Goal: Task Accomplishment & Management: Manage account settings

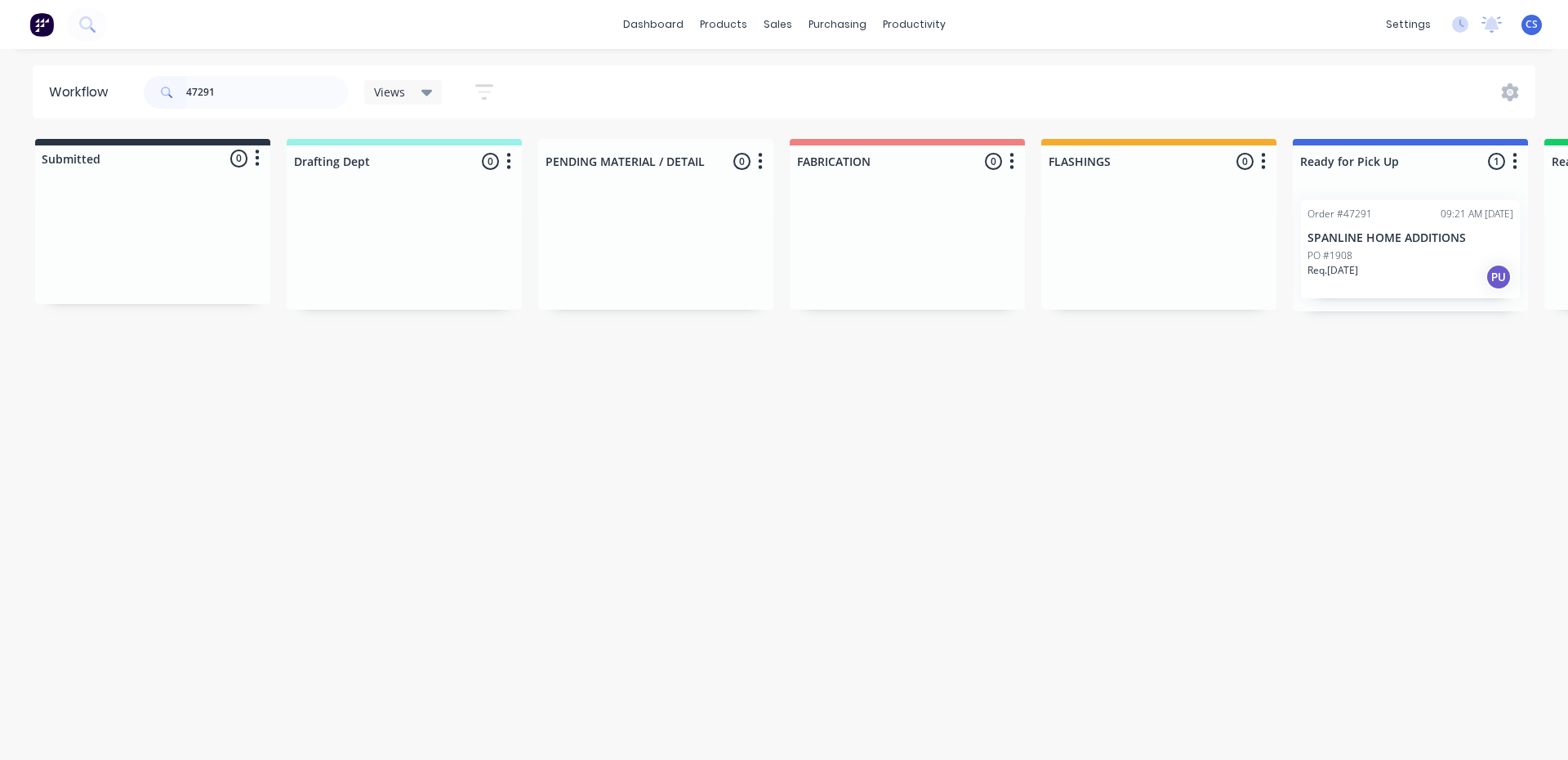
type input "47291"
click at [1395, 225] on div "Order #47291 09:21 AM [DATE] SPANLINE HOME ADDITIONS PO #1908 Req. [DATE] PU" at bounding box center [1411, 249] width 219 height 98
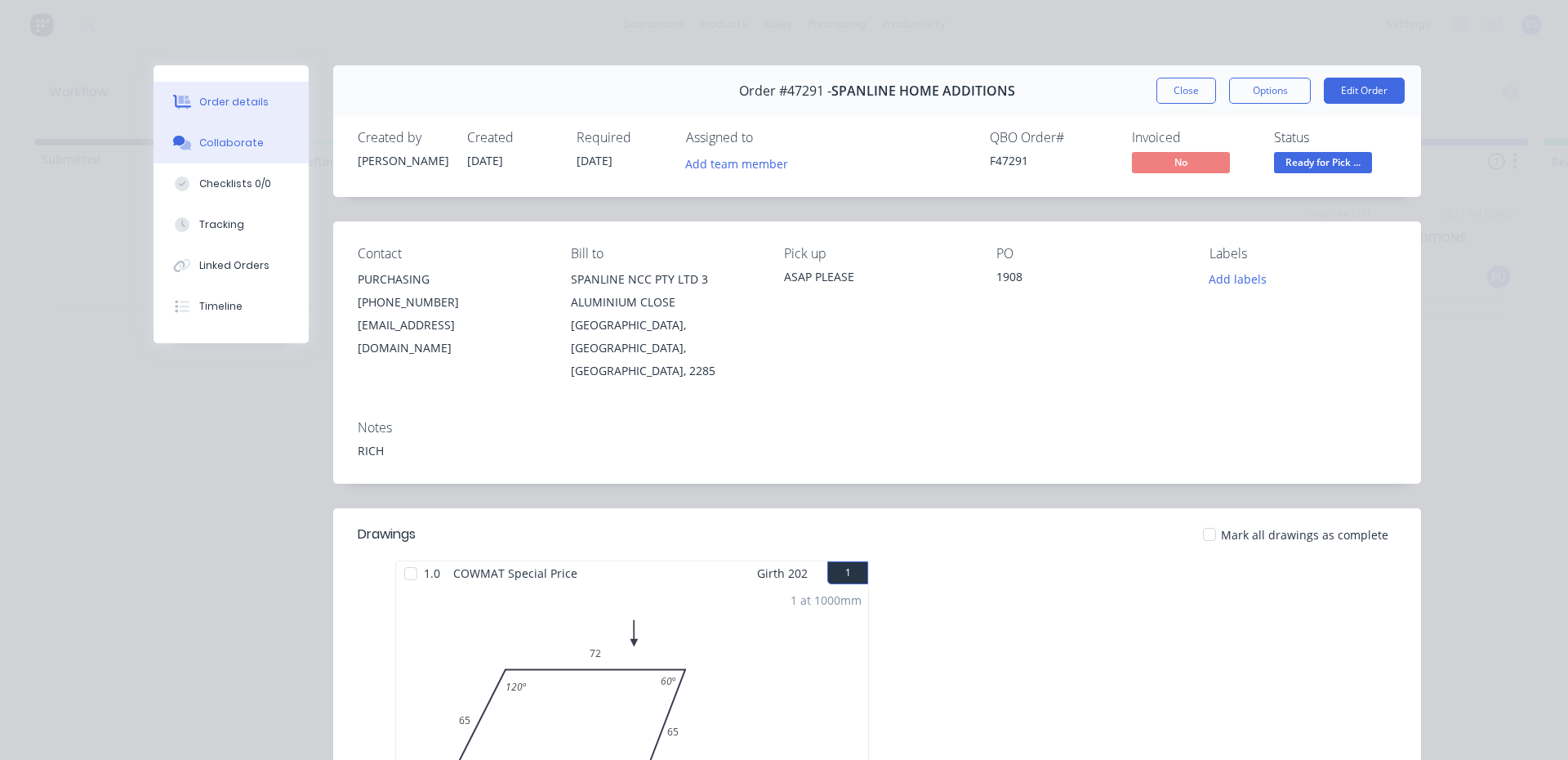
click at [202, 141] on div "Collaborate" at bounding box center [231, 143] width 64 height 15
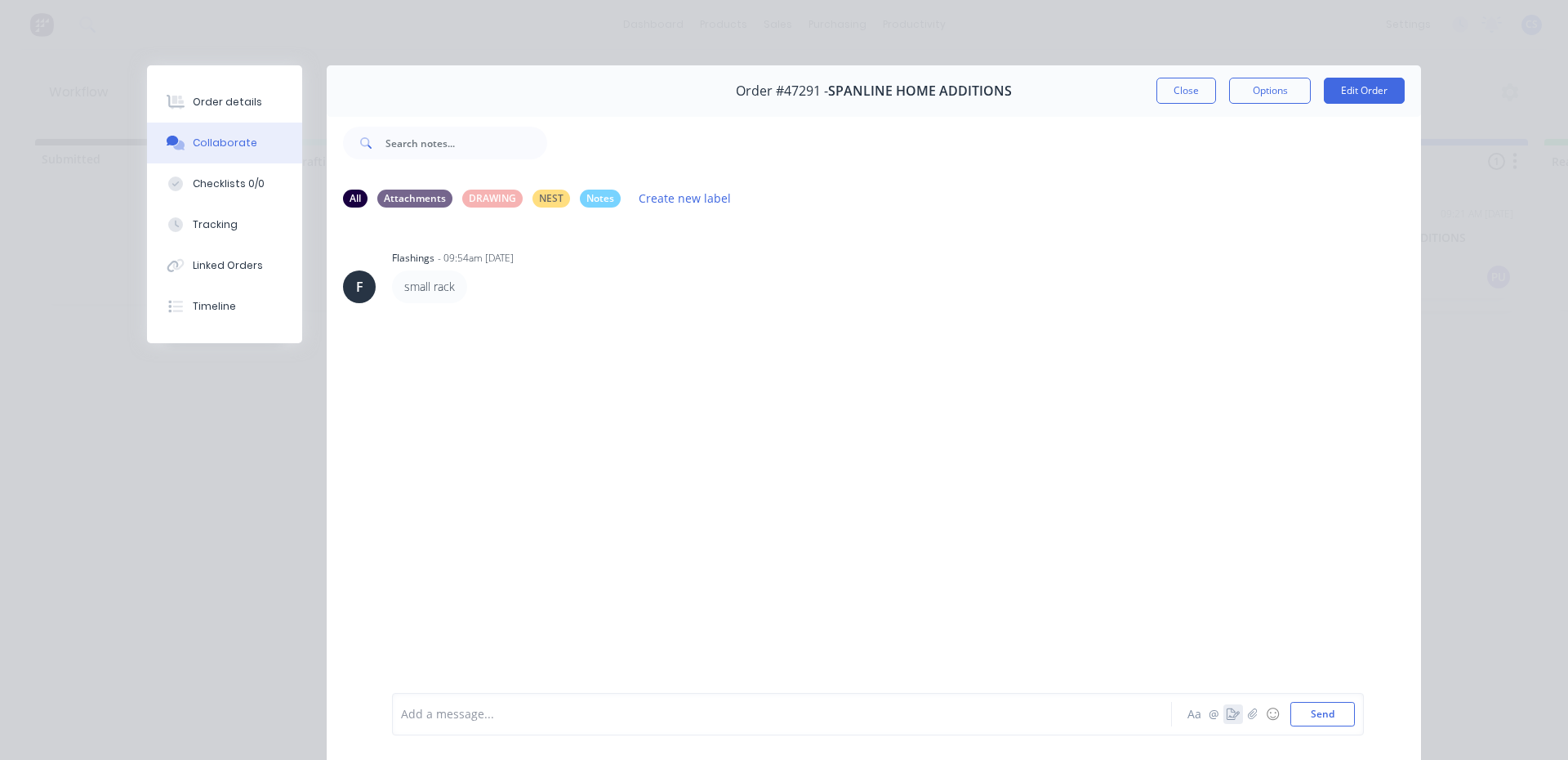
click at [1227, 710] on icon "button" at bounding box center [1233, 714] width 13 height 11
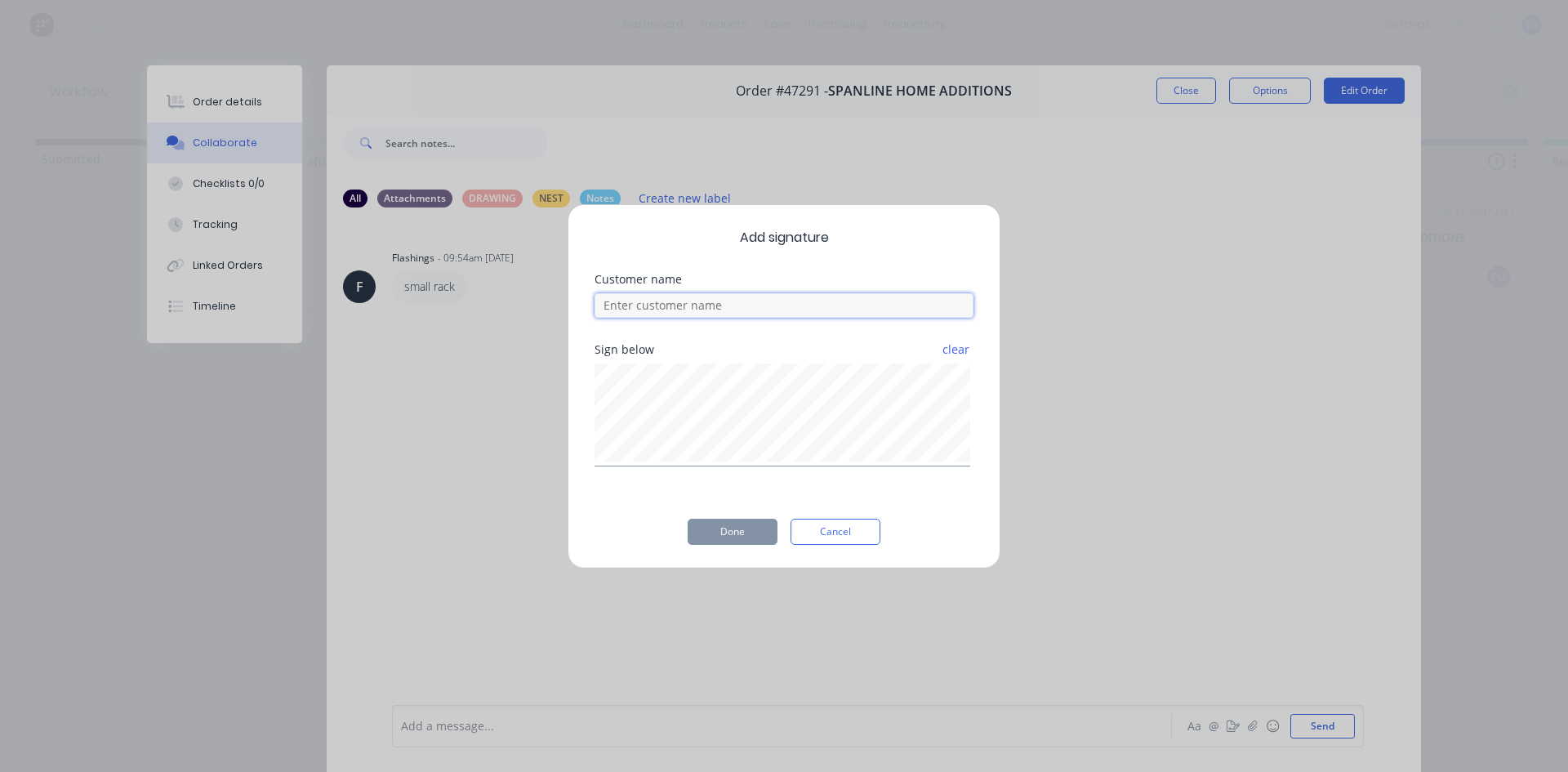
click at [632, 304] on input at bounding box center [784, 305] width 379 height 25
type input "[PERSON_NAME]"
click at [695, 532] on button "Done" at bounding box center [732, 532] width 90 height 26
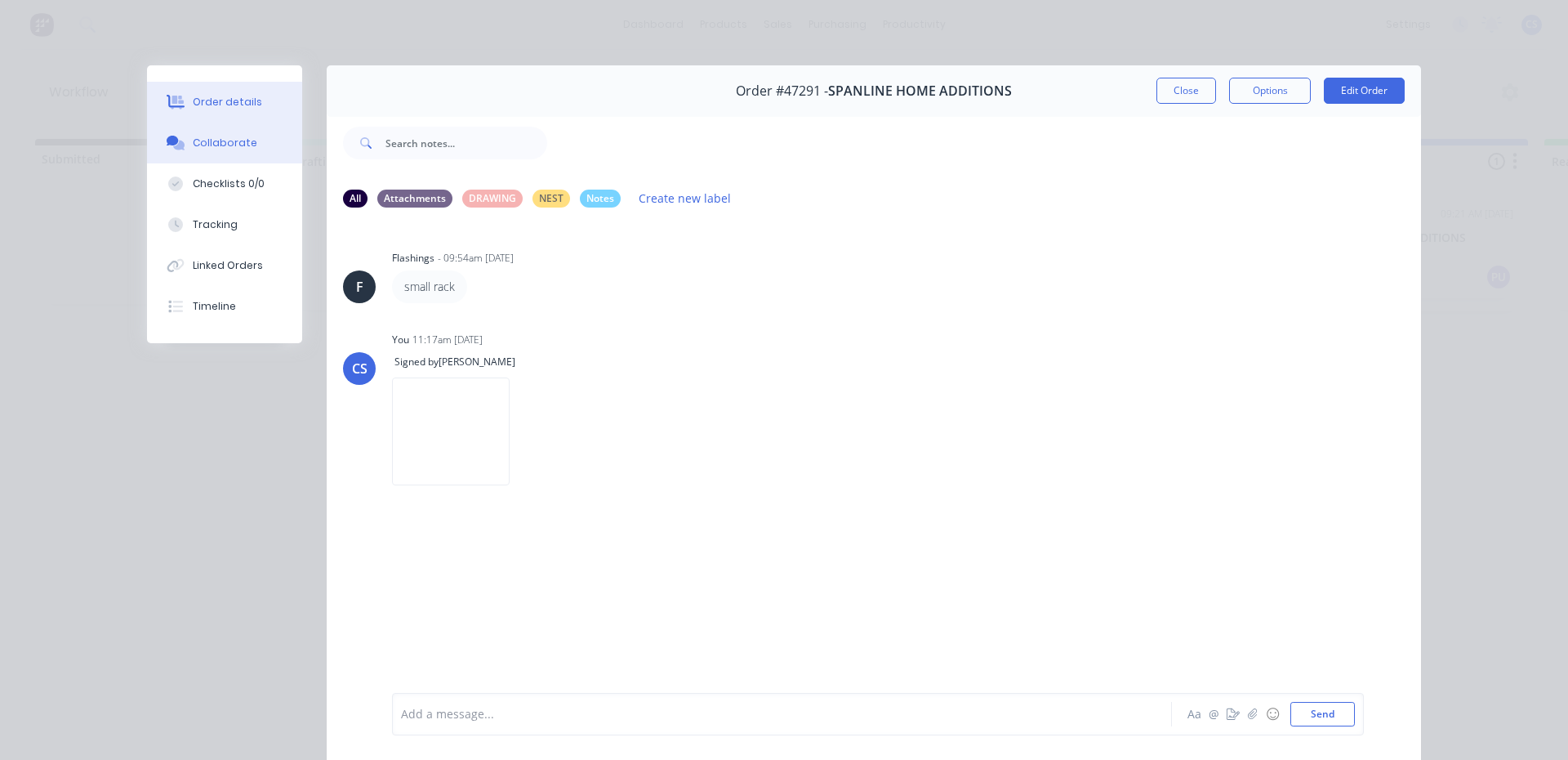
click at [236, 103] on div "Order details" at bounding box center [227, 102] width 70 height 15
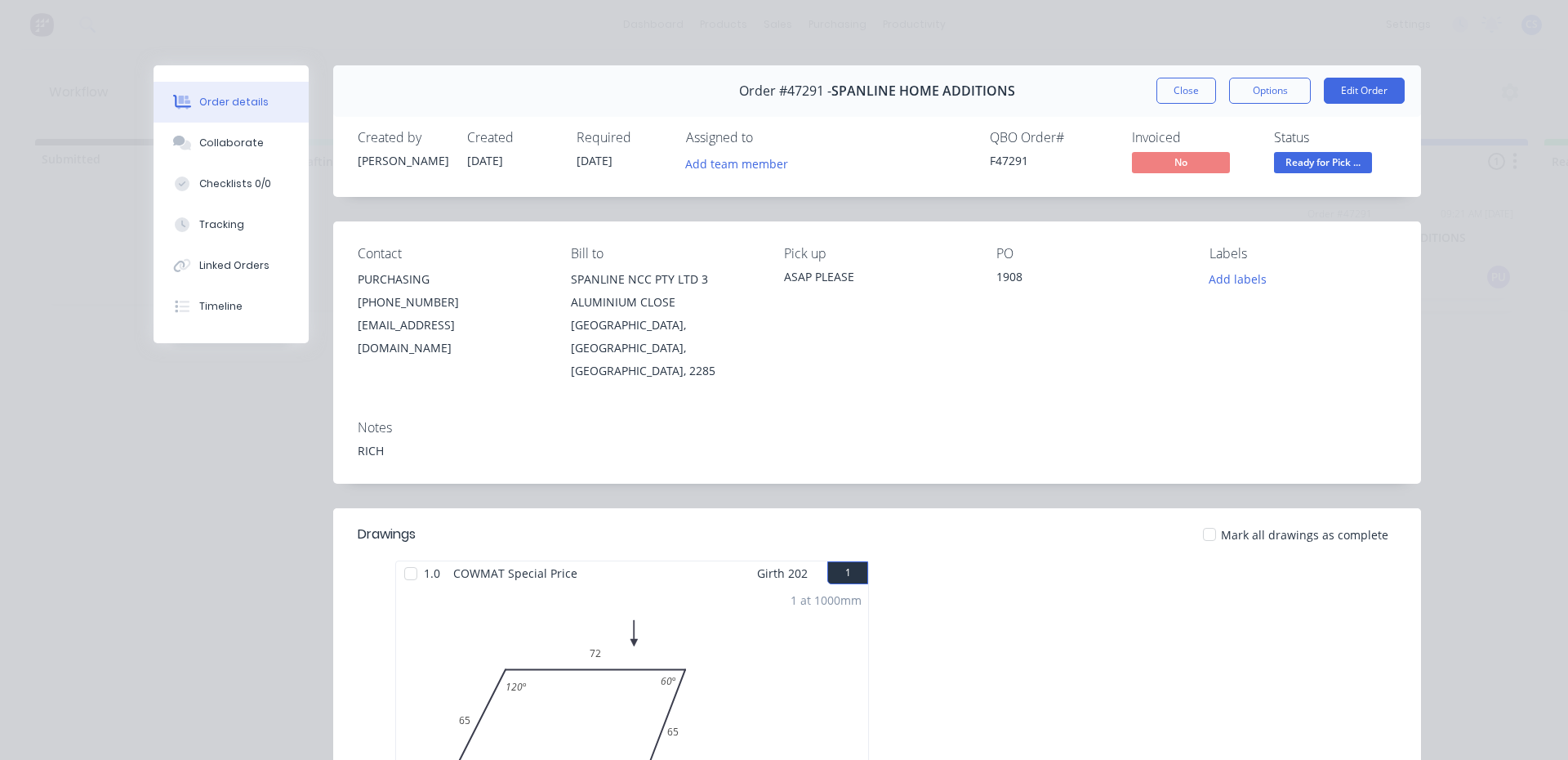
click at [1298, 156] on span "Ready for Pick ..." at bounding box center [1324, 162] width 98 height 21
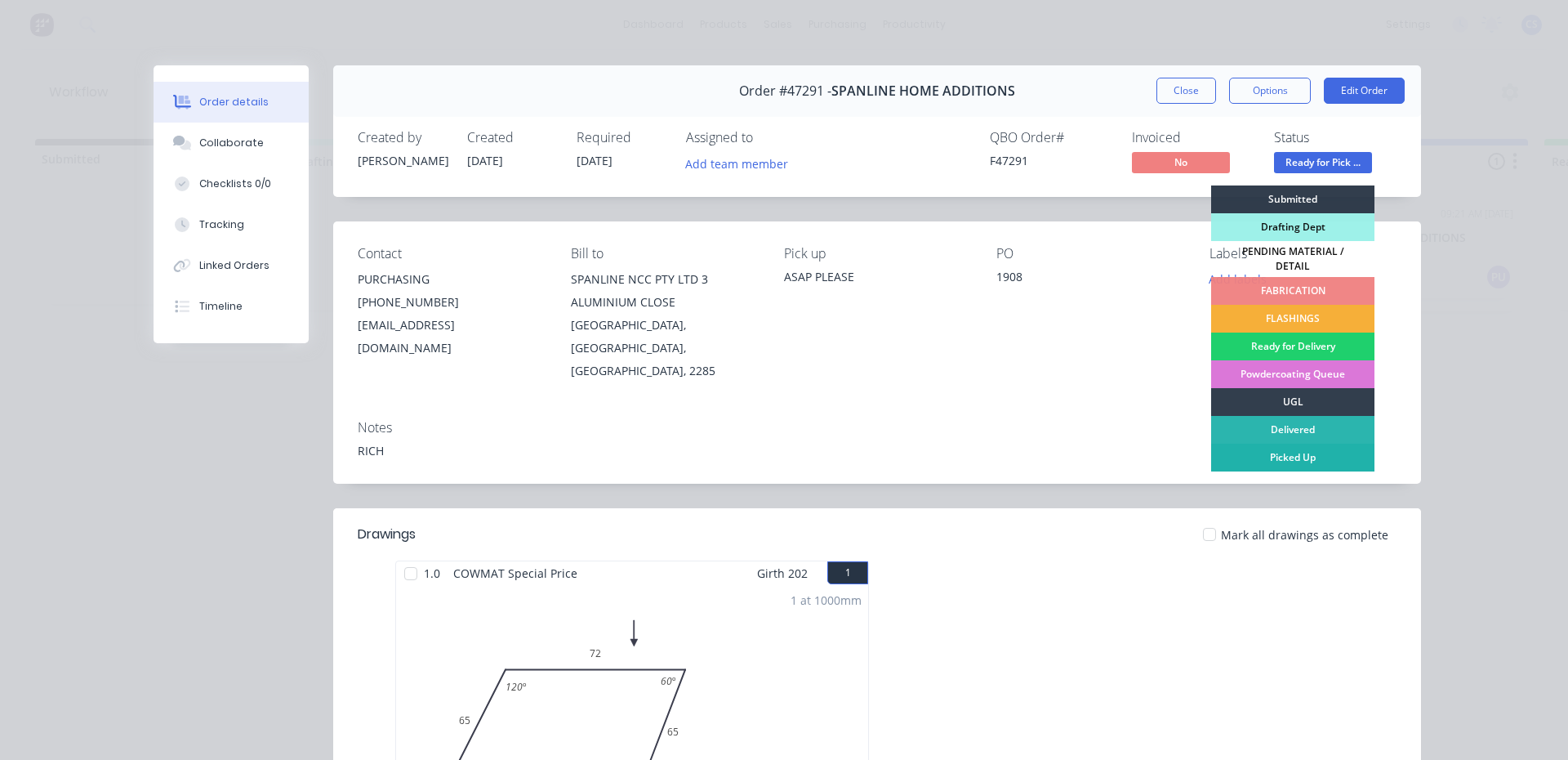
click at [1287, 459] on div "Picked Up" at bounding box center [1293, 456] width 163 height 27
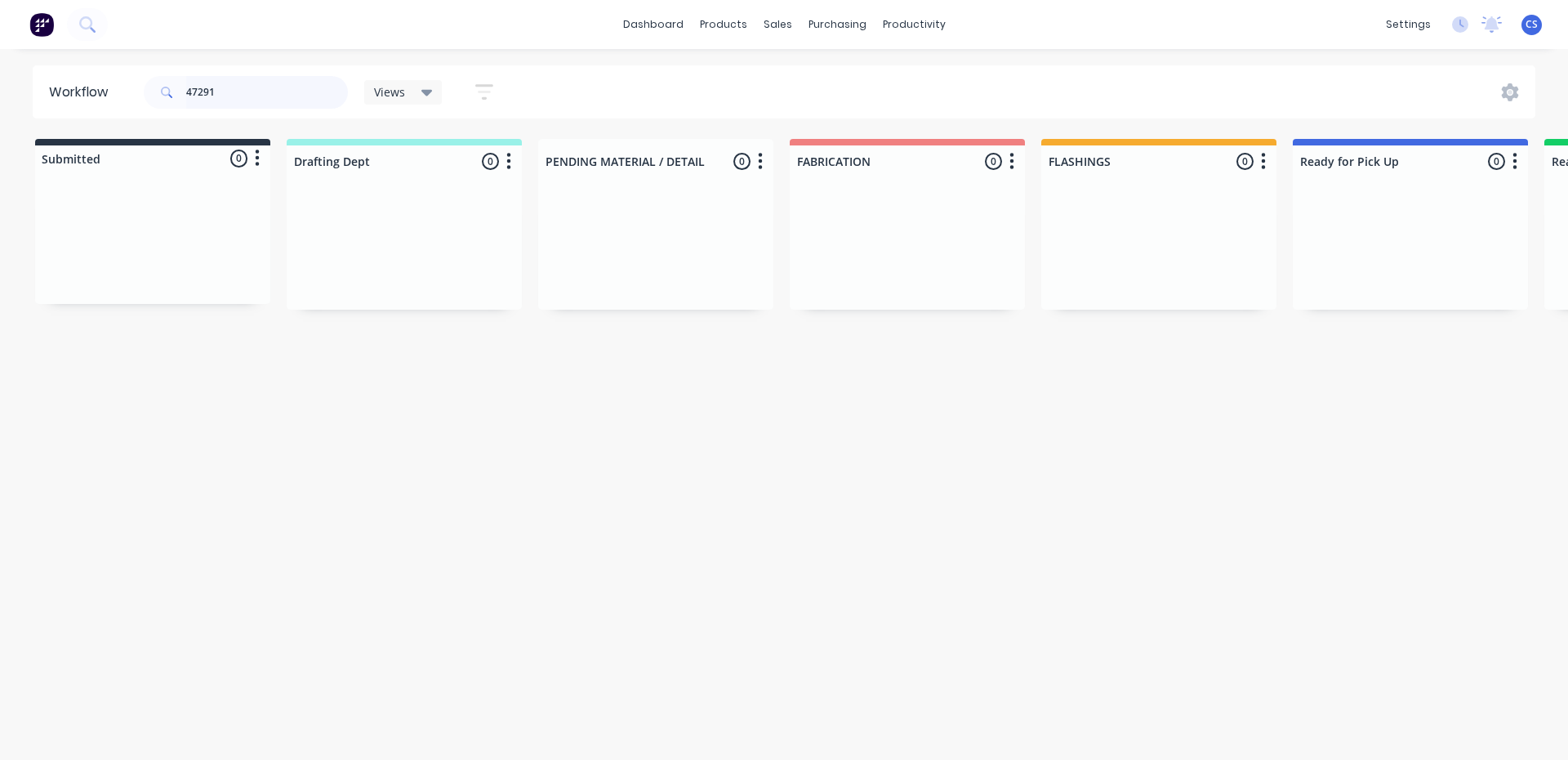
click at [248, 94] on input "47291" at bounding box center [268, 92] width 162 height 33
type input "4"
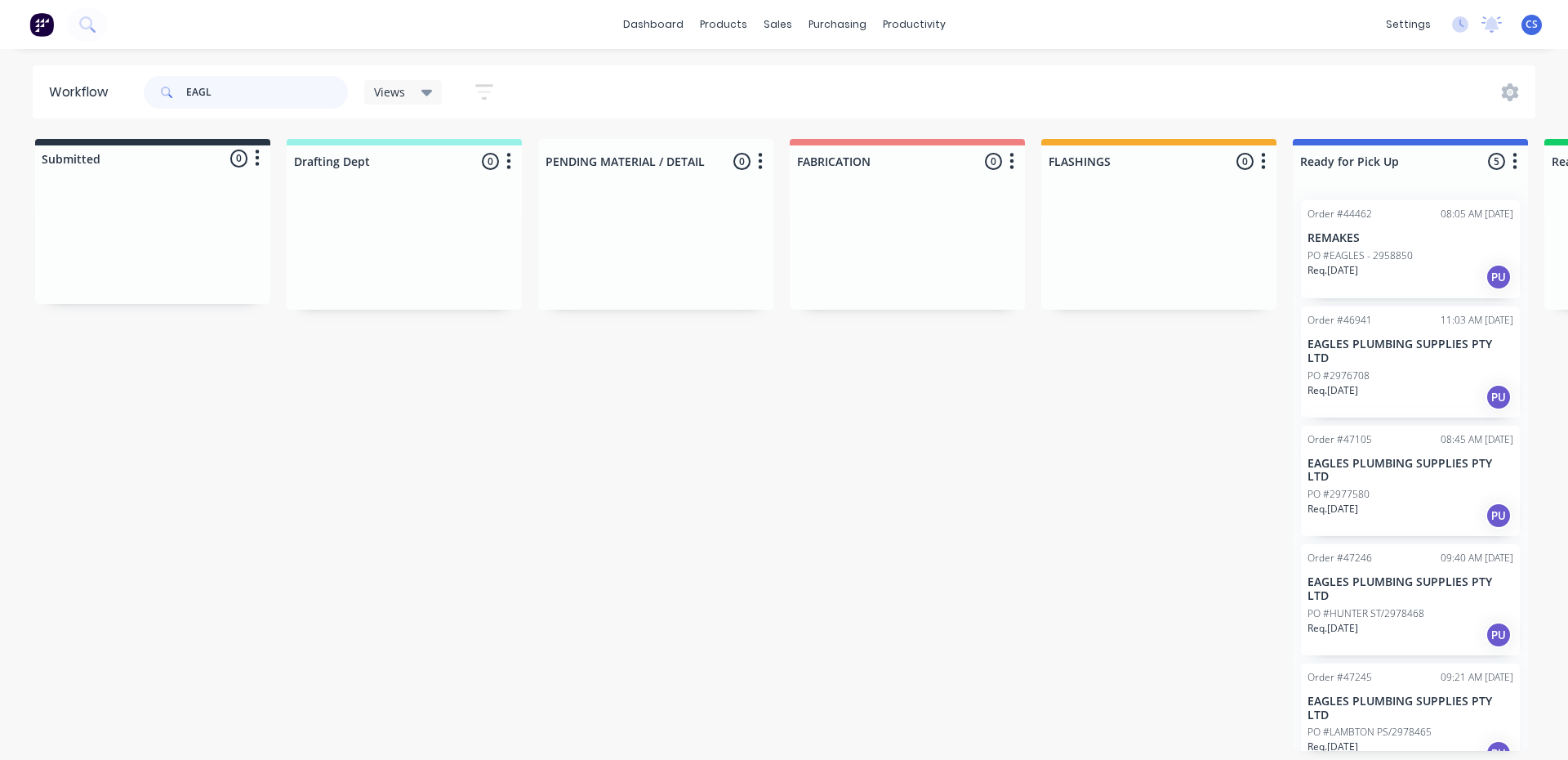
type input "EAGL"
click at [1409, 544] on div "Order #47246 09:40 AM [DATE] EAGLES PLUMBING SUPPLIES PTY LTD PO #HUNTER ST/297…" at bounding box center [1411, 600] width 219 height 111
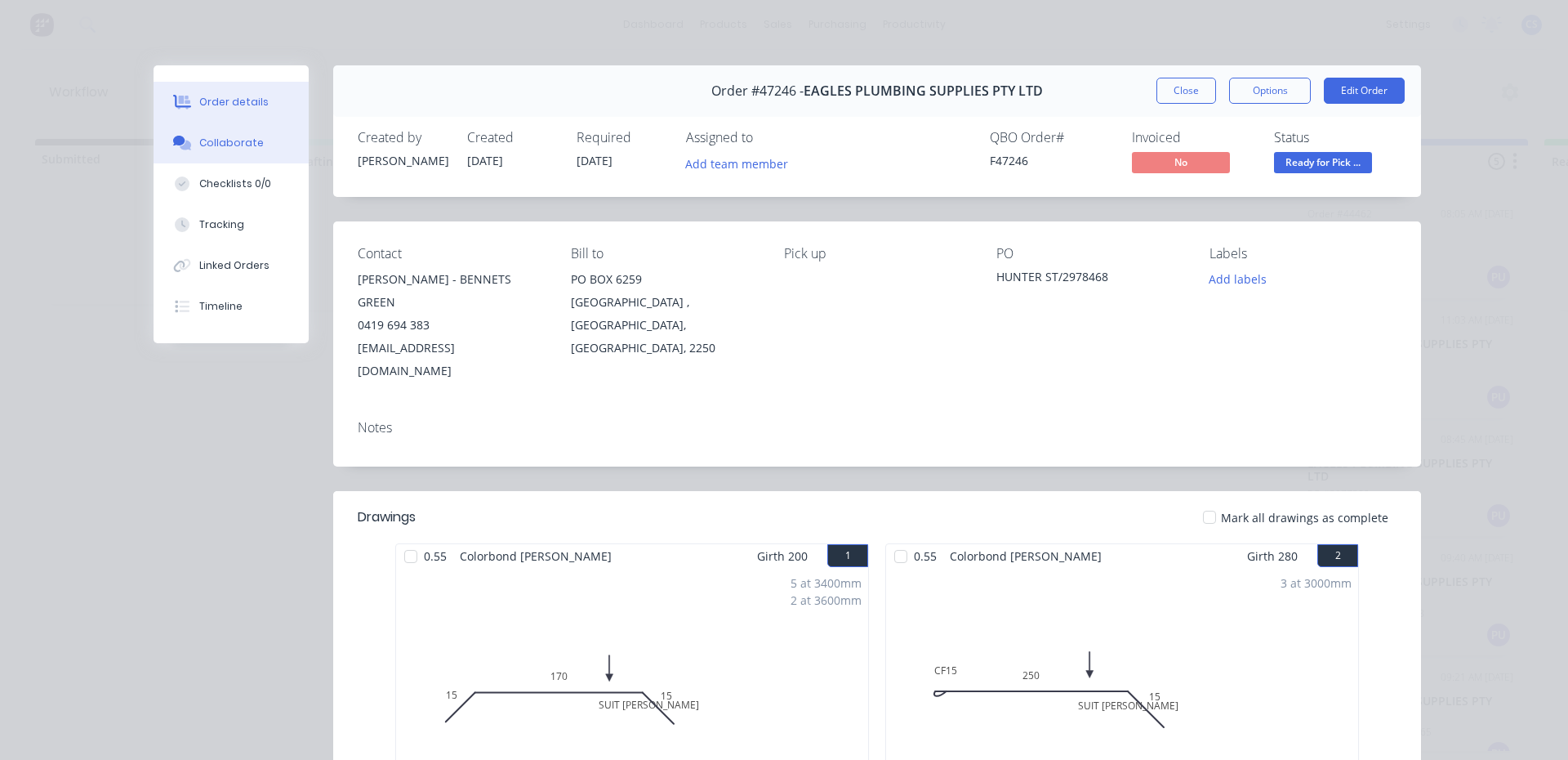
click at [254, 142] on button "Collaborate" at bounding box center [231, 142] width 156 height 41
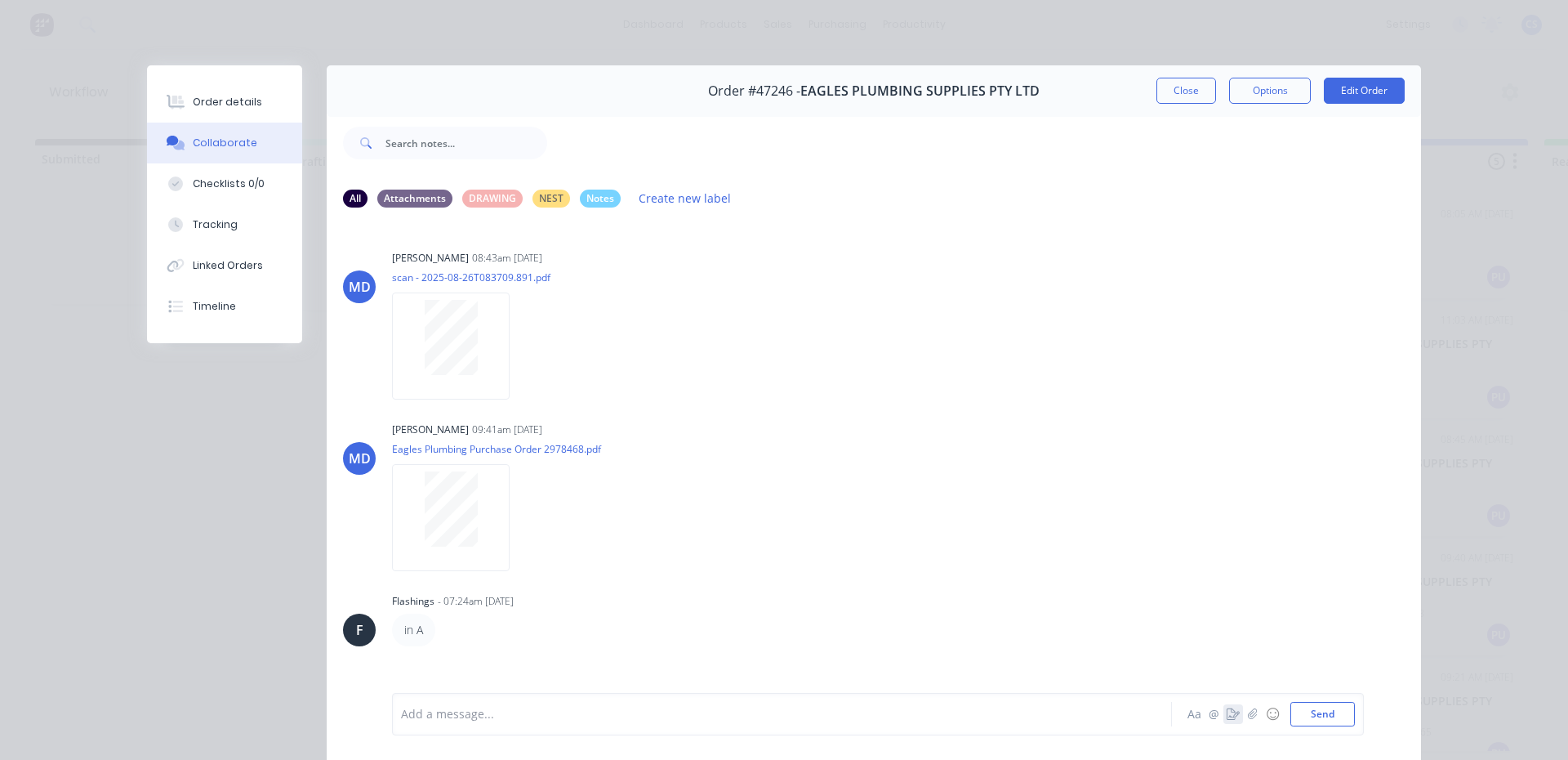
click at [1227, 713] on icon "button" at bounding box center [1233, 714] width 13 height 11
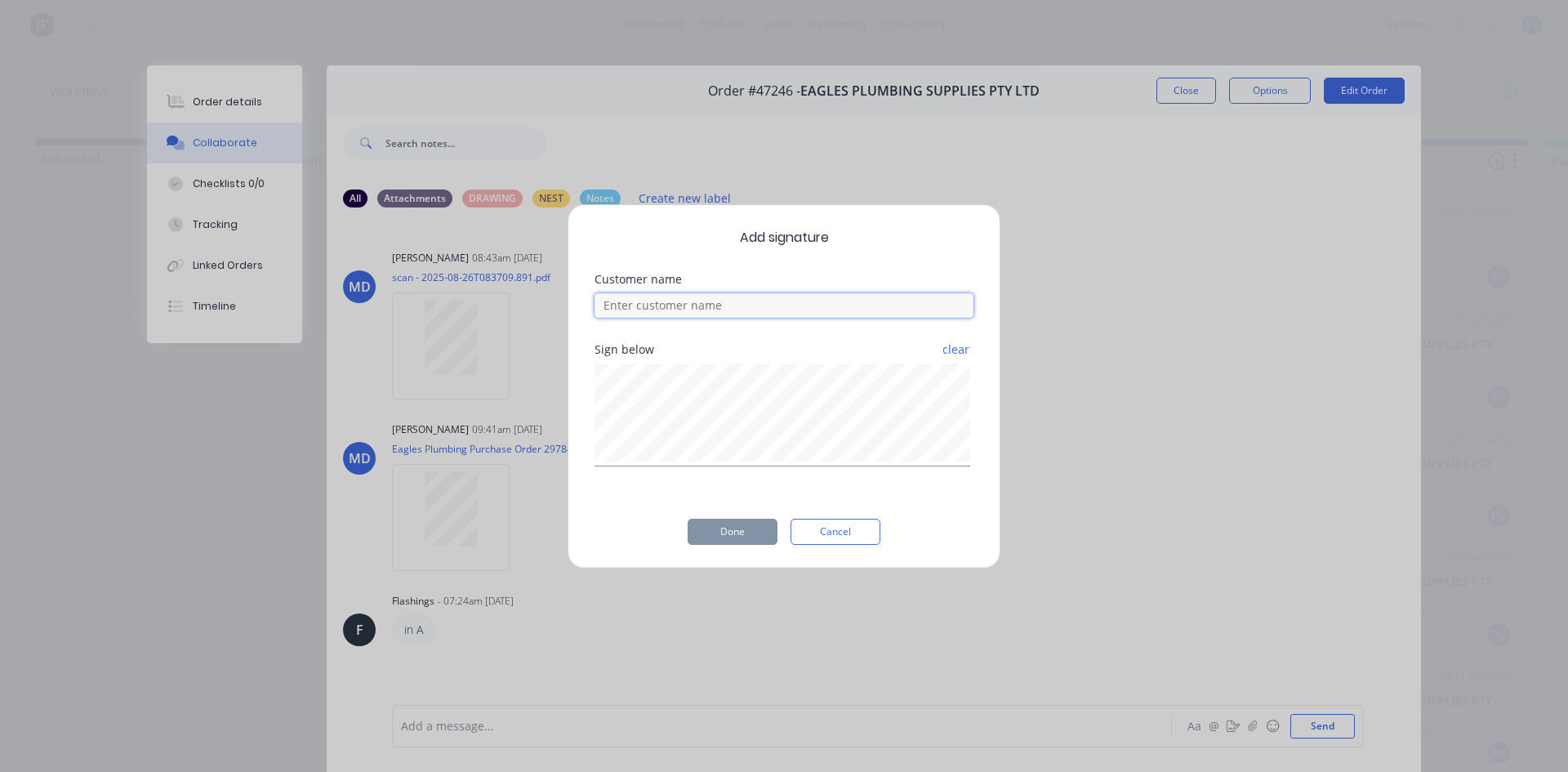
click at [694, 311] on input at bounding box center [784, 305] width 379 height 25
type input "[PERSON_NAME]"
click at [746, 527] on button "Done" at bounding box center [732, 532] width 90 height 26
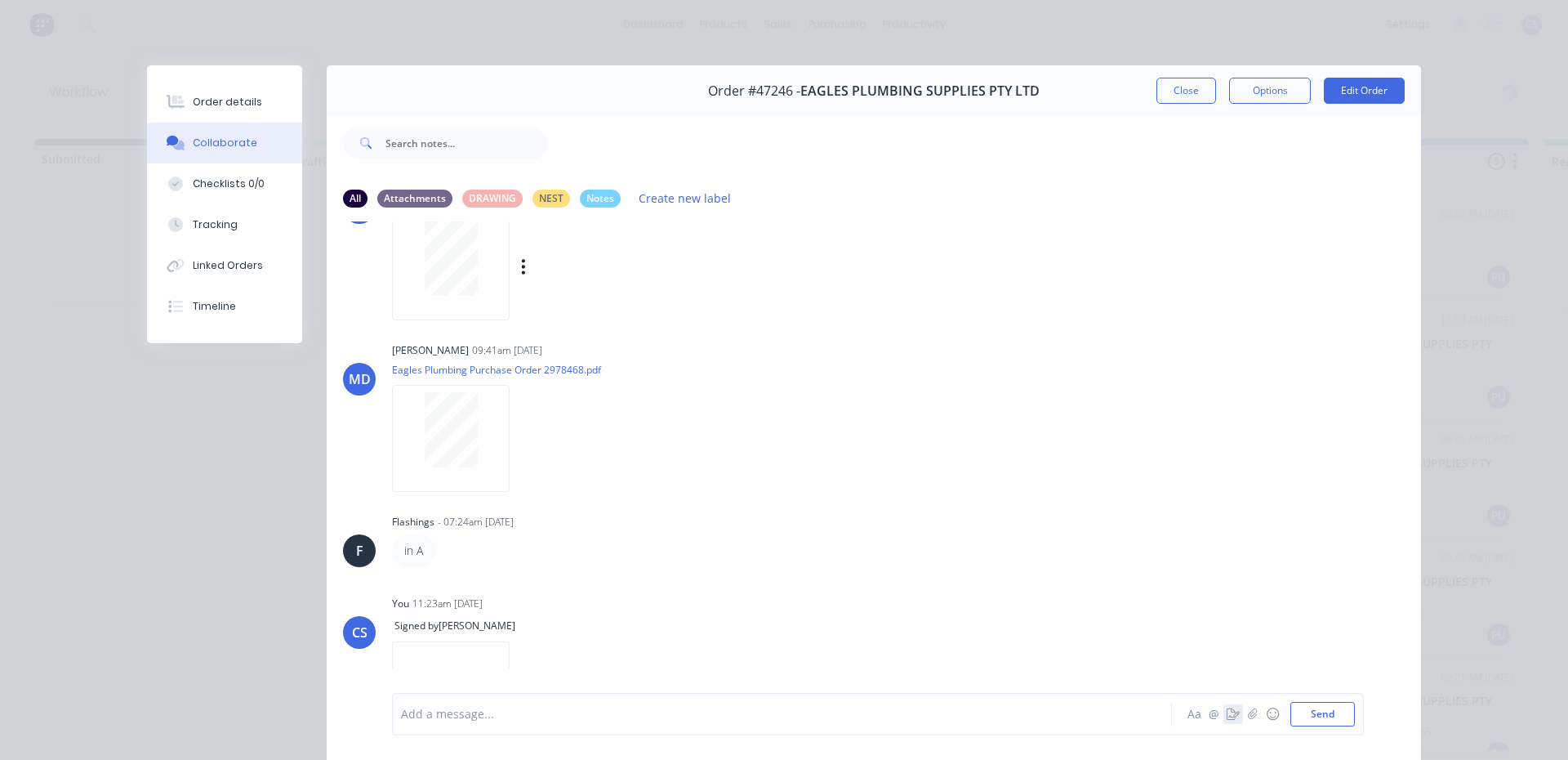
scroll to position [134, 0]
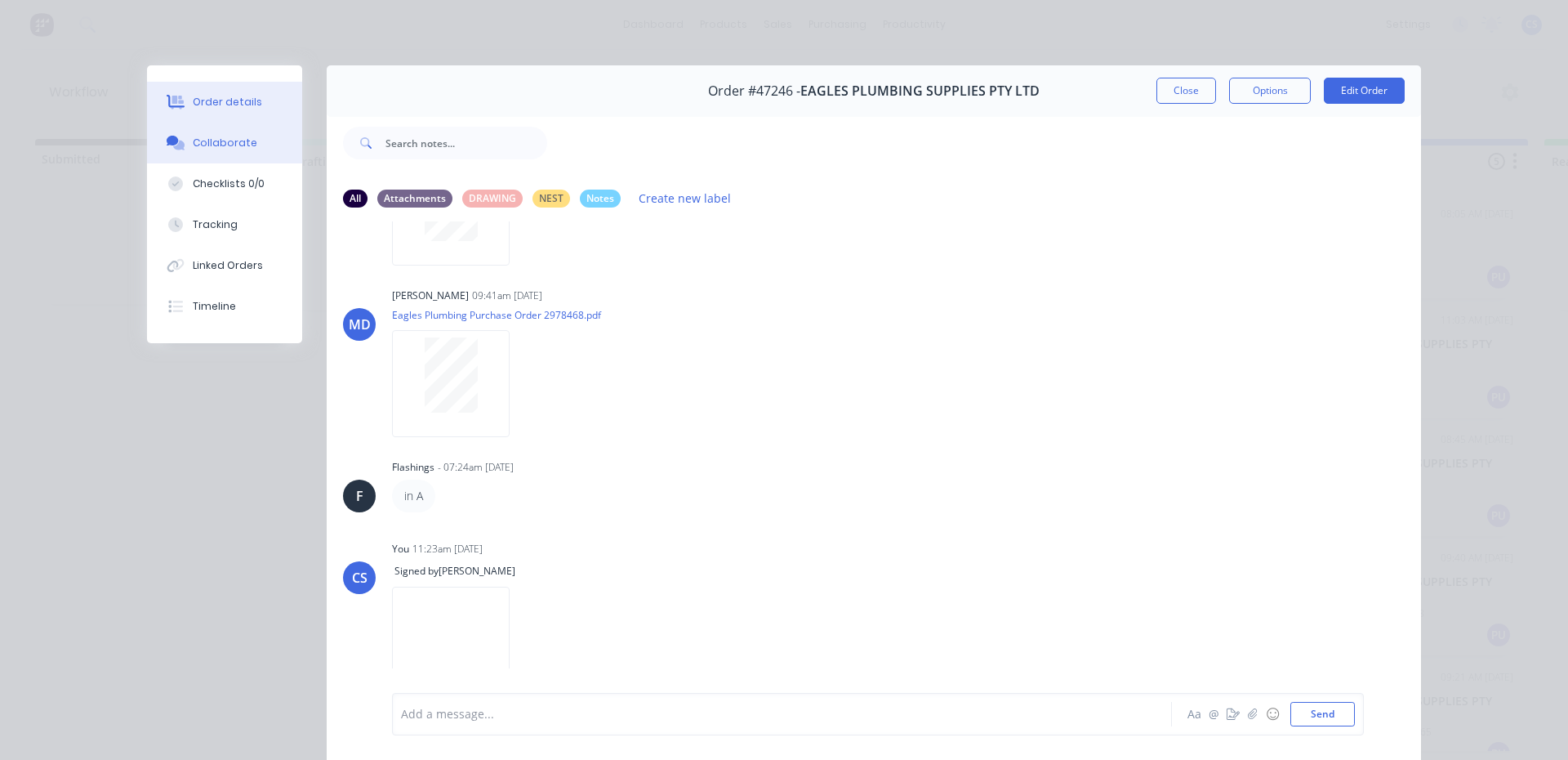
click at [231, 86] on button "Order details" at bounding box center [224, 102] width 156 height 41
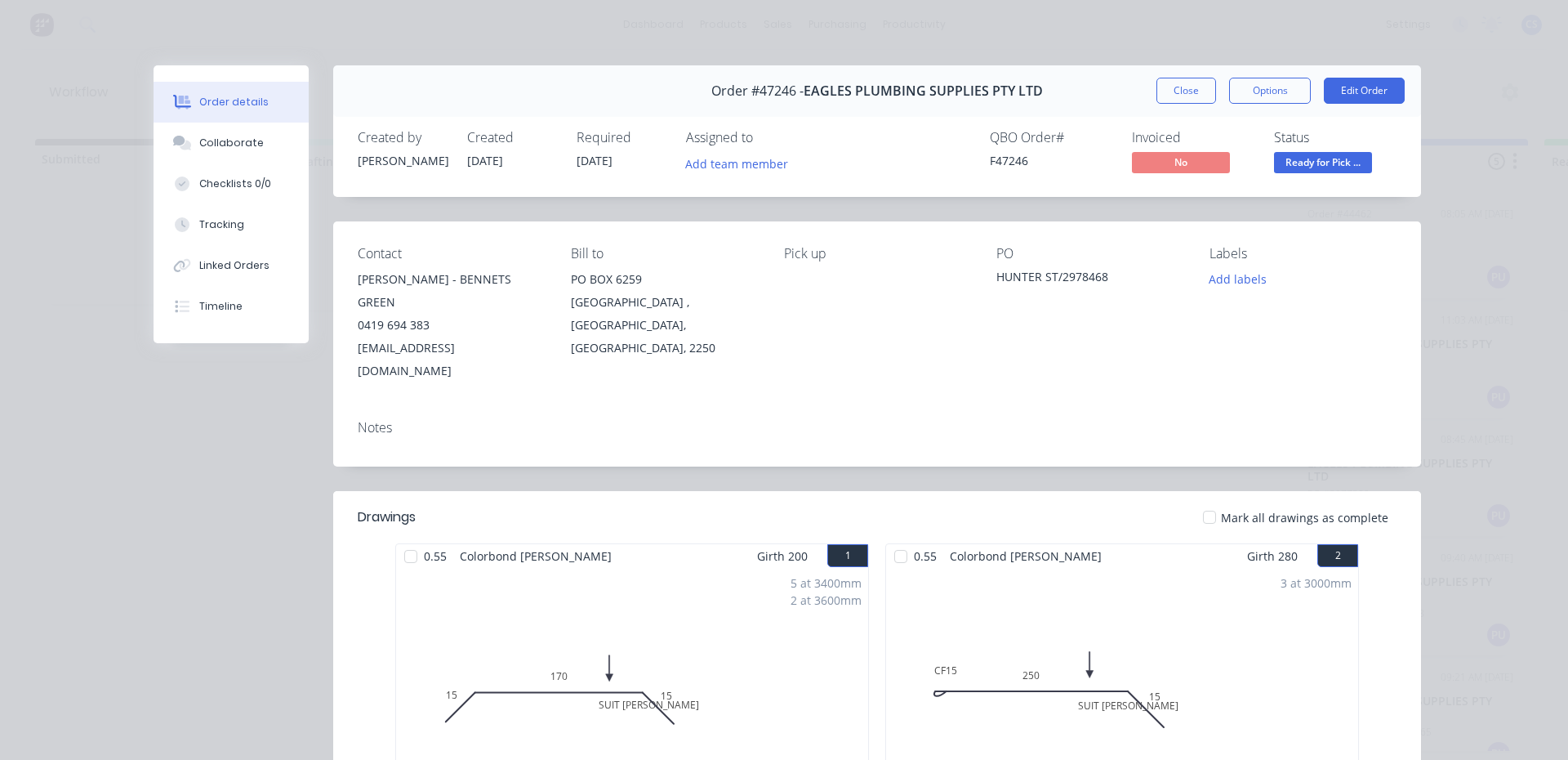
click at [1330, 170] on span "Ready for Pick ..." at bounding box center [1324, 162] width 98 height 21
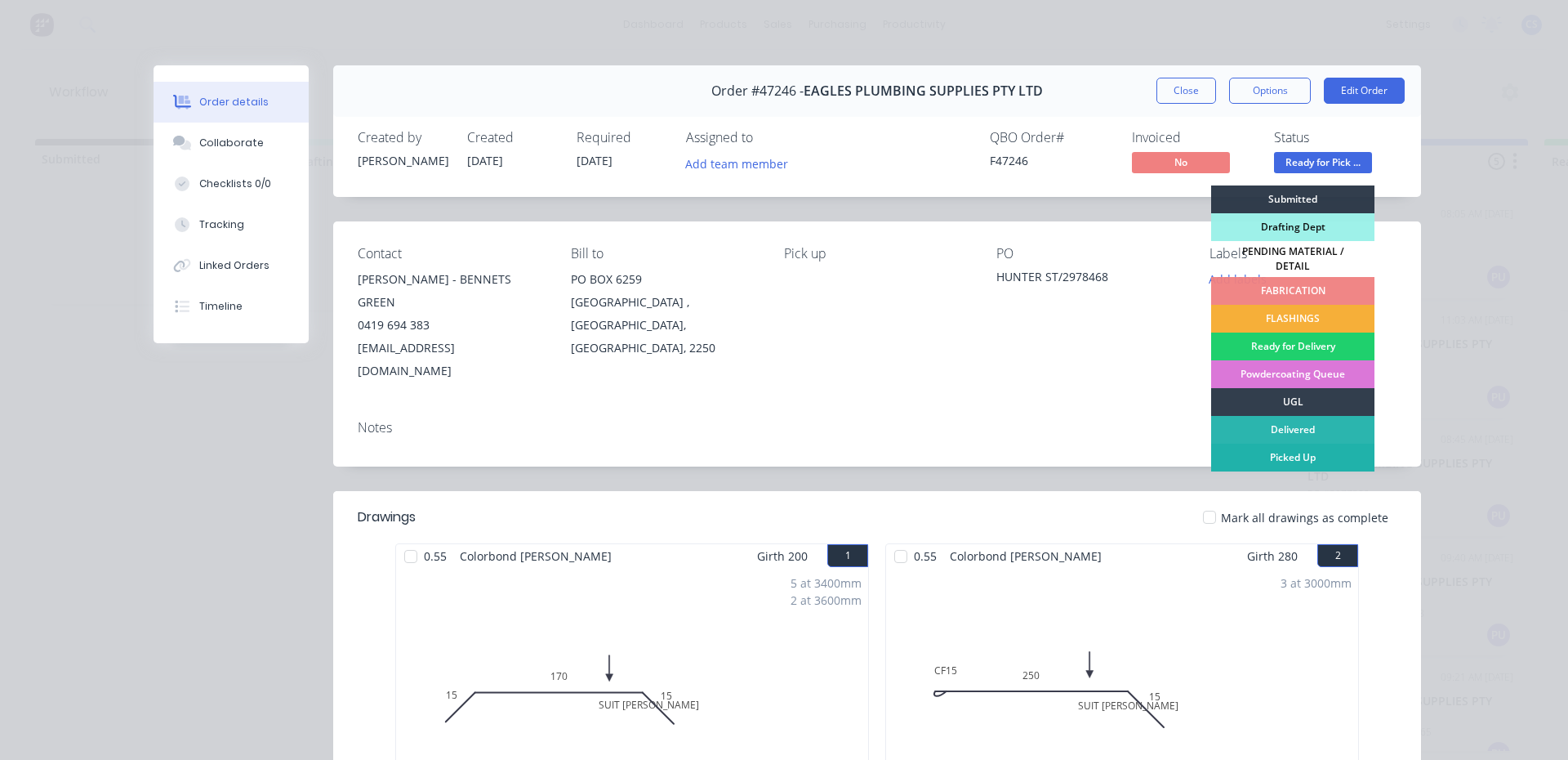
click at [1299, 454] on div "Picked Up" at bounding box center [1293, 456] width 163 height 27
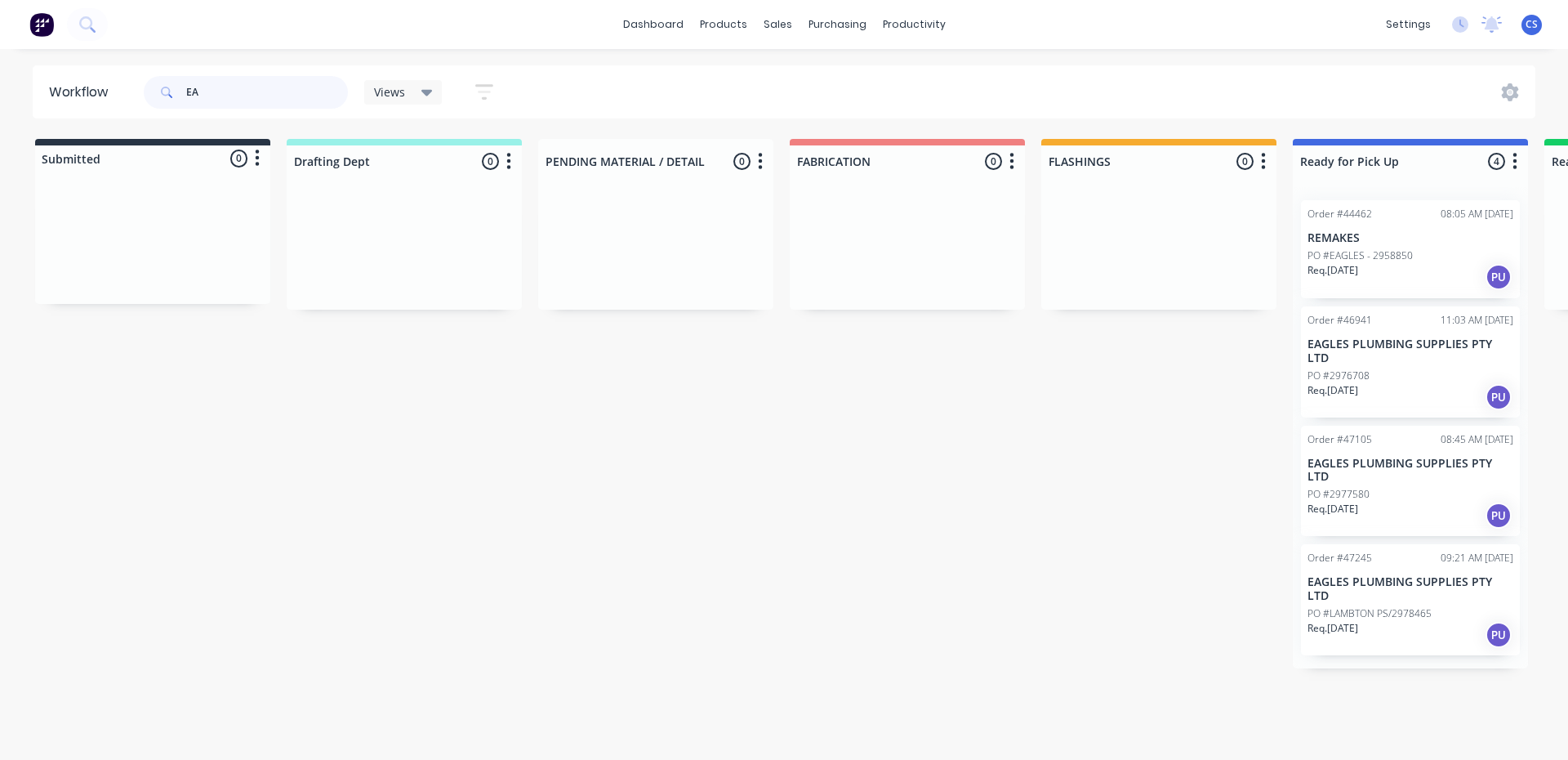
type input "E"
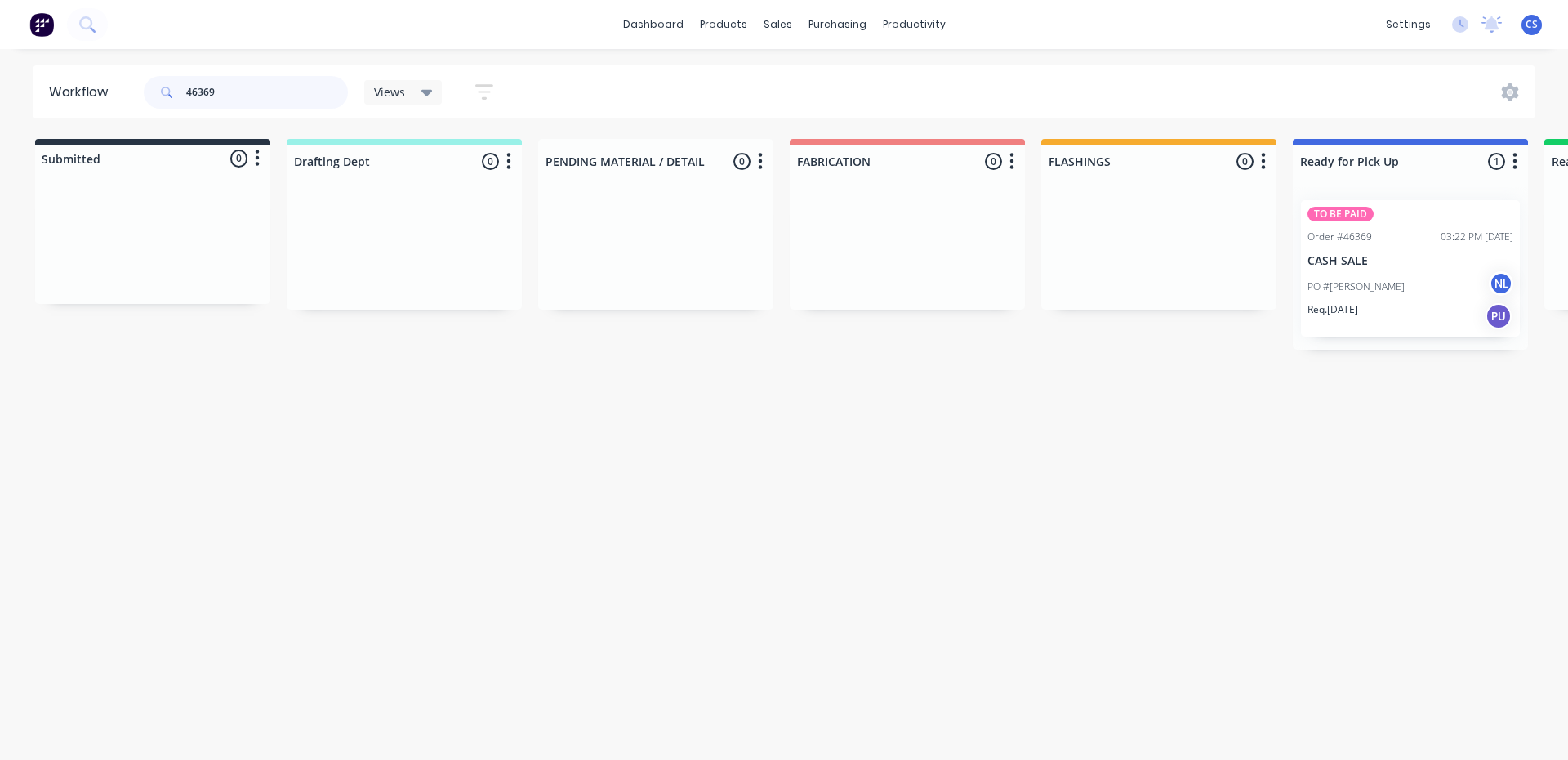
type input "46369"
click at [1387, 263] on p "CASH SALE" at bounding box center [1411, 260] width 206 height 14
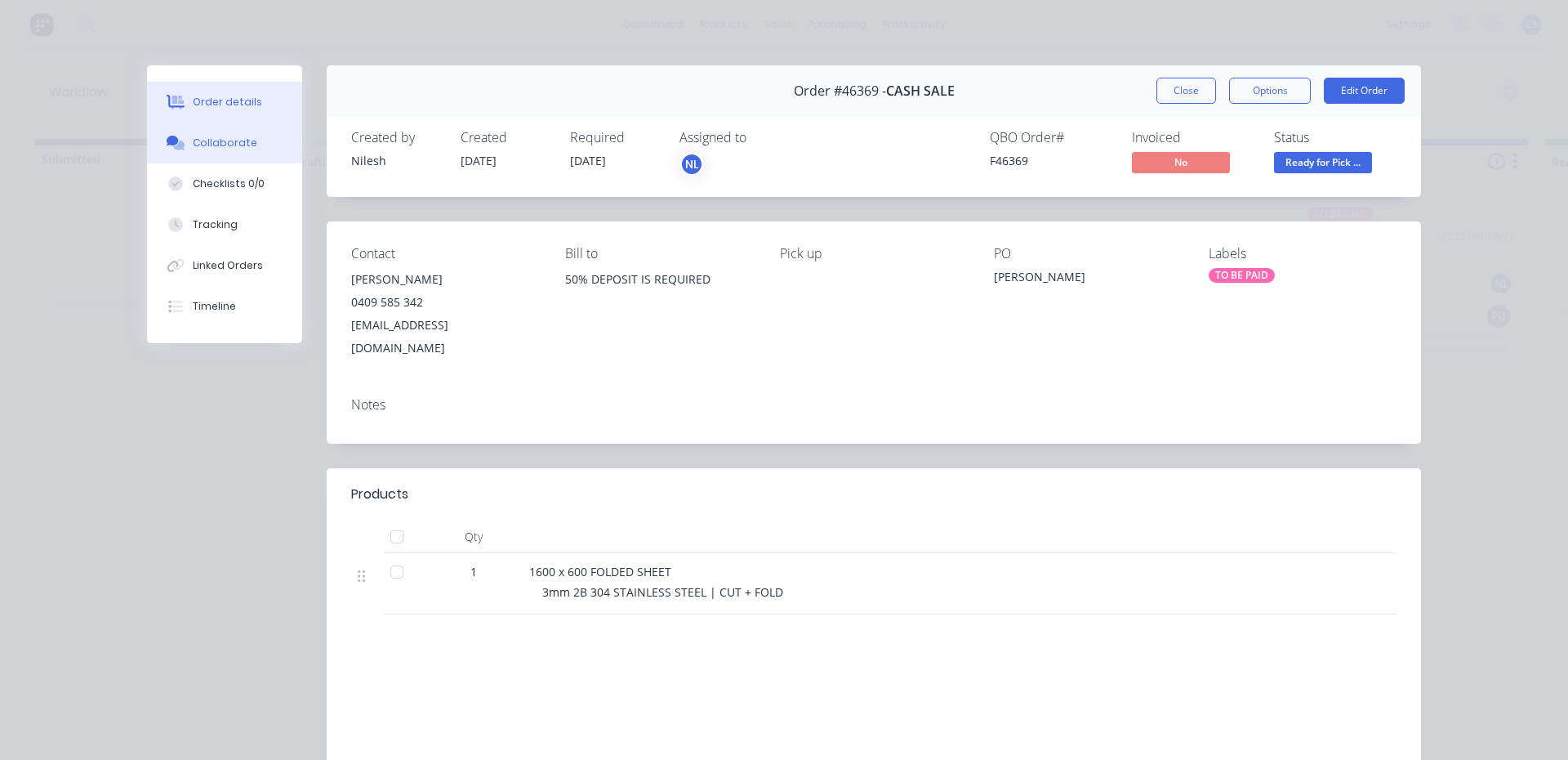
click at [245, 131] on button "Collaborate" at bounding box center [224, 142] width 156 height 41
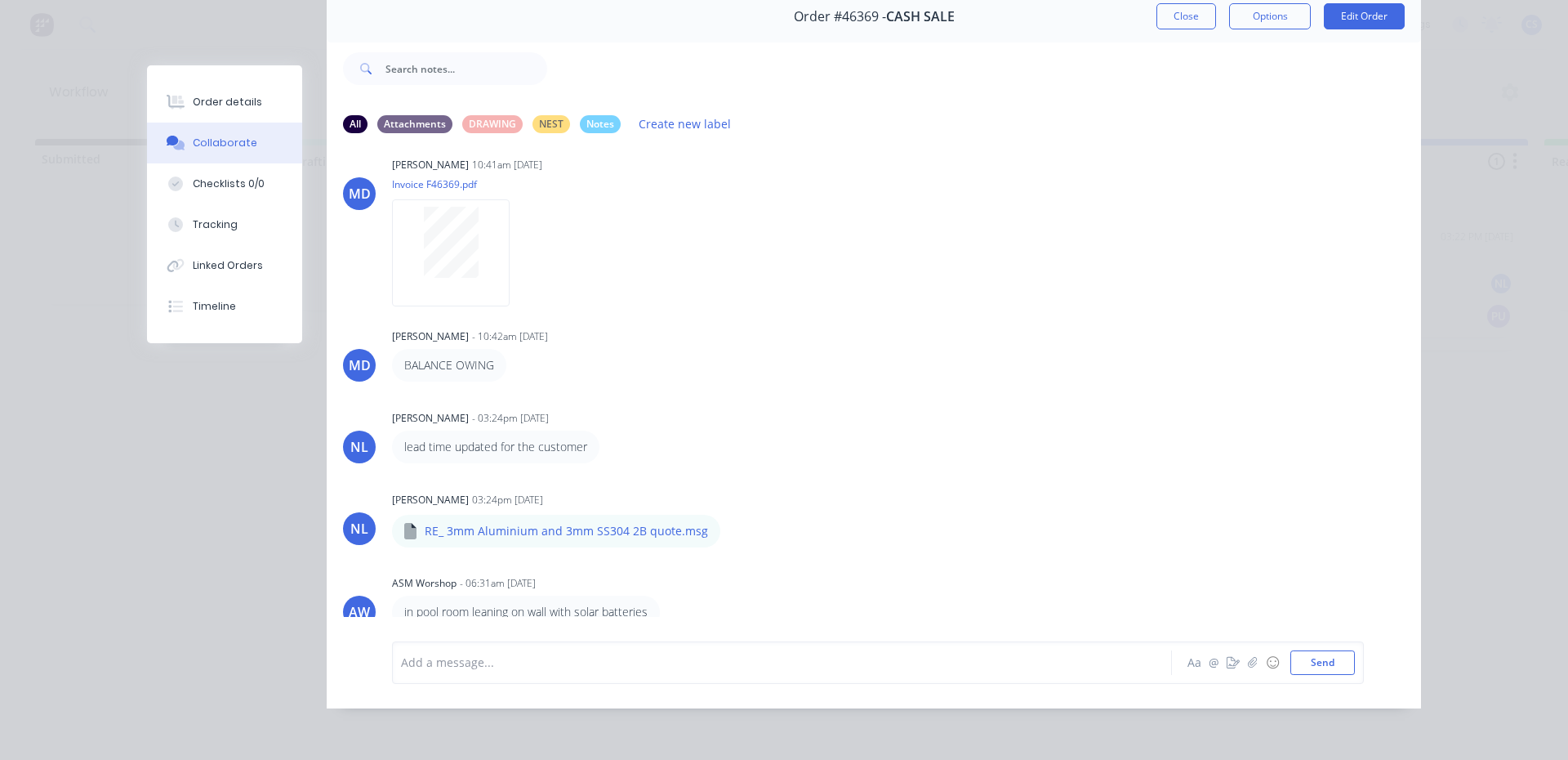
scroll to position [87, 0]
click at [1230, 662] on icon "button" at bounding box center [1233, 663] width 13 height 11
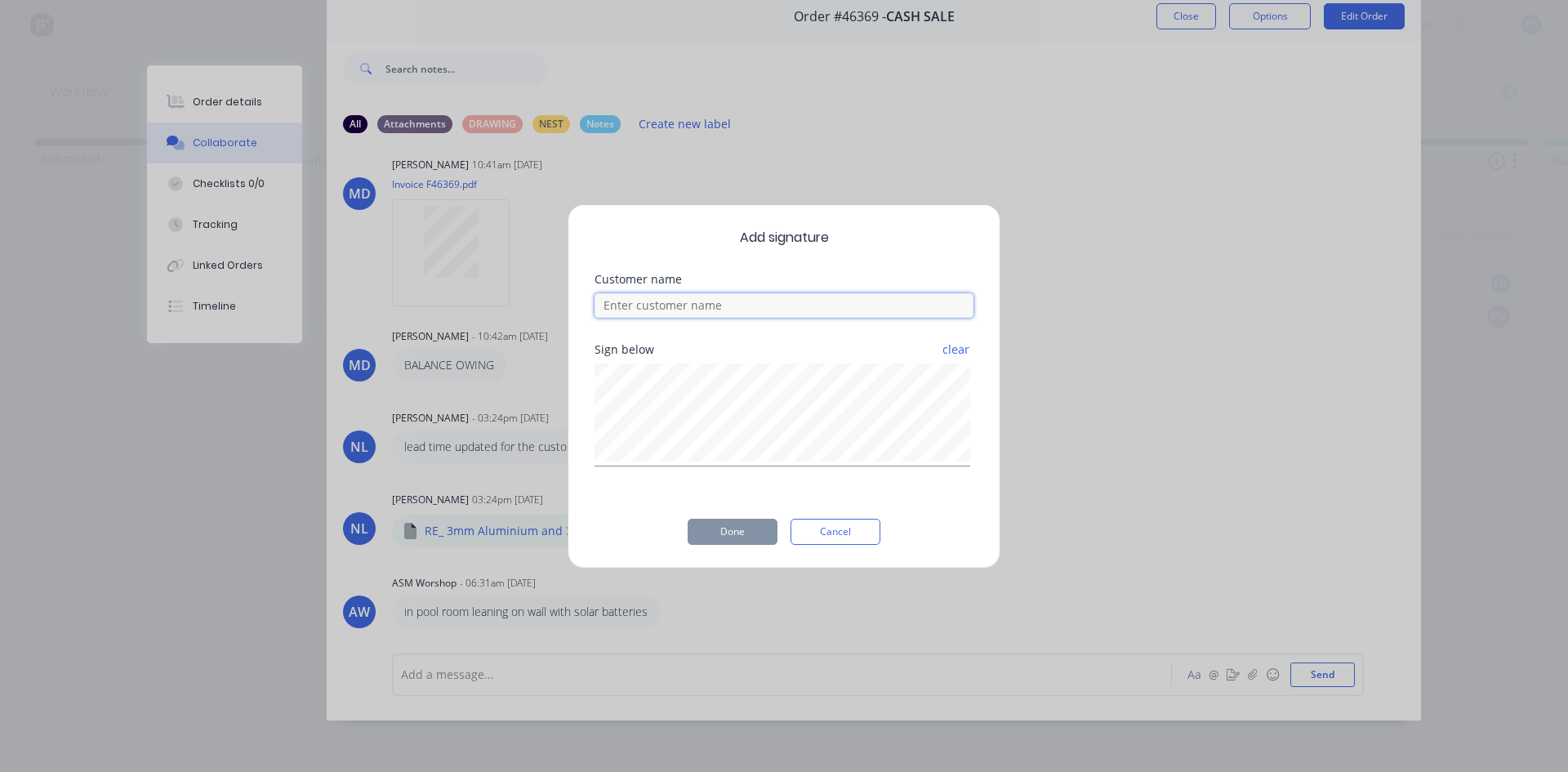
click at [630, 315] on input at bounding box center [784, 305] width 379 height 25
type input "[PERSON_NAME]"
click at [731, 529] on button "Done" at bounding box center [732, 532] width 90 height 26
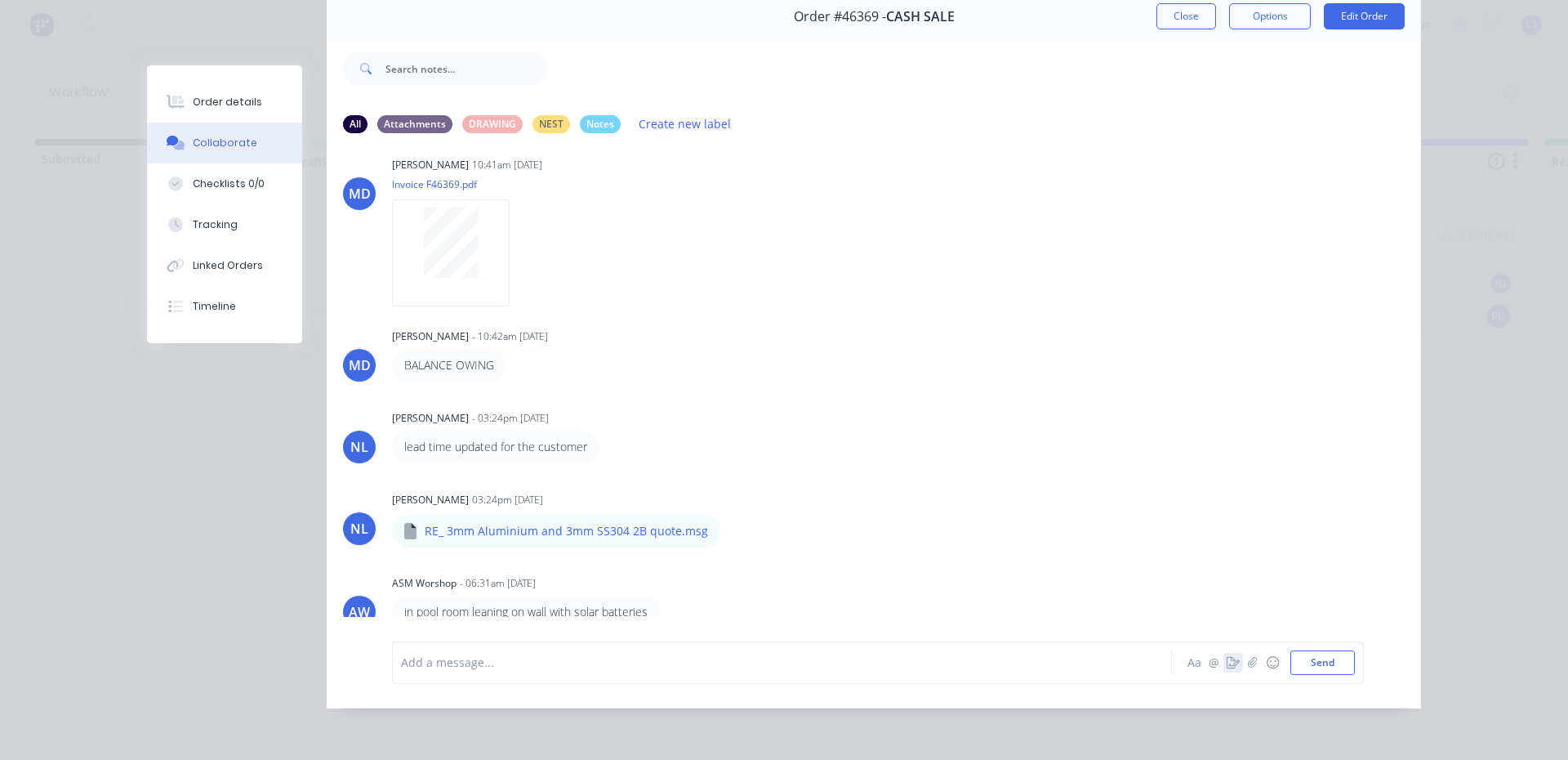
scroll to position [210, 0]
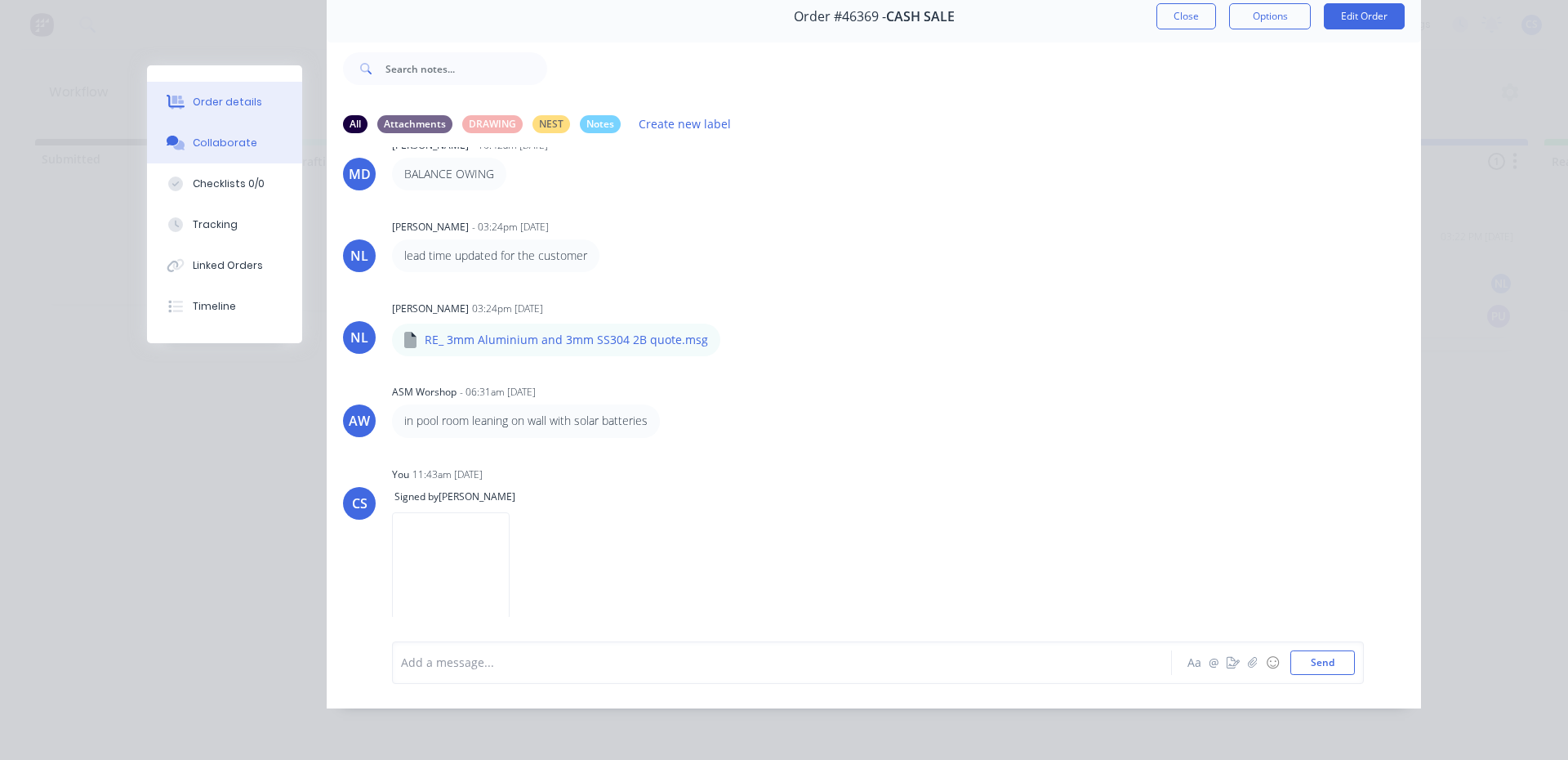
click at [264, 114] on button "Order details" at bounding box center [224, 102] width 156 height 41
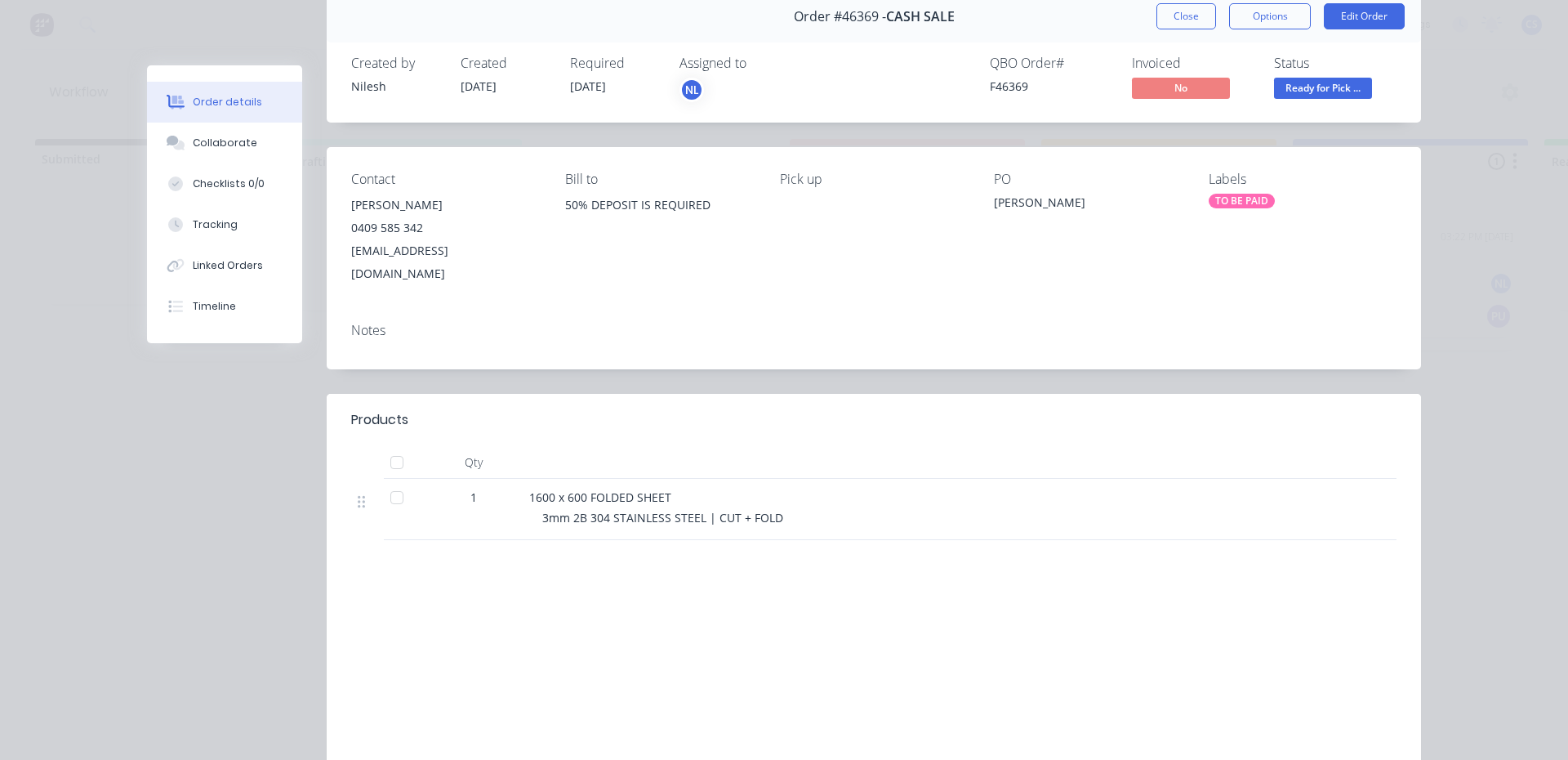
click at [1305, 96] on span "Ready for Pick ..." at bounding box center [1324, 88] width 98 height 21
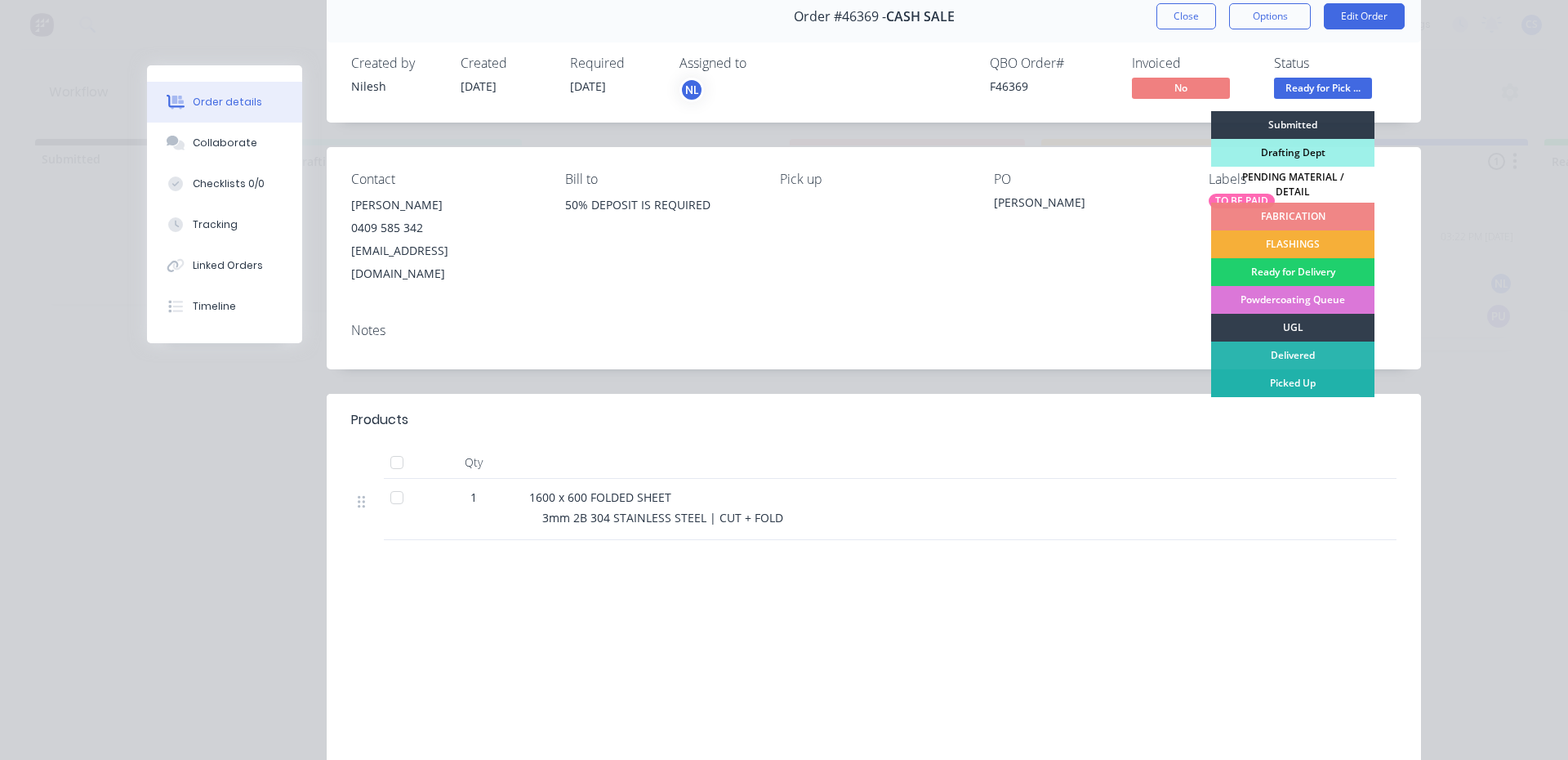
click at [1312, 380] on div "Picked Up" at bounding box center [1293, 383] width 163 height 27
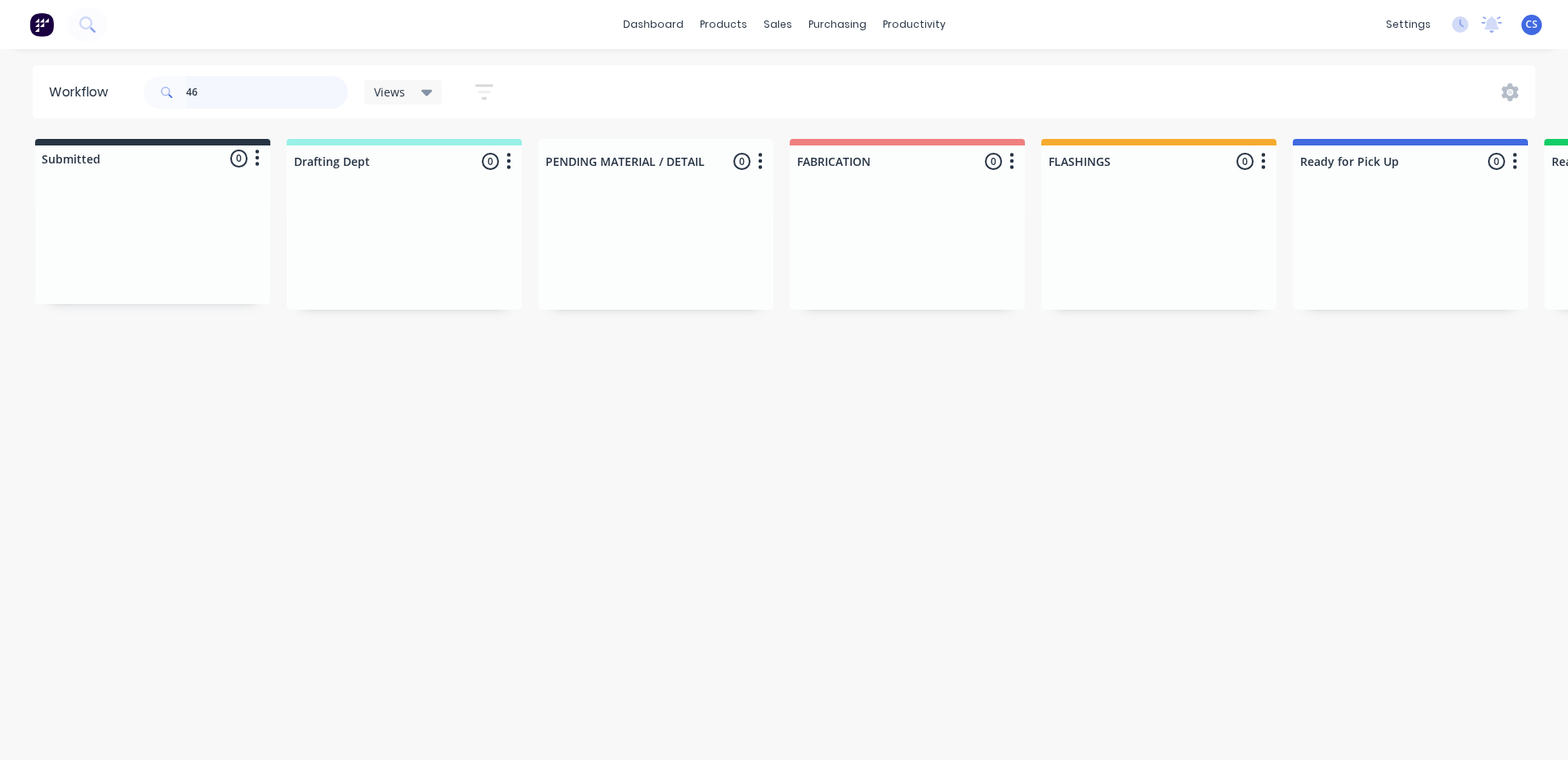
type input "4"
type input "[PERSON_NAME]"
click at [1392, 256] on p "CASH SALE" at bounding box center [1411, 260] width 206 height 14
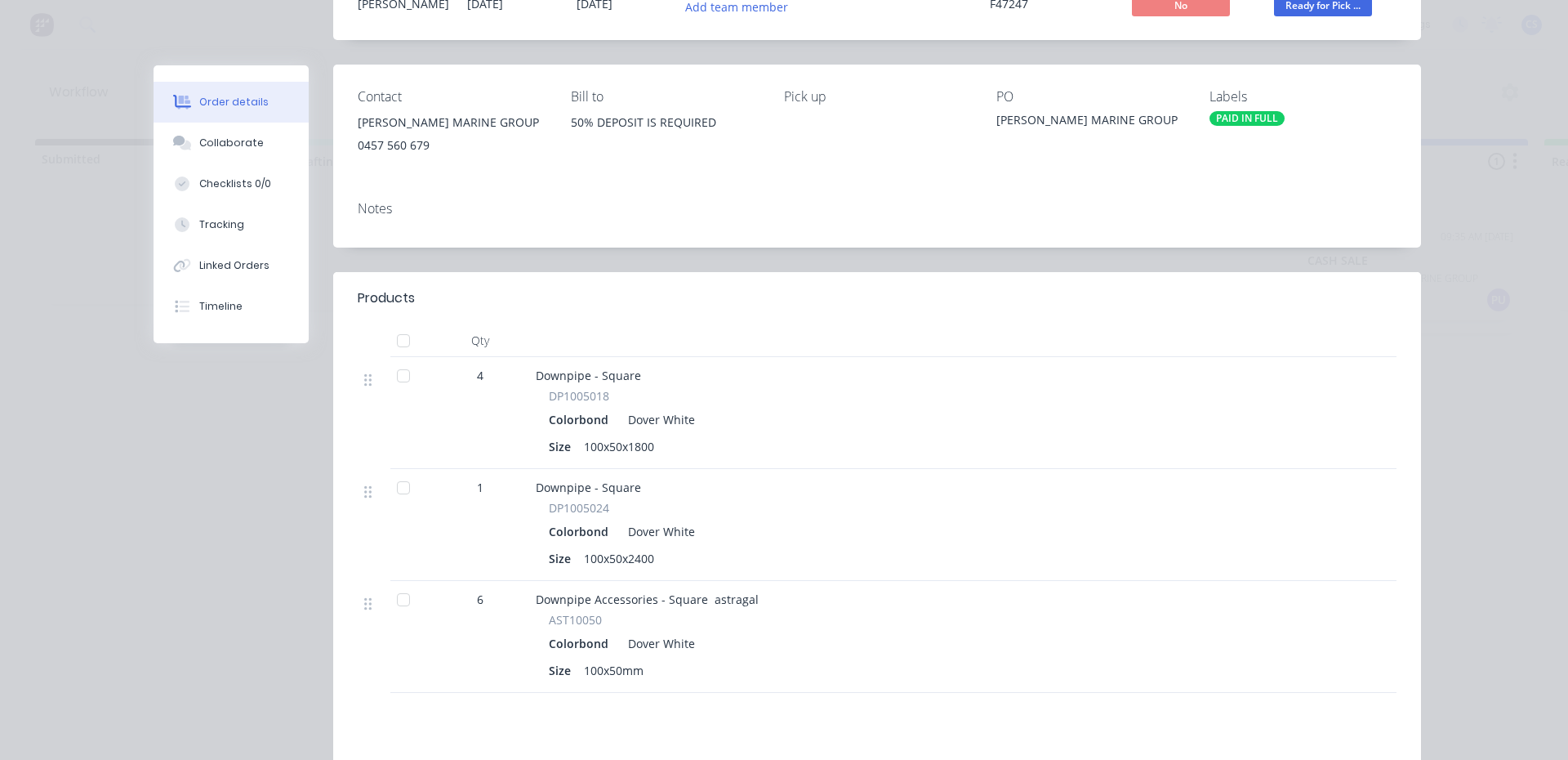
scroll to position [0, 0]
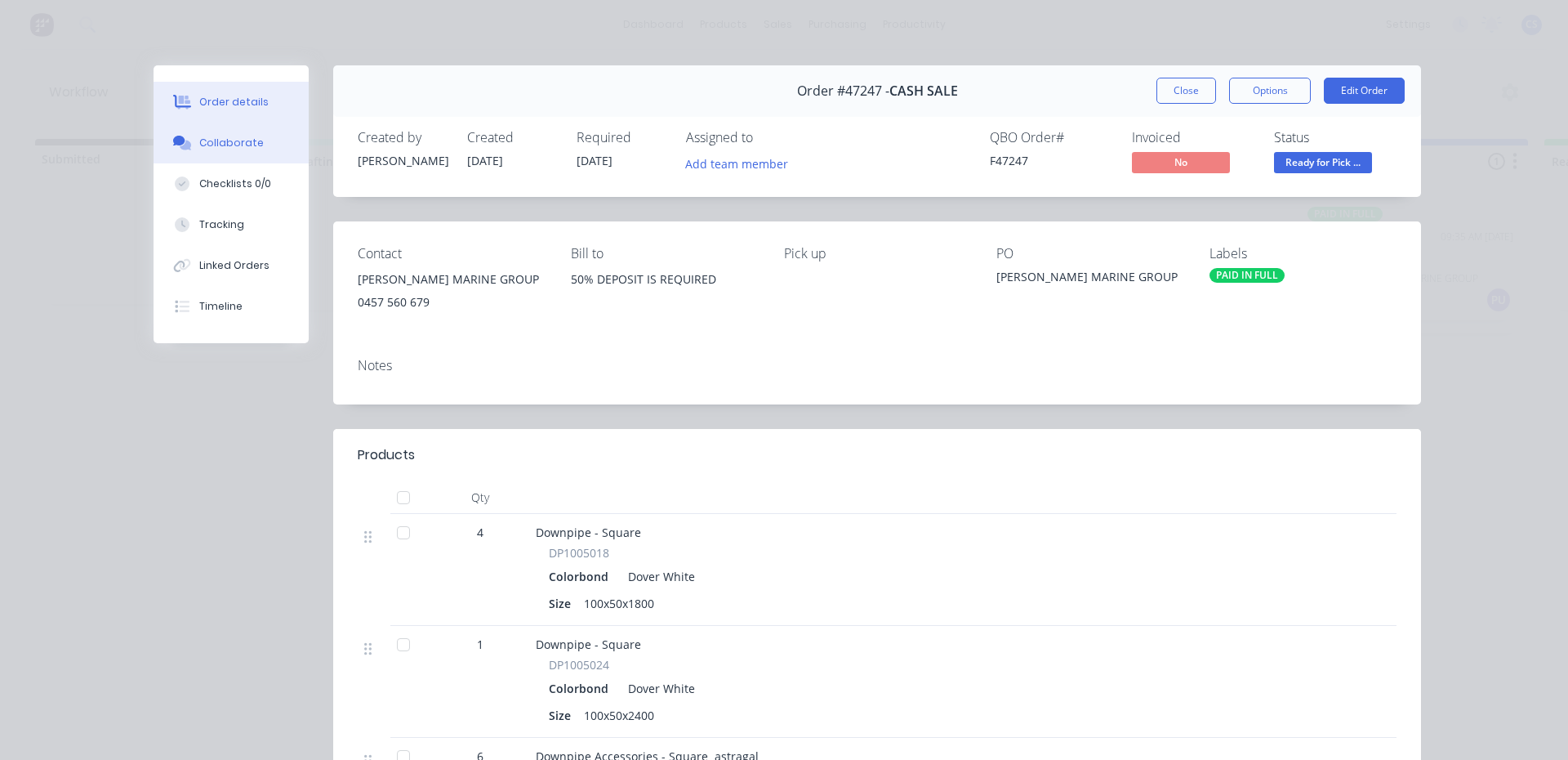
click at [250, 143] on div "Collaborate" at bounding box center [231, 143] width 64 height 15
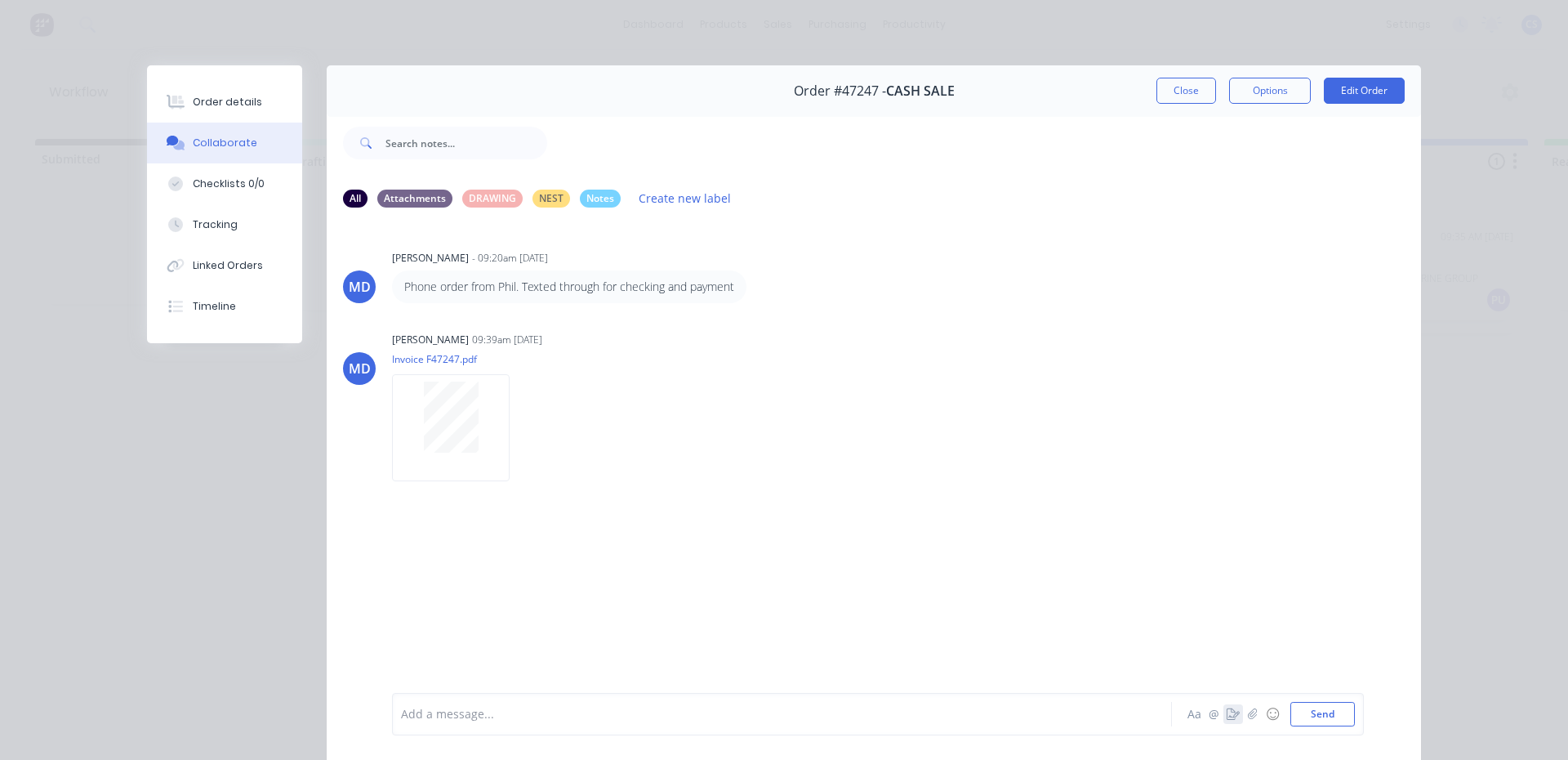
click at [1227, 716] on icon "button" at bounding box center [1233, 714] width 13 height 11
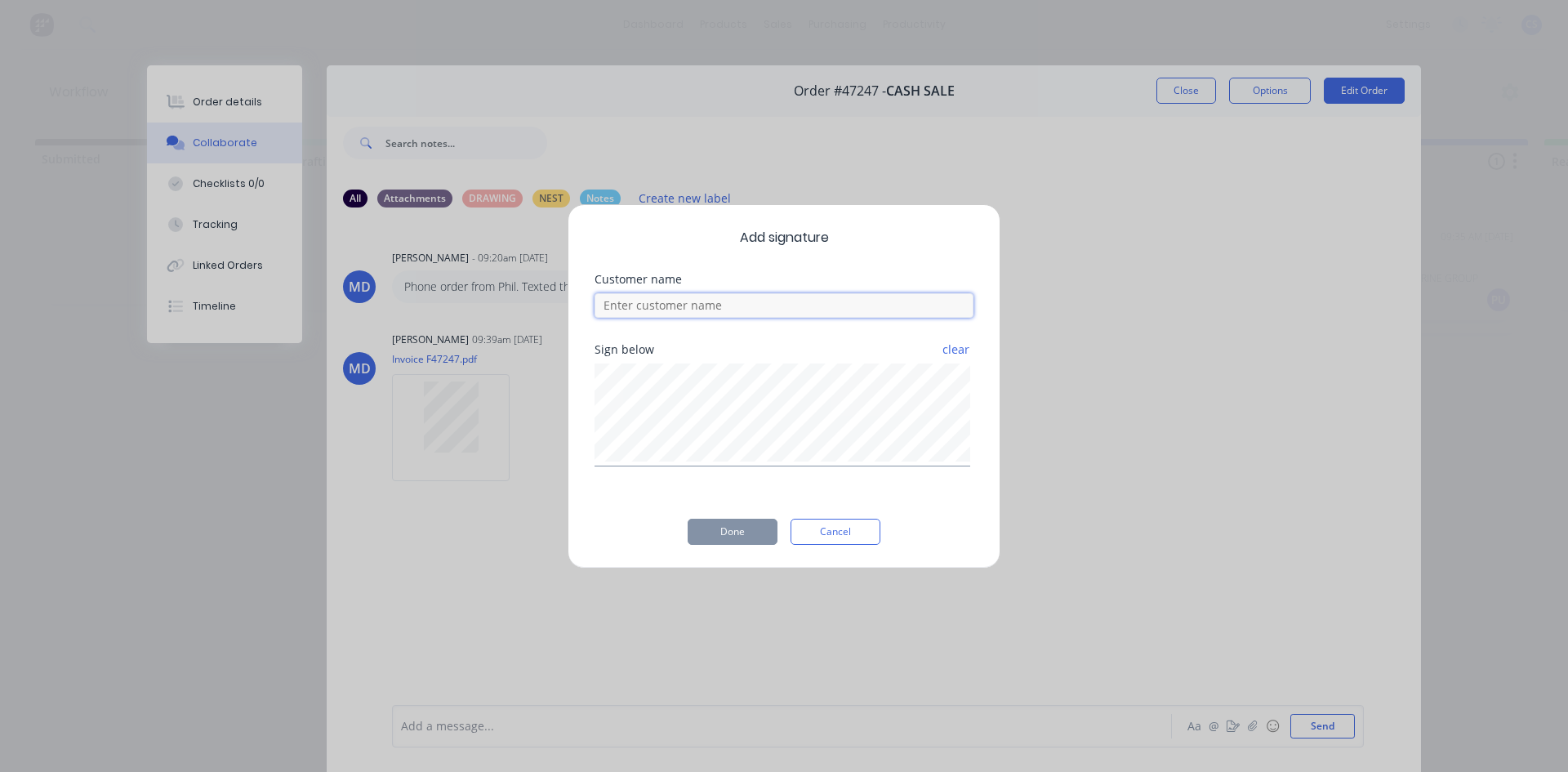
click at [809, 308] on input at bounding box center [784, 305] width 379 height 25
type input "[PERSON_NAME]"
click at [735, 535] on button "Done" at bounding box center [732, 532] width 90 height 26
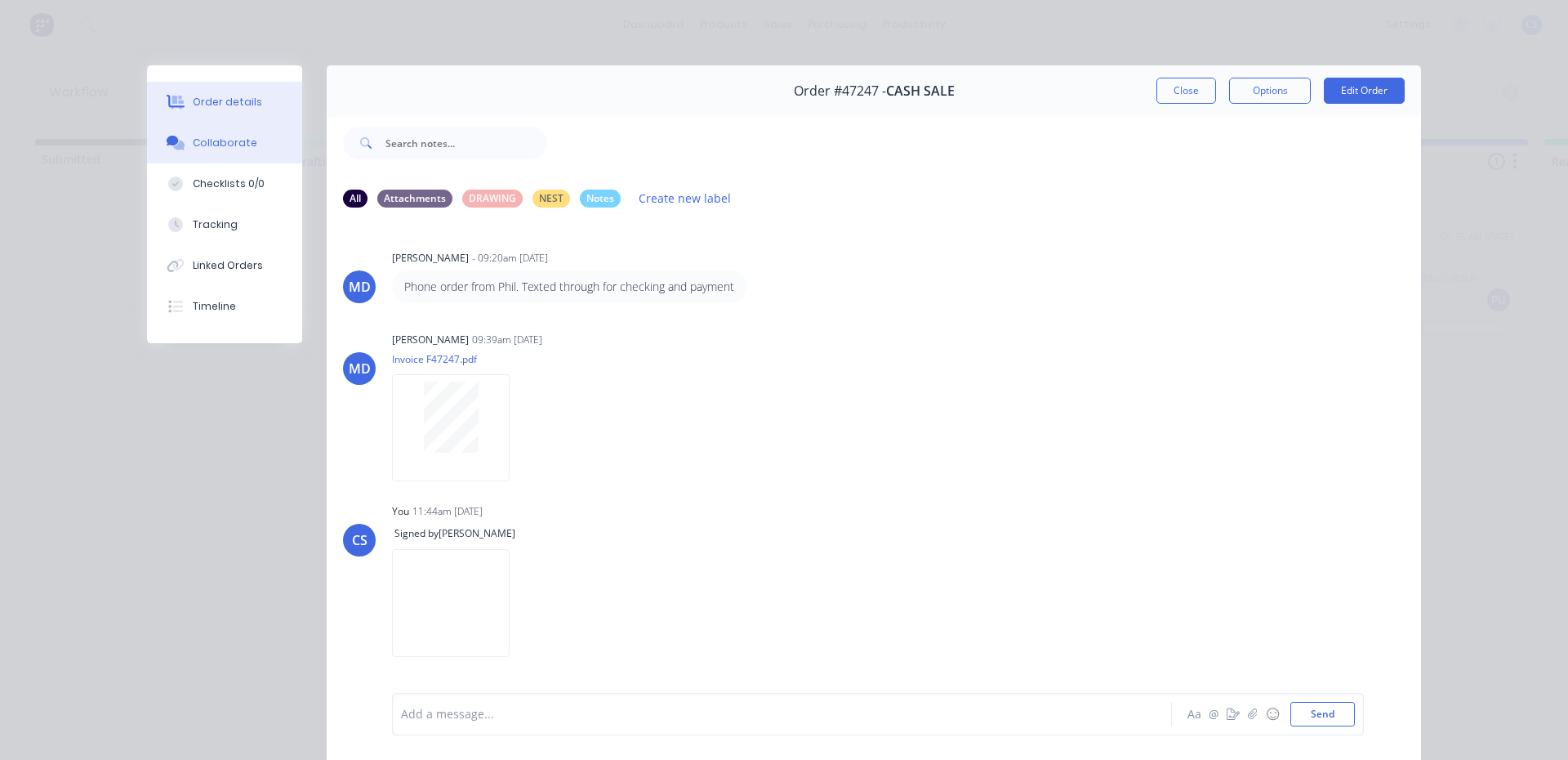
click at [260, 107] on button "Order details" at bounding box center [224, 102] width 156 height 41
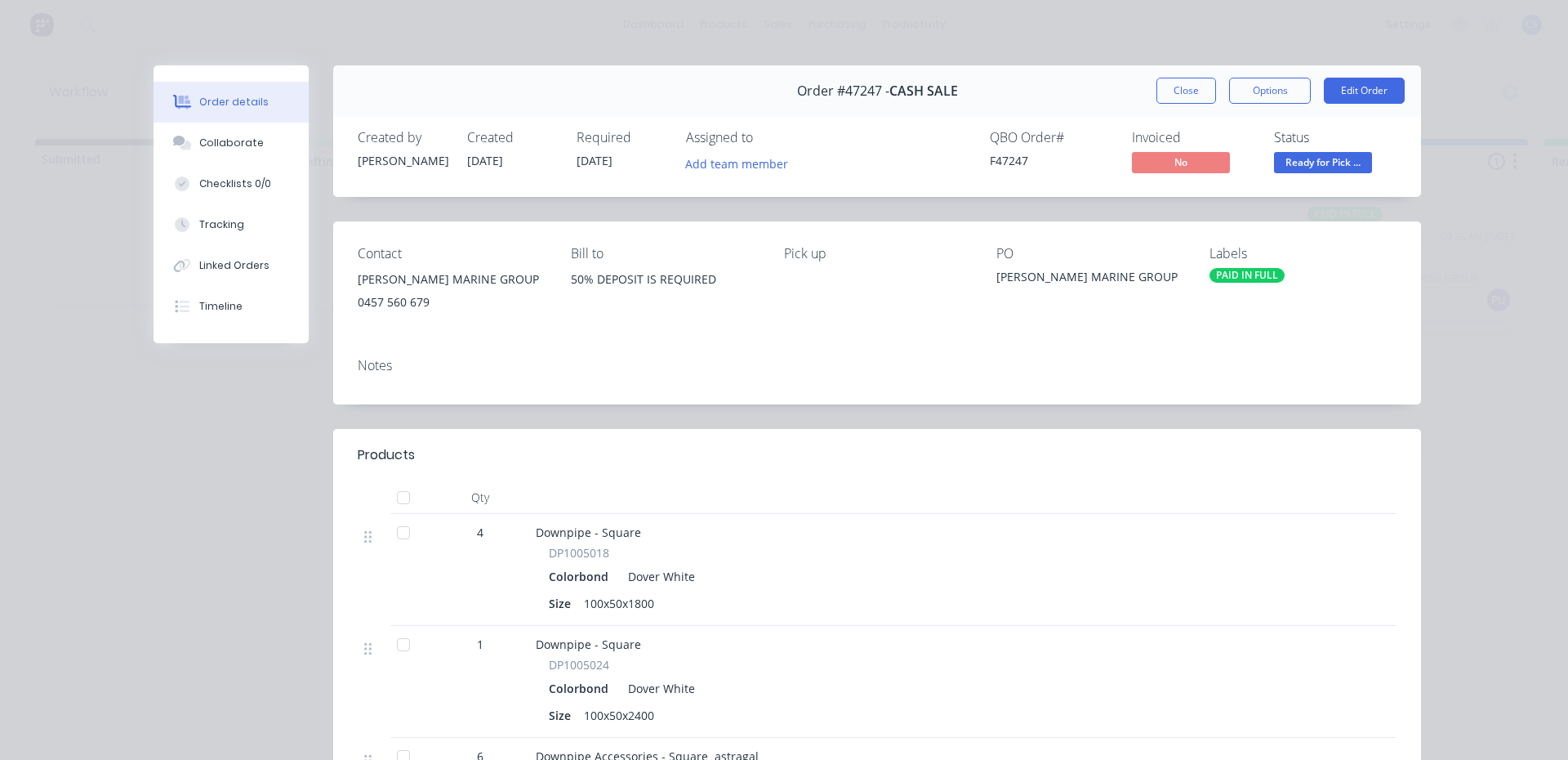
click at [1317, 162] on span "Ready for Pick ..." at bounding box center [1324, 162] width 98 height 21
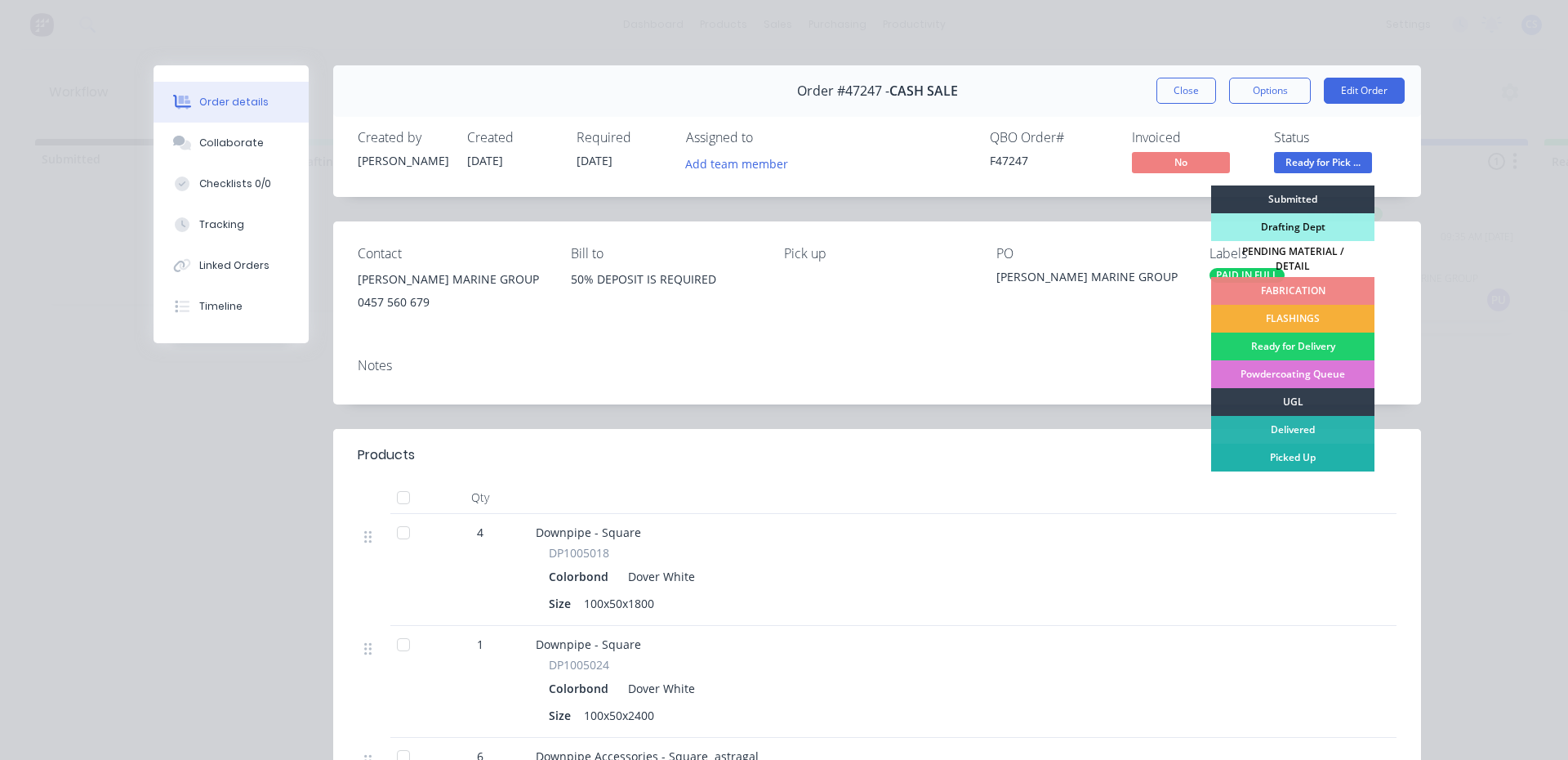
click at [1271, 458] on div "Picked Up" at bounding box center [1293, 456] width 163 height 27
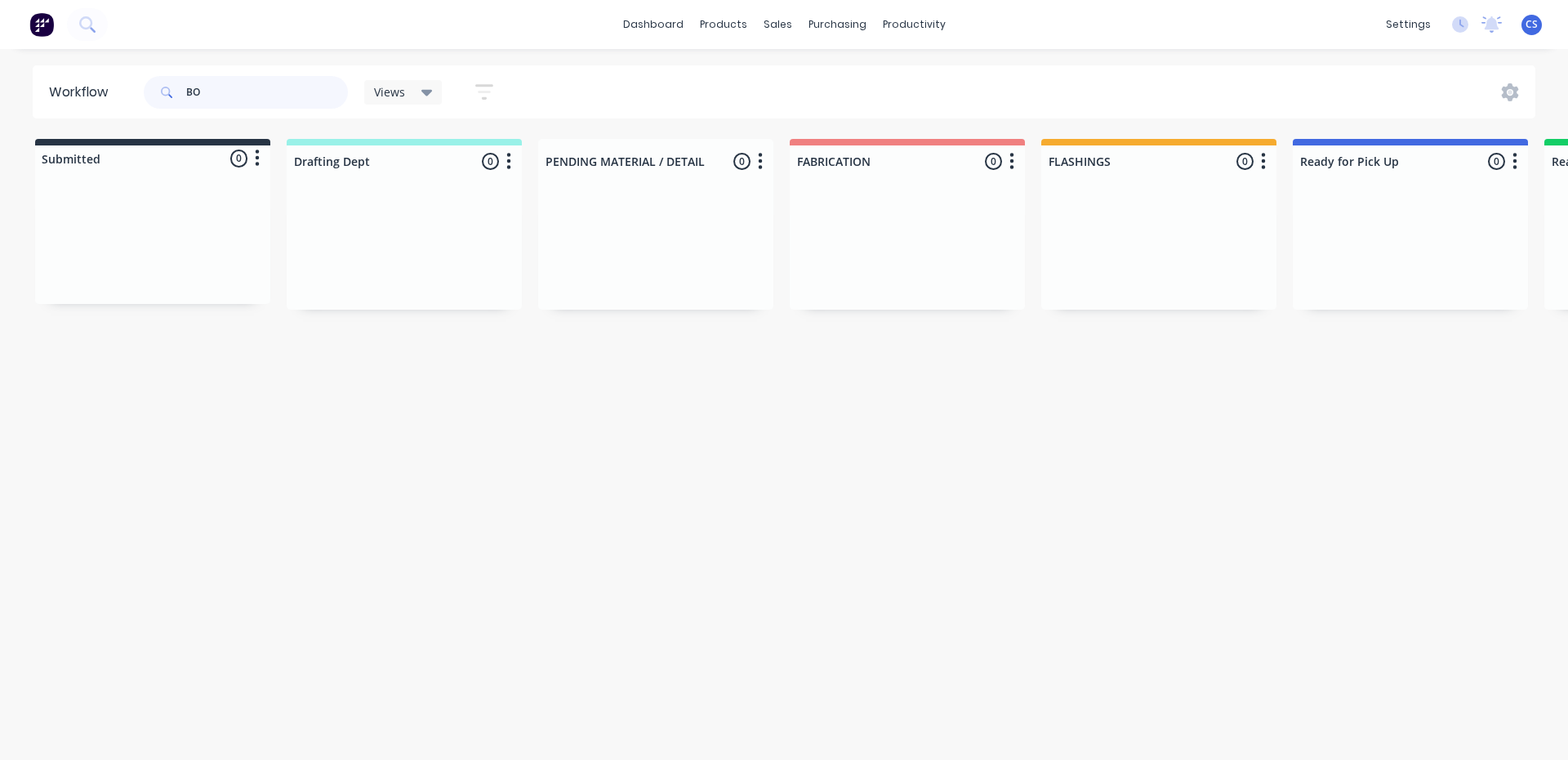
type input "B"
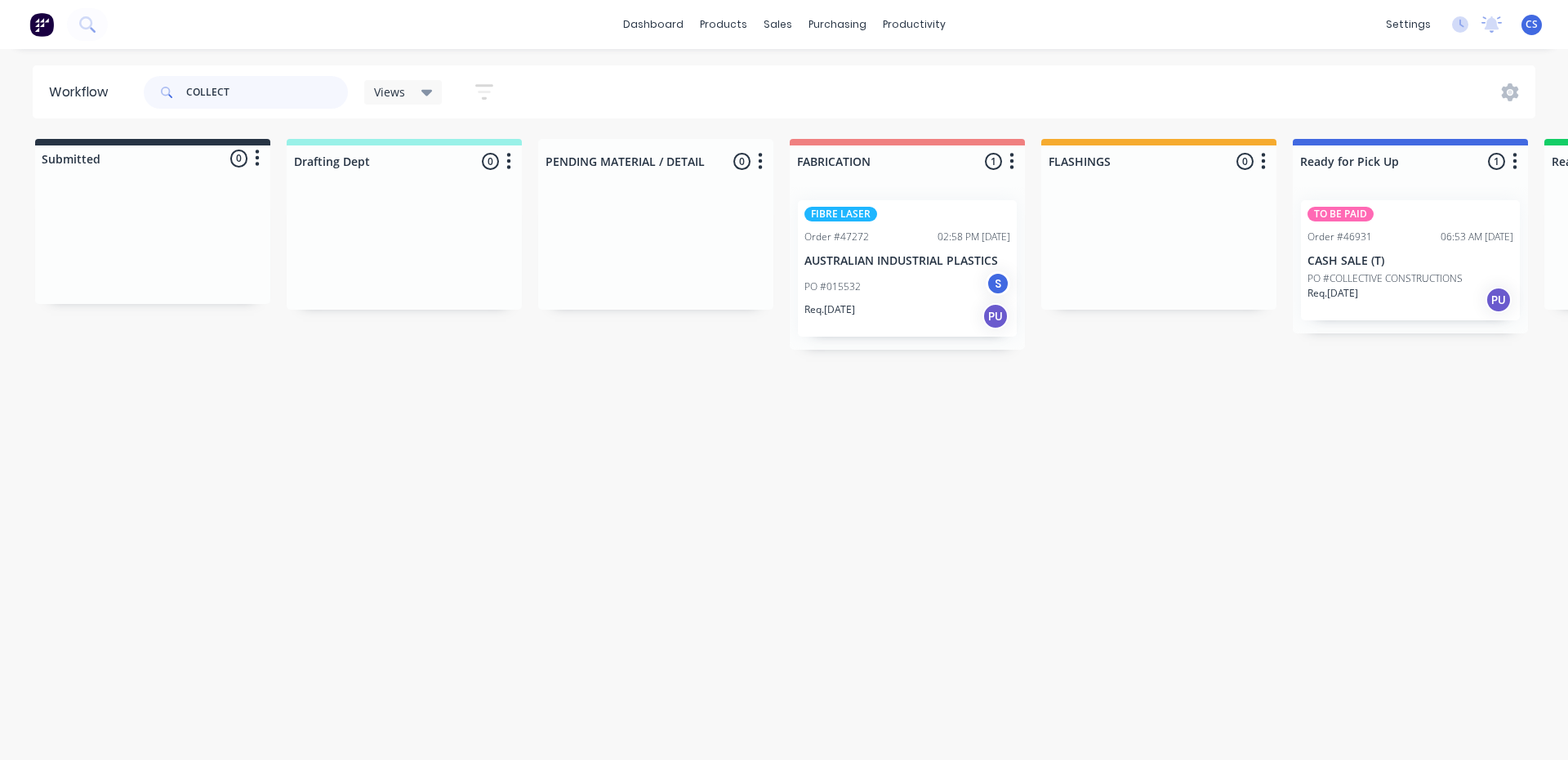
type input "COLLECT"
click at [1392, 299] on div "Req. [DATE] PU" at bounding box center [1411, 299] width 206 height 27
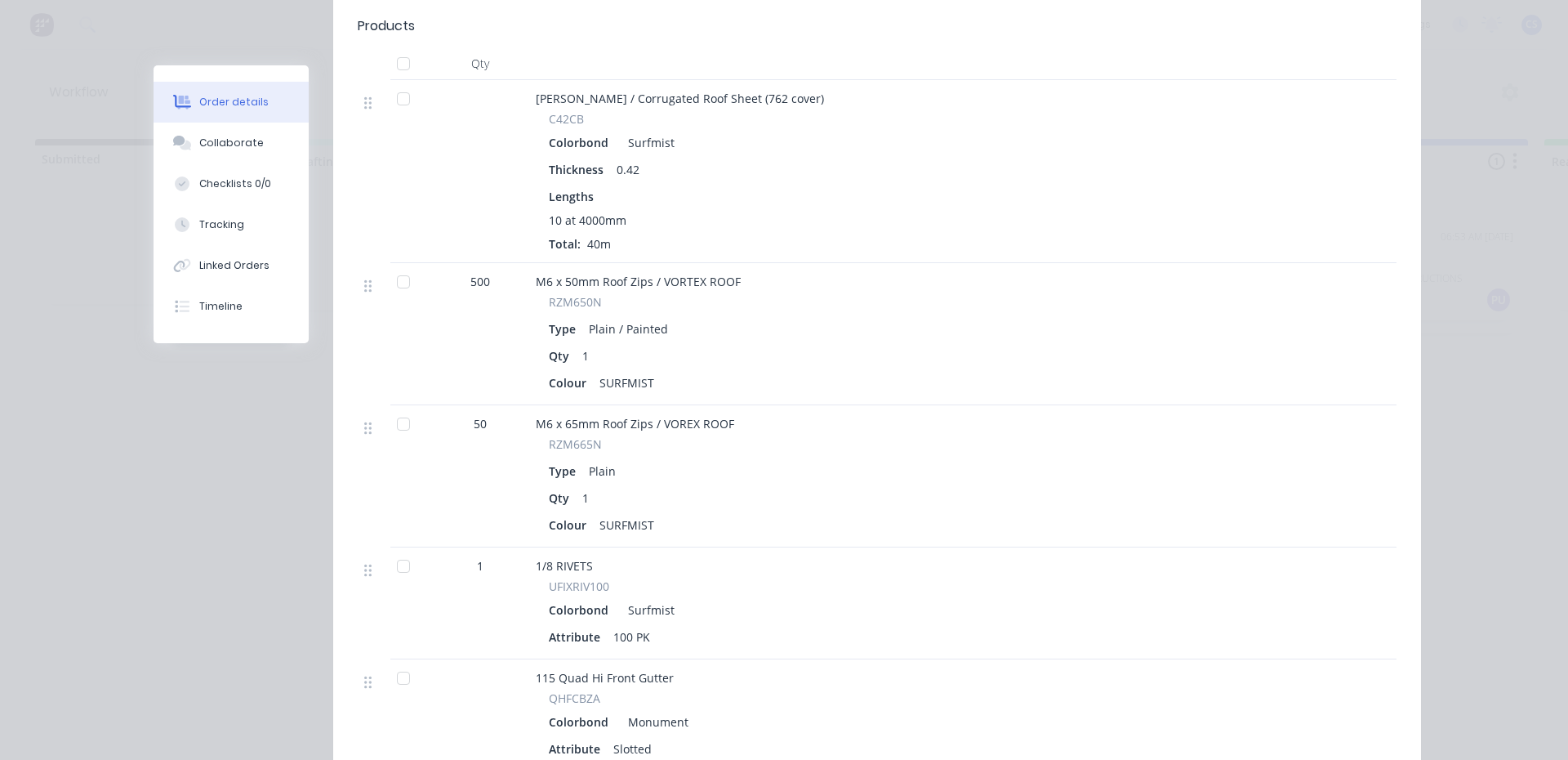
scroll to position [735, 0]
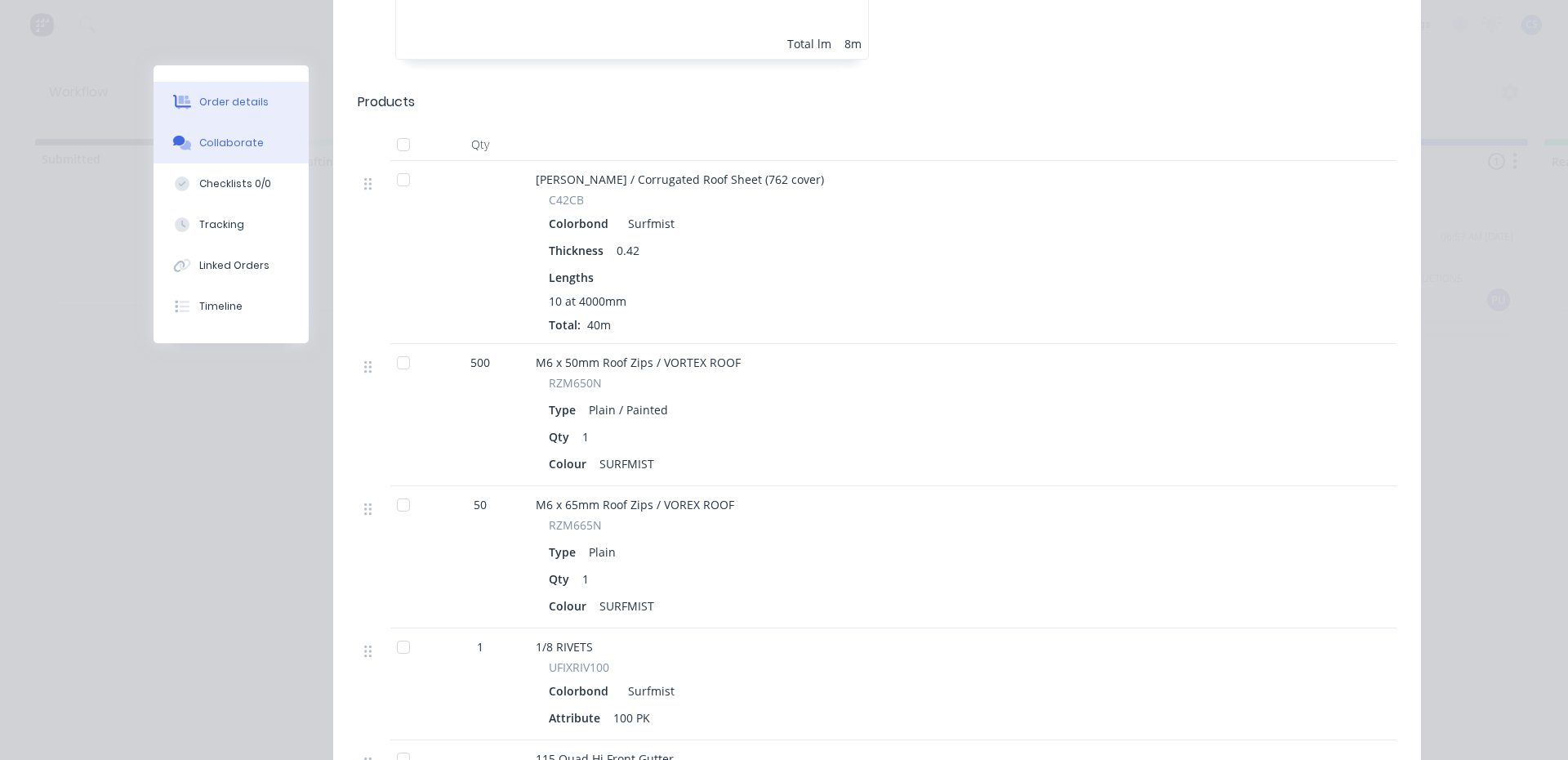
click at [258, 147] on button "Collaborate" at bounding box center [231, 142] width 156 height 41
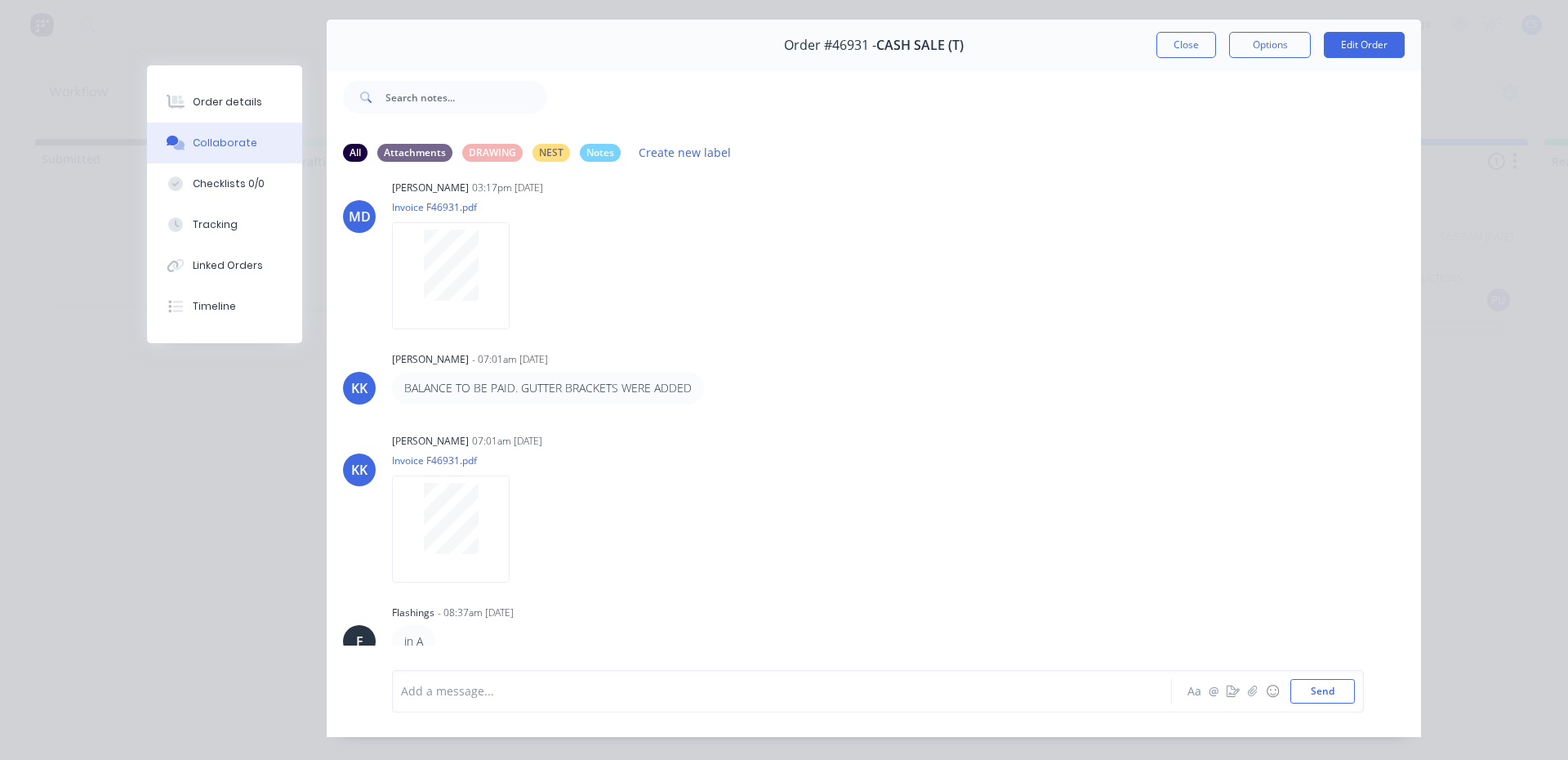
scroll to position [87, 0]
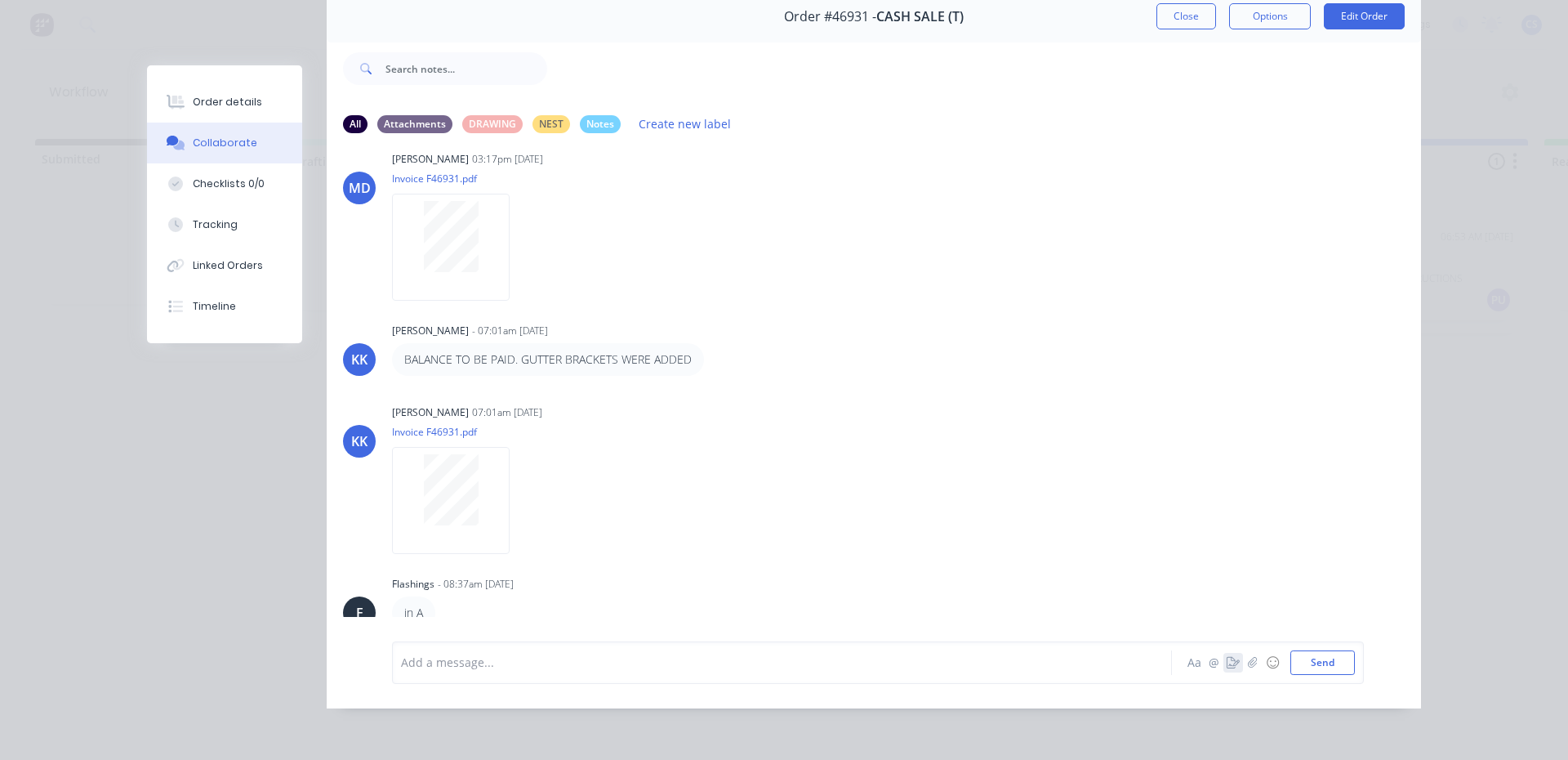
click at [1227, 657] on icon "button" at bounding box center [1233, 663] width 13 height 11
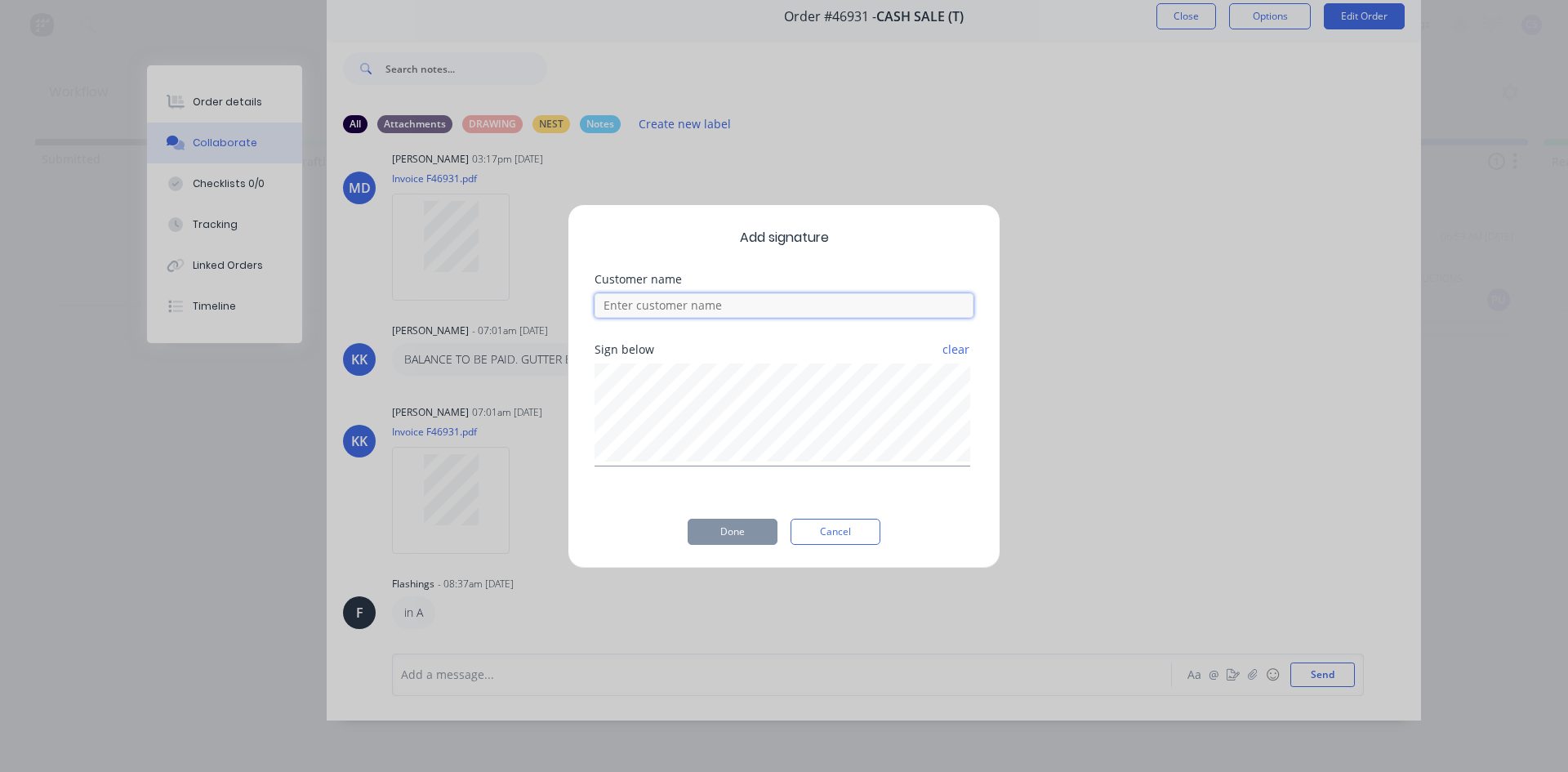
click at [671, 308] on input at bounding box center [784, 305] width 379 height 25
type input "[PERSON_NAME]"
click at [734, 542] on button "Done" at bounding box center [732, 532] width 90 height 26
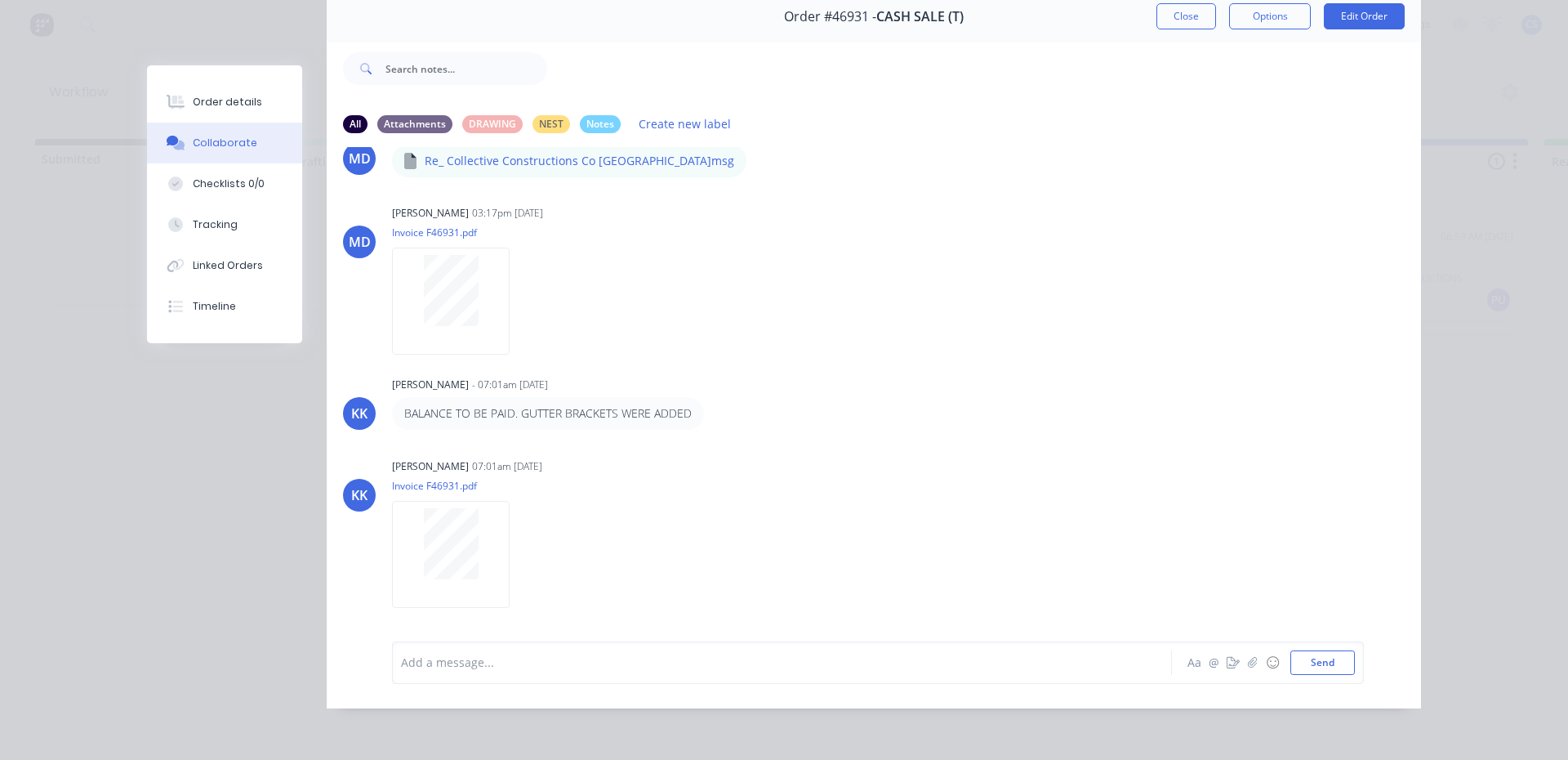
scroll to position [0, 0]
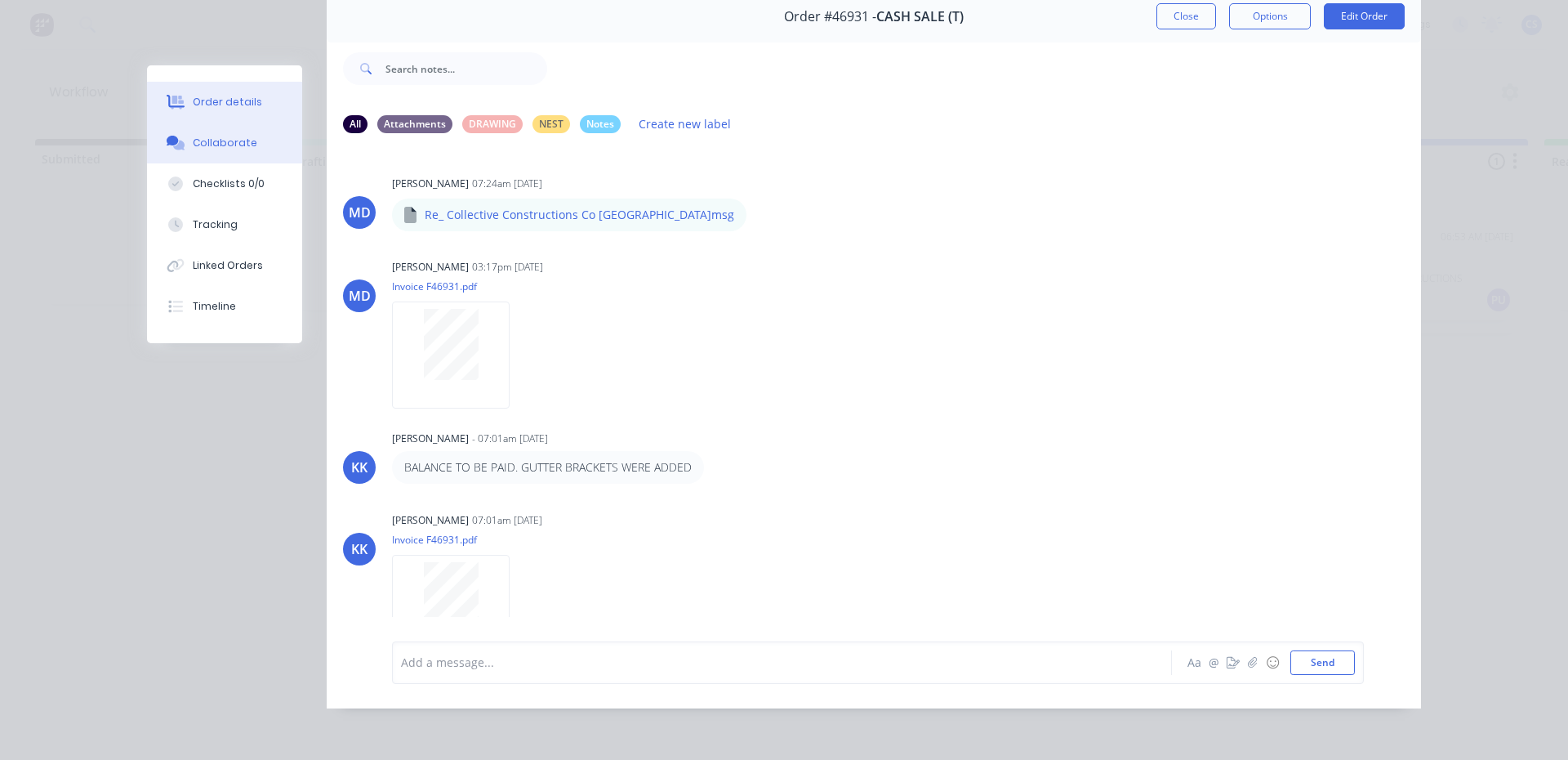
click at [221, 102] on div "Order details" at bounding box center [227, 102] width 70 height 15
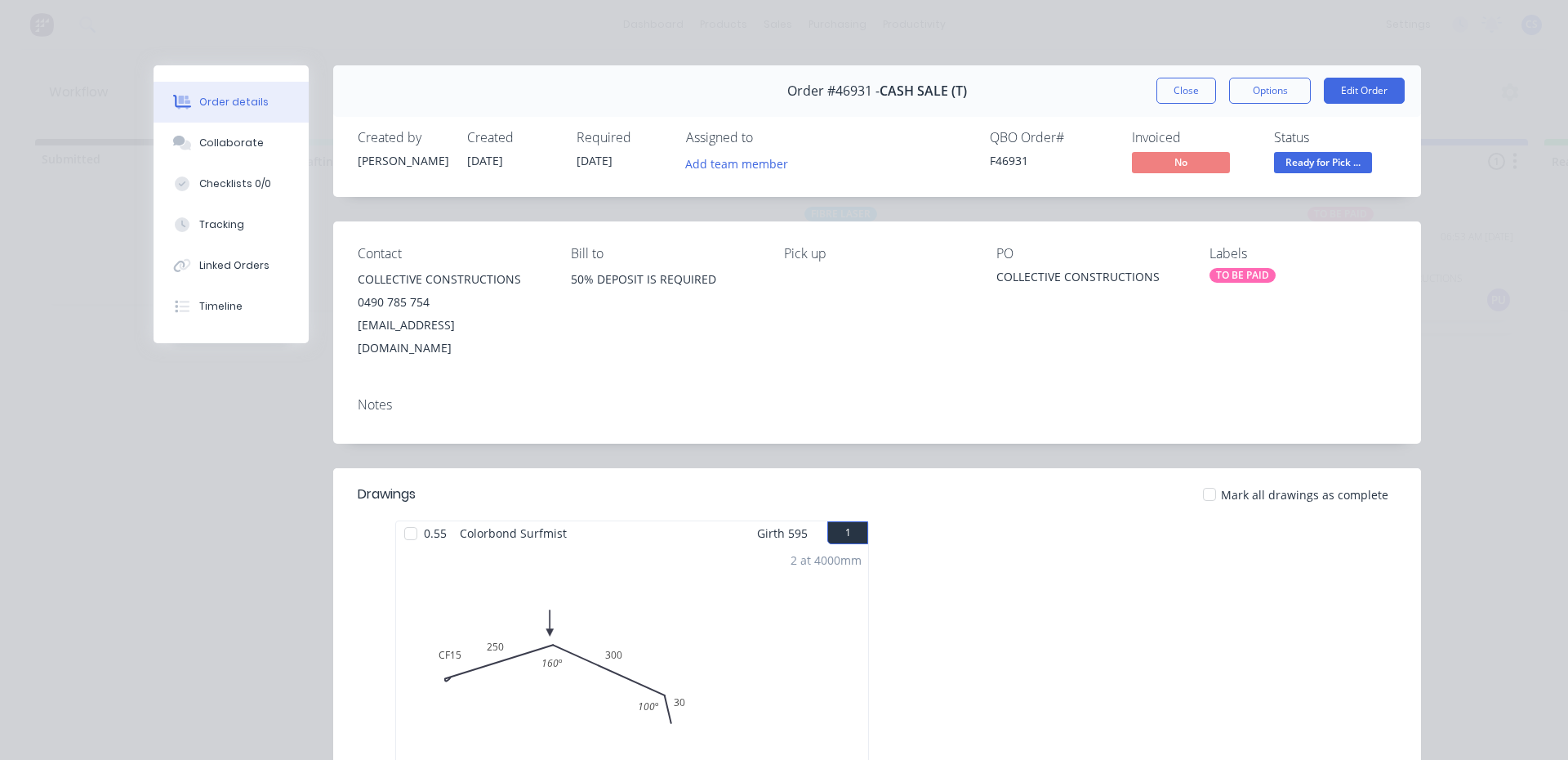
click at [1298, 165] on span "Ready for Pick ..." at bounding box center [1324, 162] width 98 height 21
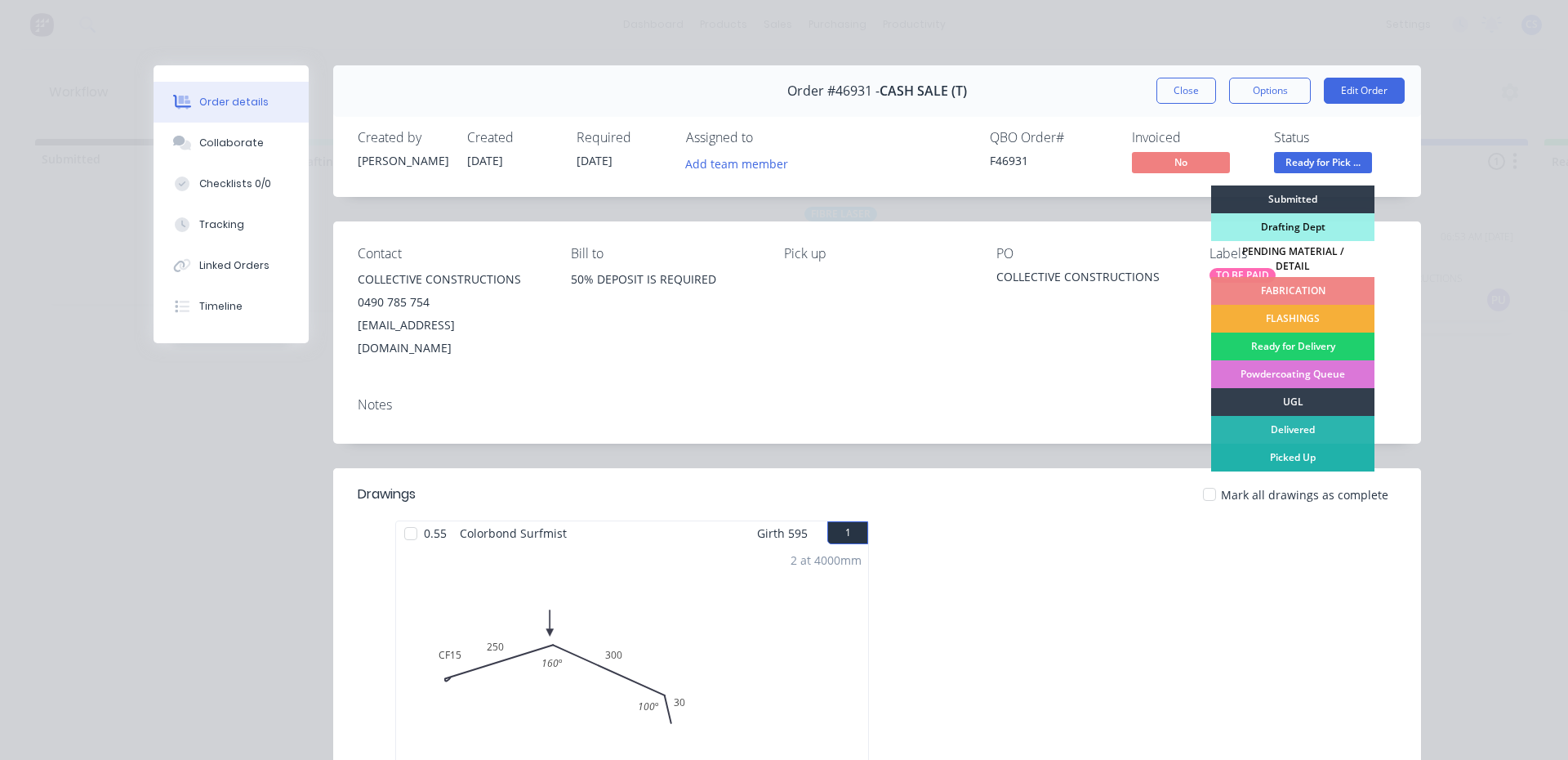
click at [1305, 454] on div "Picked Up" at bounding box center [1293, 456] width 163 height 27
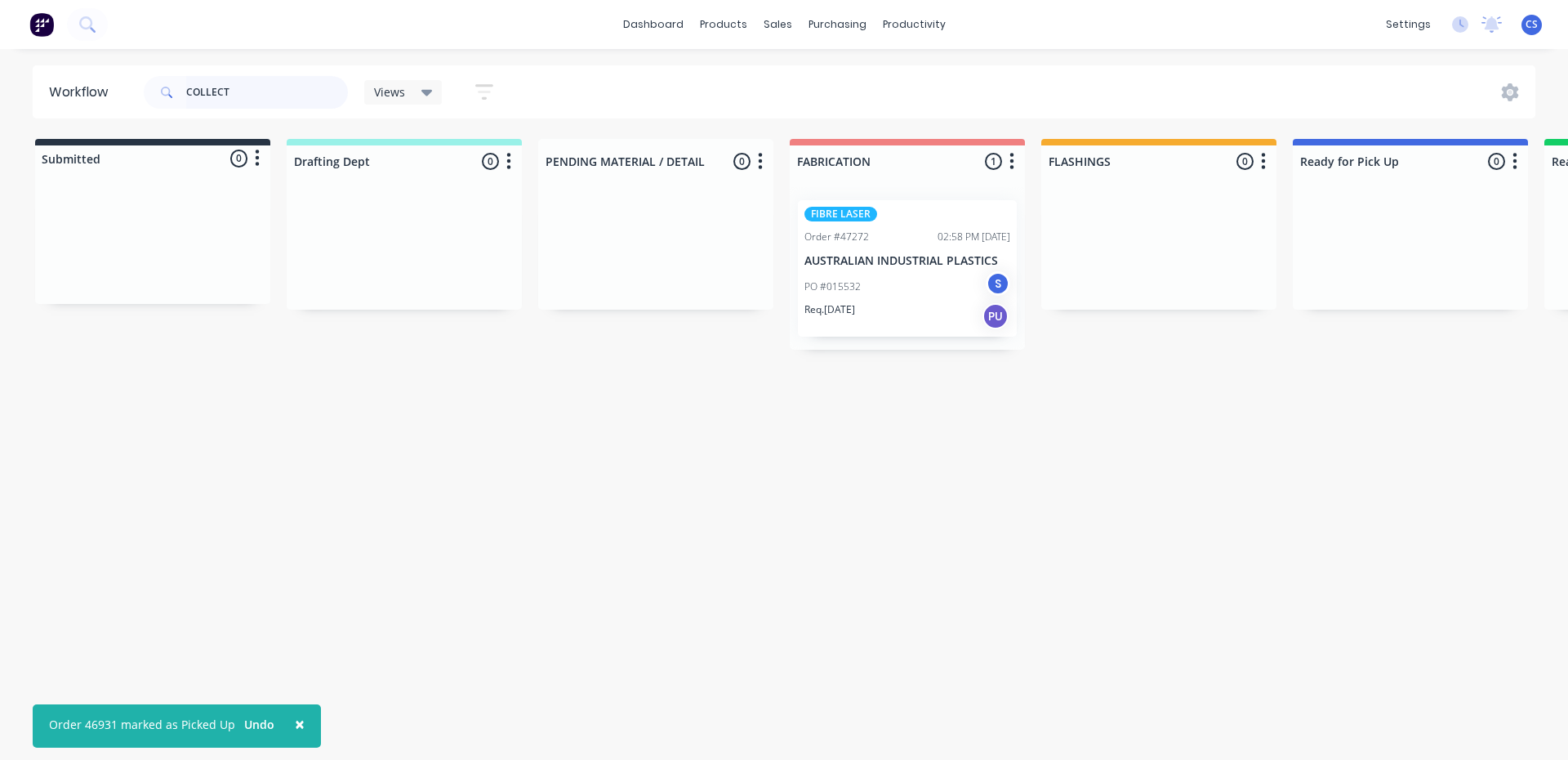
drag, startPoint x: 252, startPoint y: 102, endPoint x: 178, endPoint y: 75, distance: 78.8
click at [178, 76] on div "COLLECT" at bounding box center [245, 92] width 205 height 33
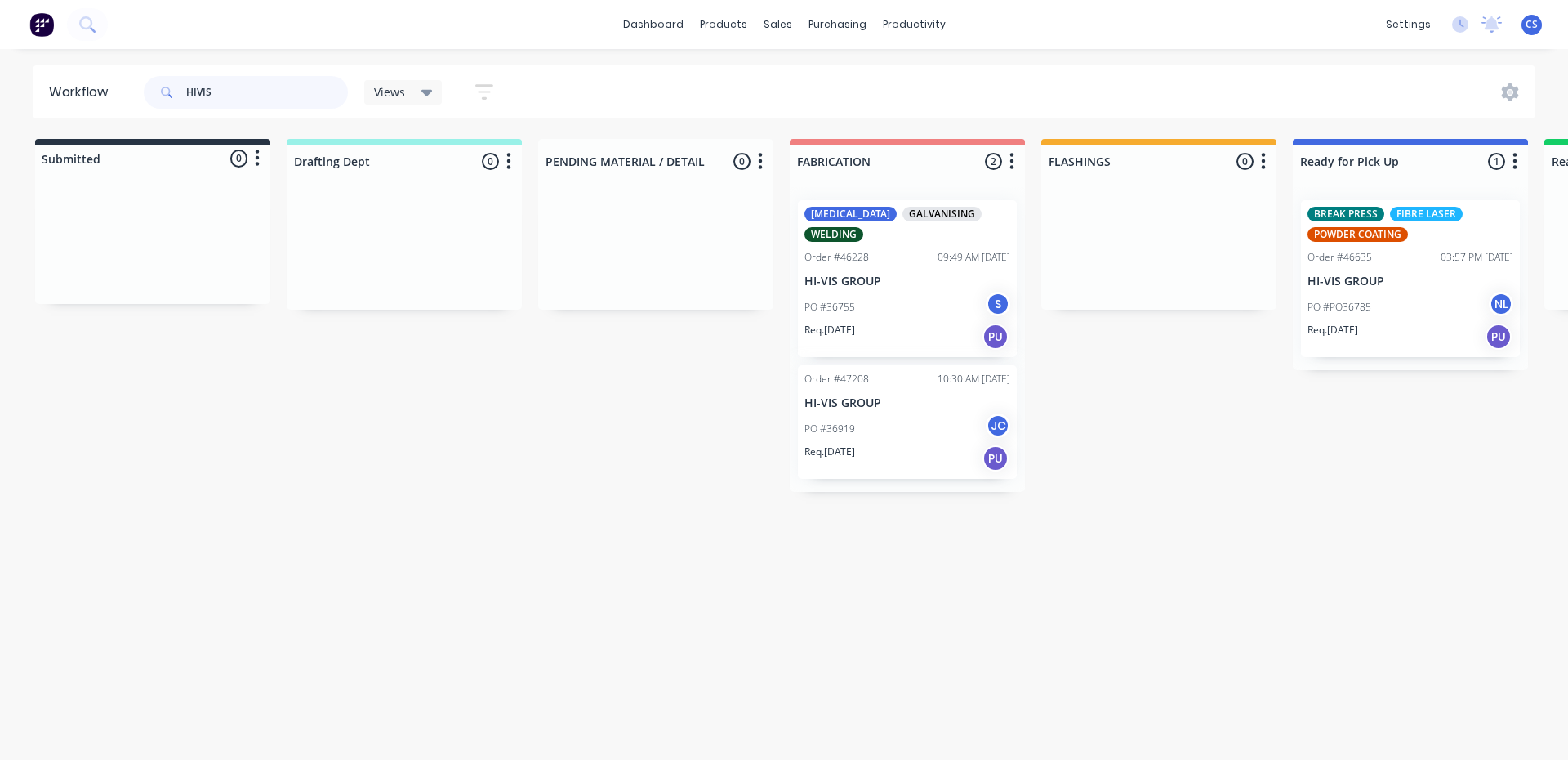
type input "HIVIS"
click at [1389, 295] on div "PO #PO36785 NL" at bounding box center [1411, 306] width 206 height 31
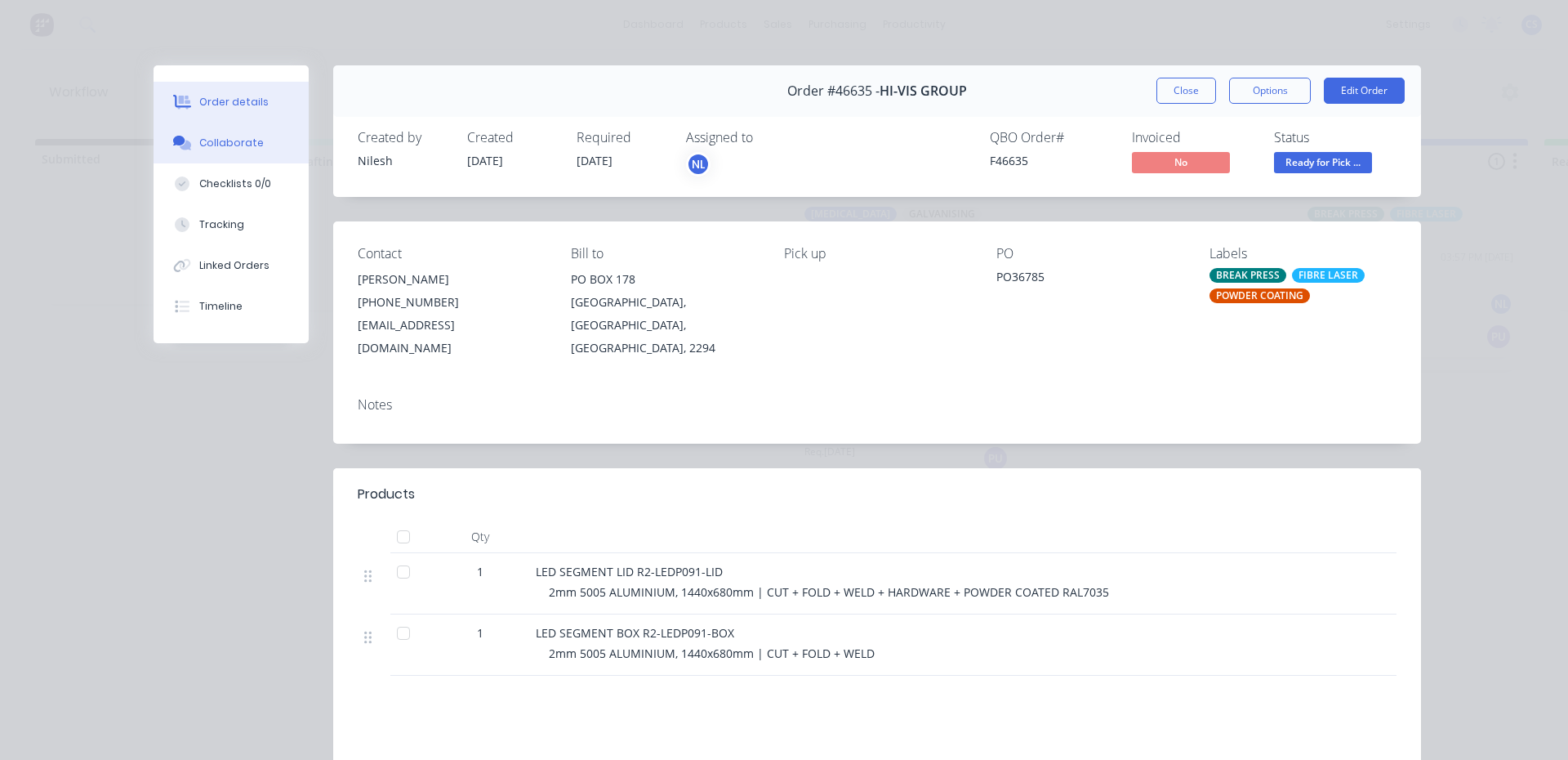
click at [239, 150] on button "Collaborate" at bounding box center [231, 142] width 156 height 41
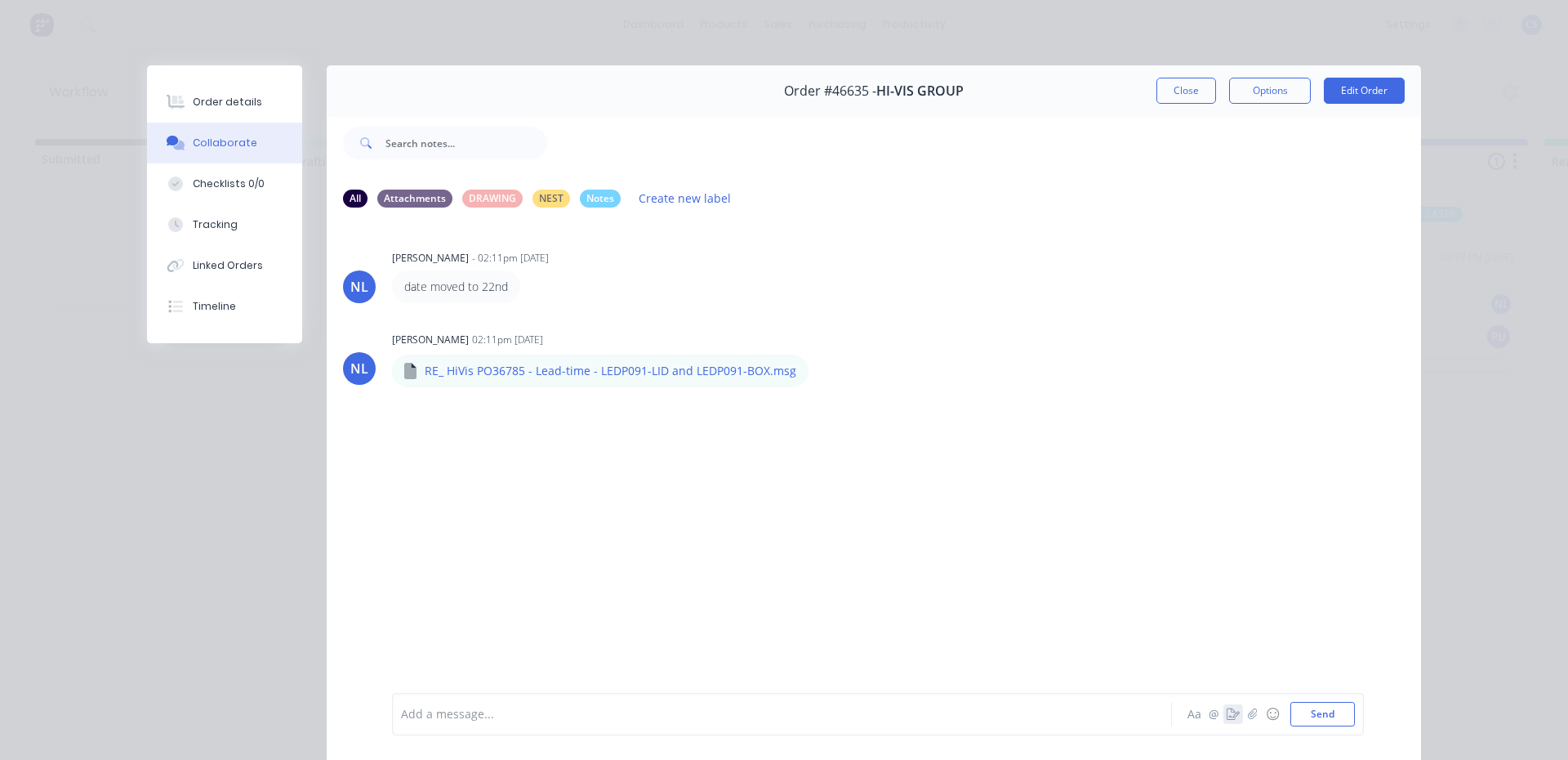
click at [1224, 705] on button "button" at bounding box center [1233, 714] width 20 height 20
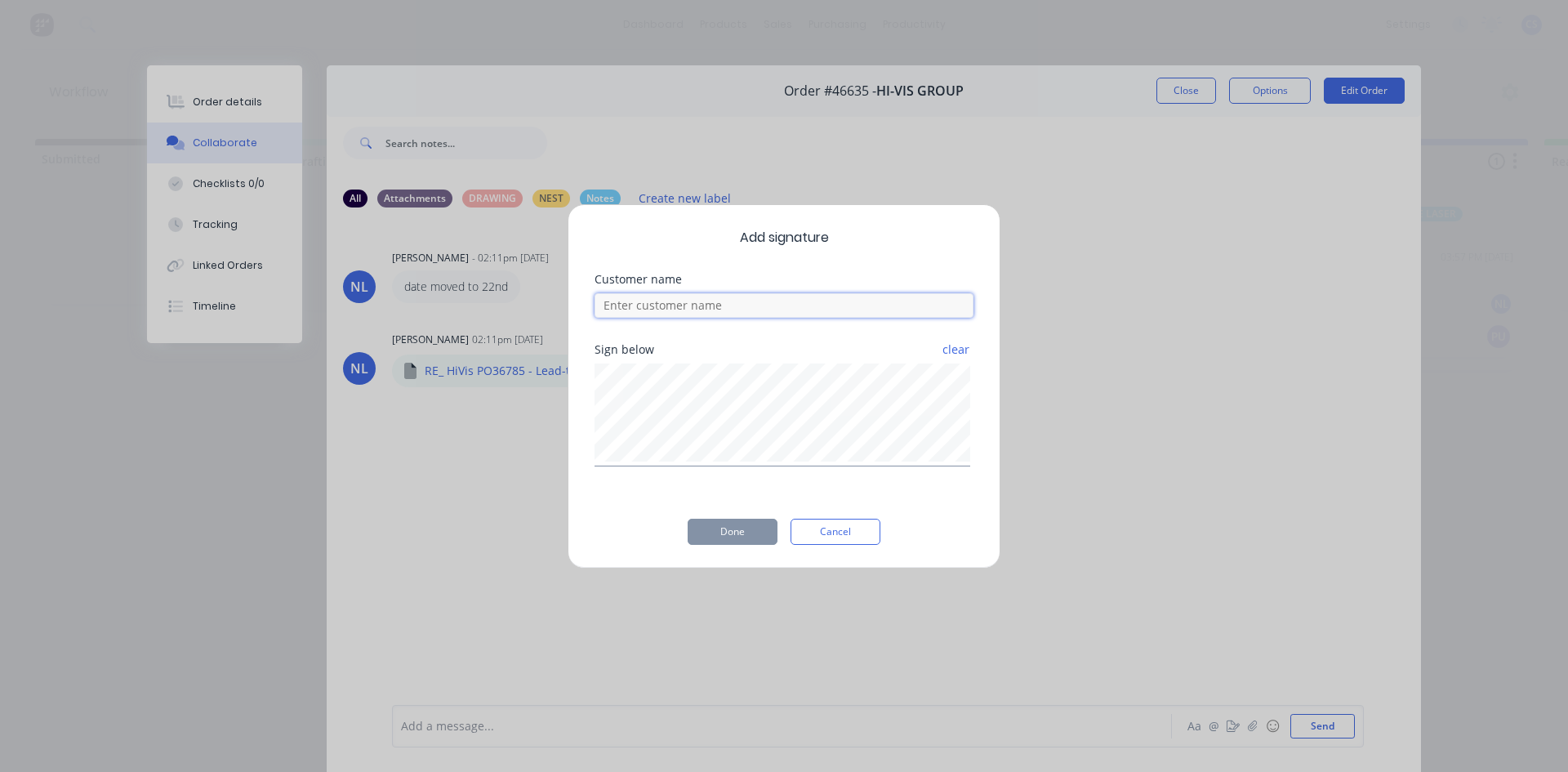
click at [667, 313] on input at bounding box center [784, 305] width 379 height 25
type input "[PERSON_NAME]"
click at [741, 530] on button "Done" at bounding box center [732, 532] width 90 height 26
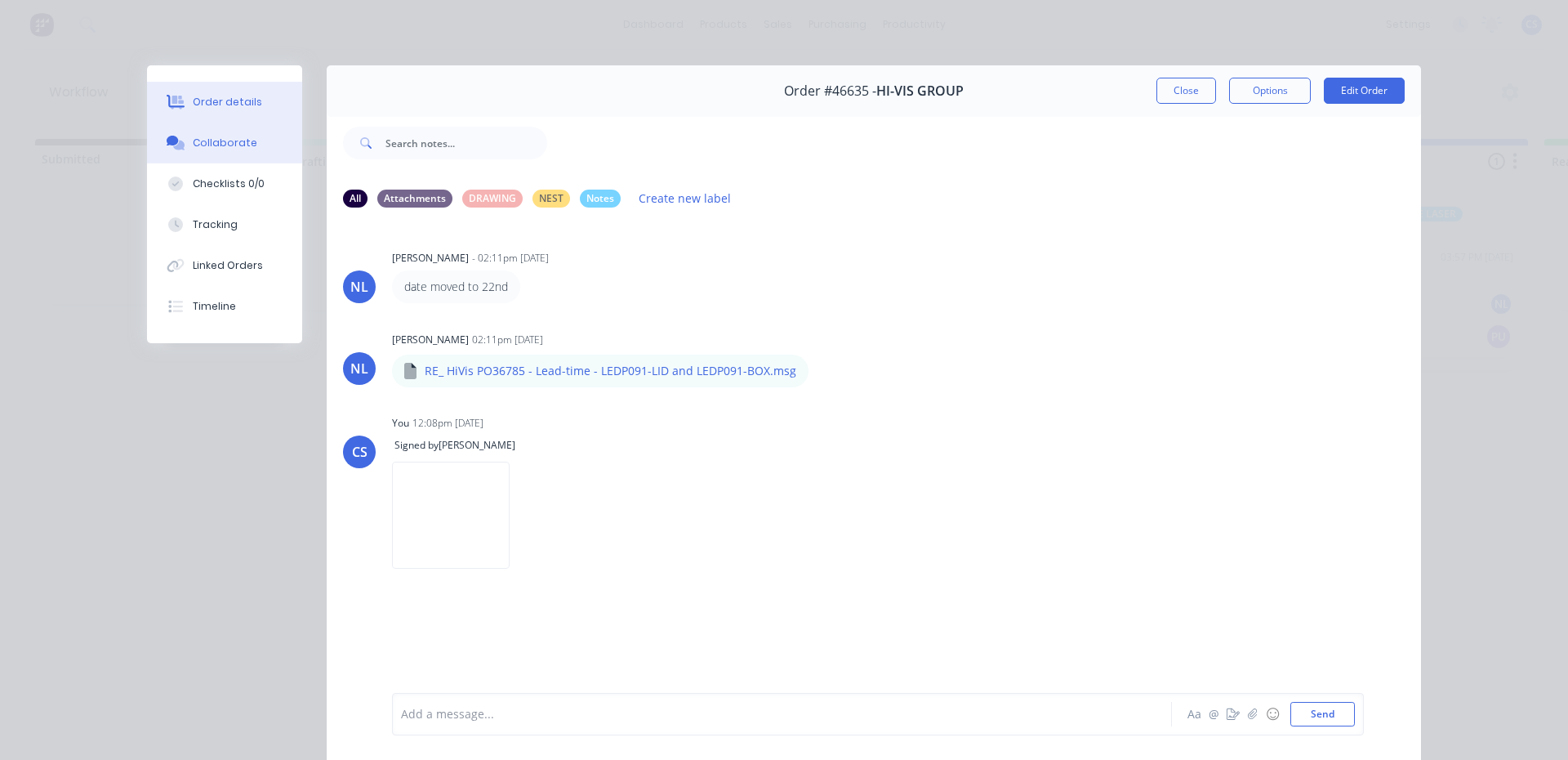
click at [212, 97] on div "Order details" at bounding box center [227, 102] width 70 height 15
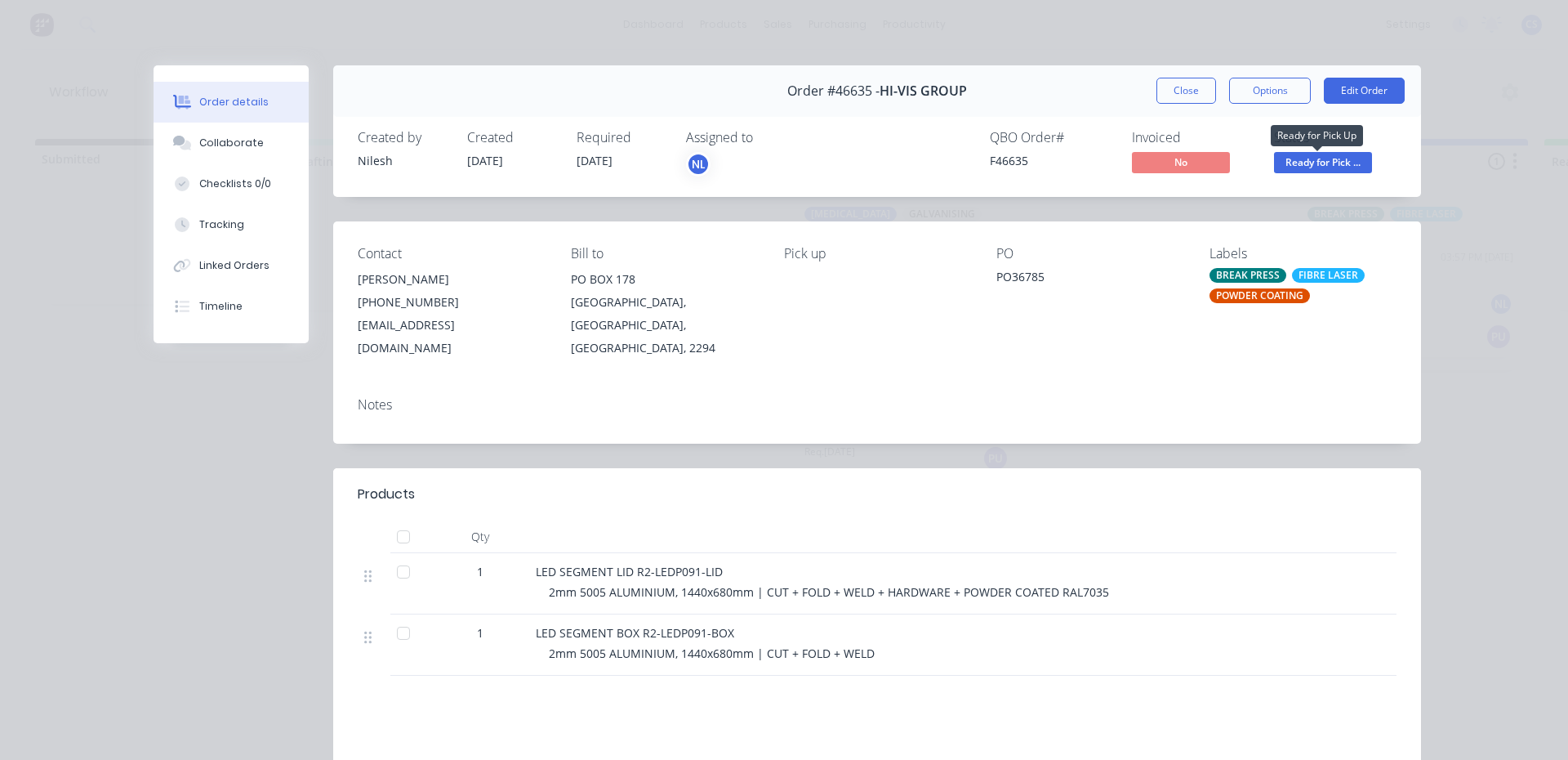
click at [1290, 160] on span "Ready for Pick ..." at bounding box center [1324, 162] width 98 height 21
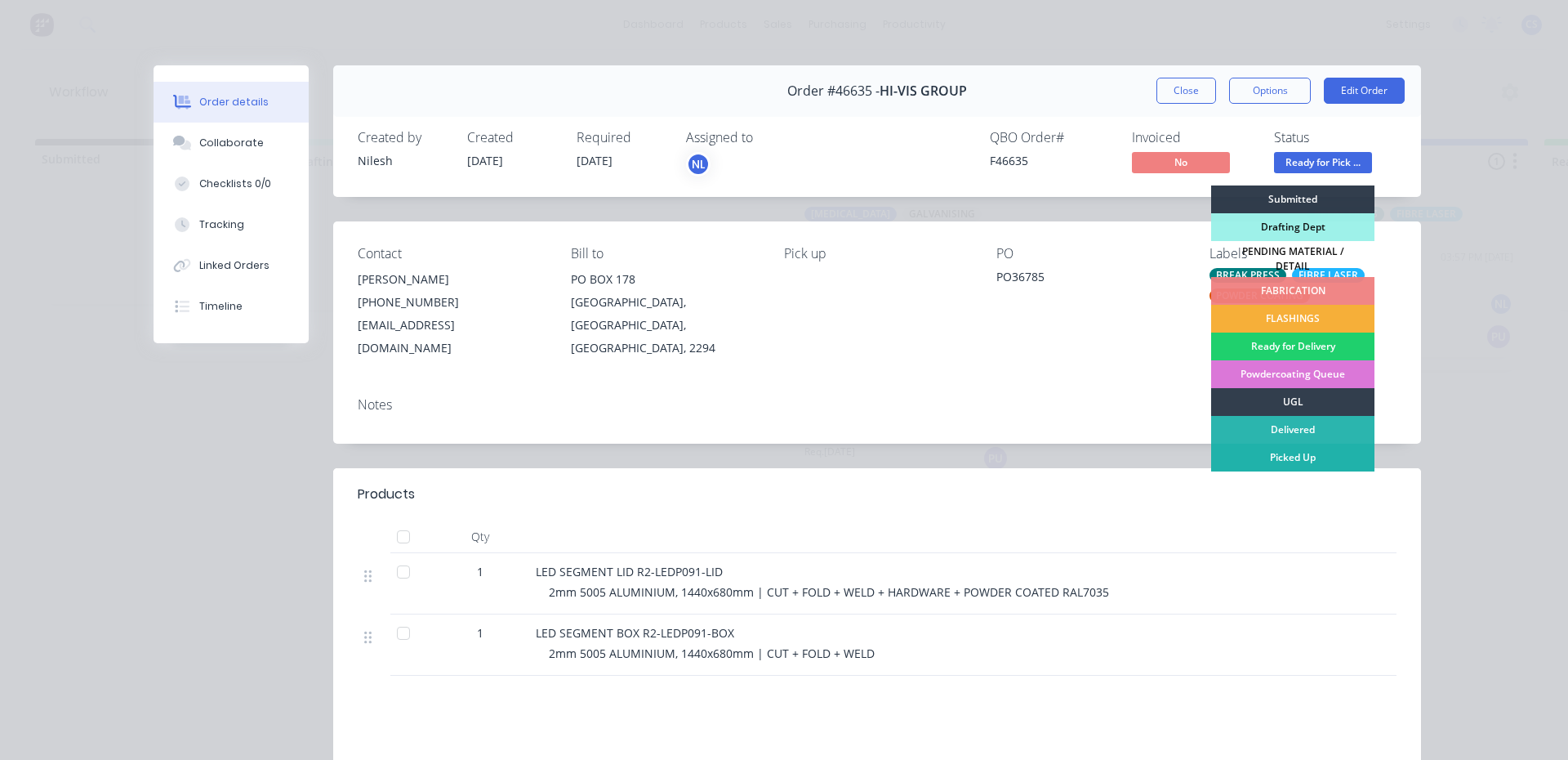
click at [1299, 443] on div "Picked Up" at bounding box center [1293, 456] width 163 height 27
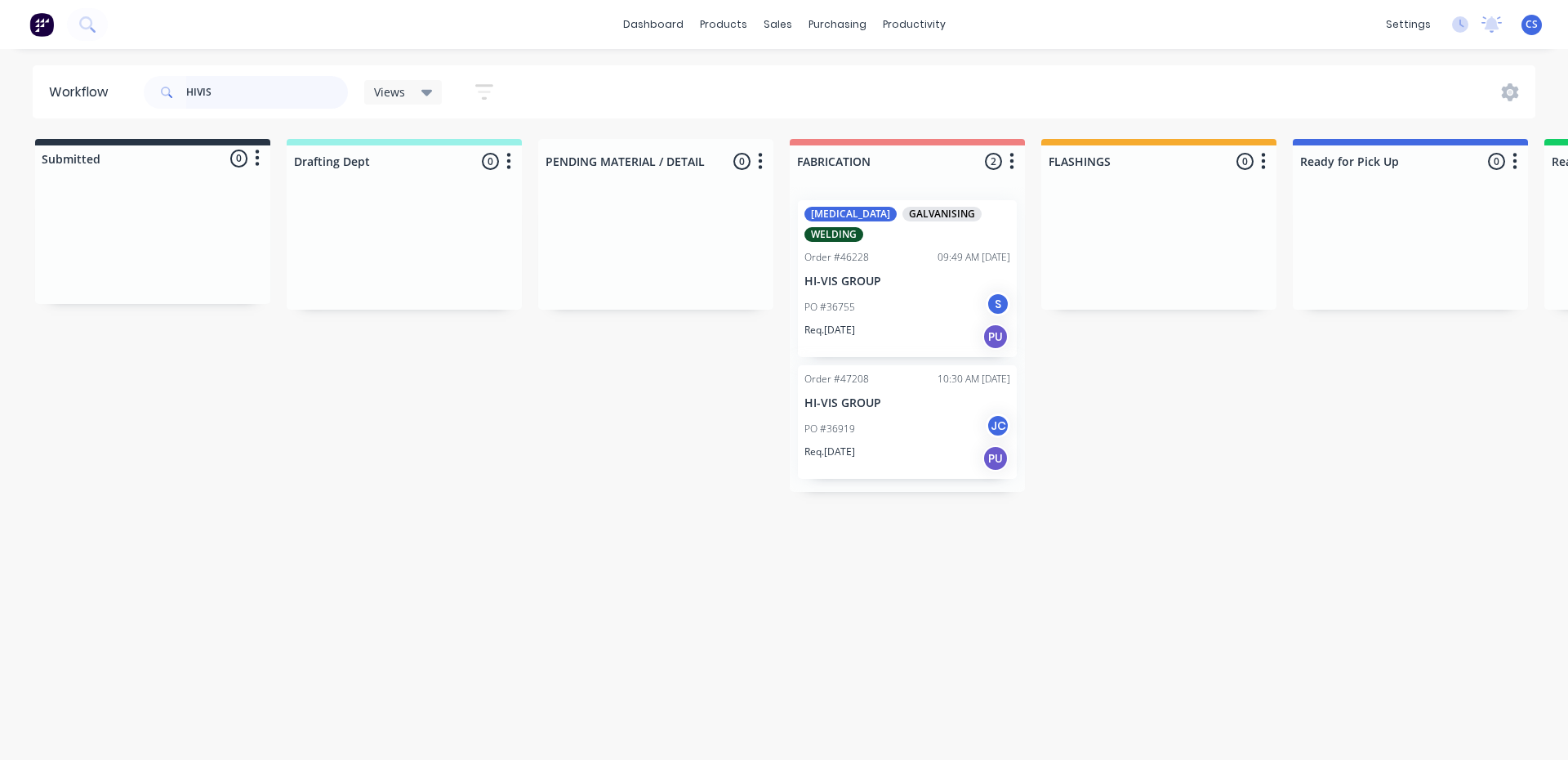
drag, startPoint x: 234, startPoint y: 97, endPoint x: 133, endPoint y: 90, distance: 101.2
click at [133, 90] on header "Workflow HIVIS Views Save new view None (Default) edit [PERSON_NAME] edit Produ…" at bounding box center [784, 91] width 1504 height 53
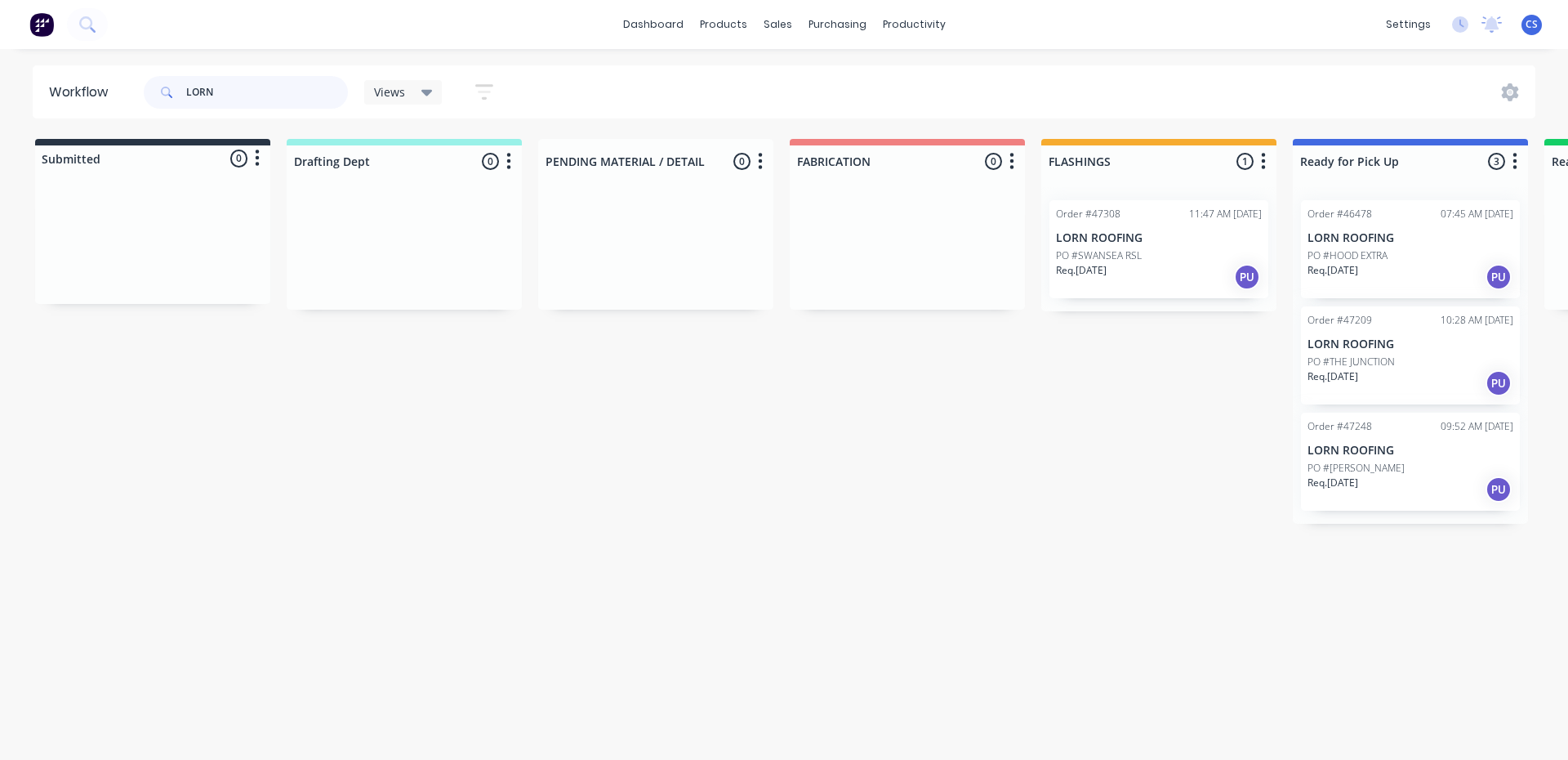
type input "LORN"
click at [1384, 371] on div "Req. [DATE] PU" at bounding box center [1411, 383] width 206 height 27
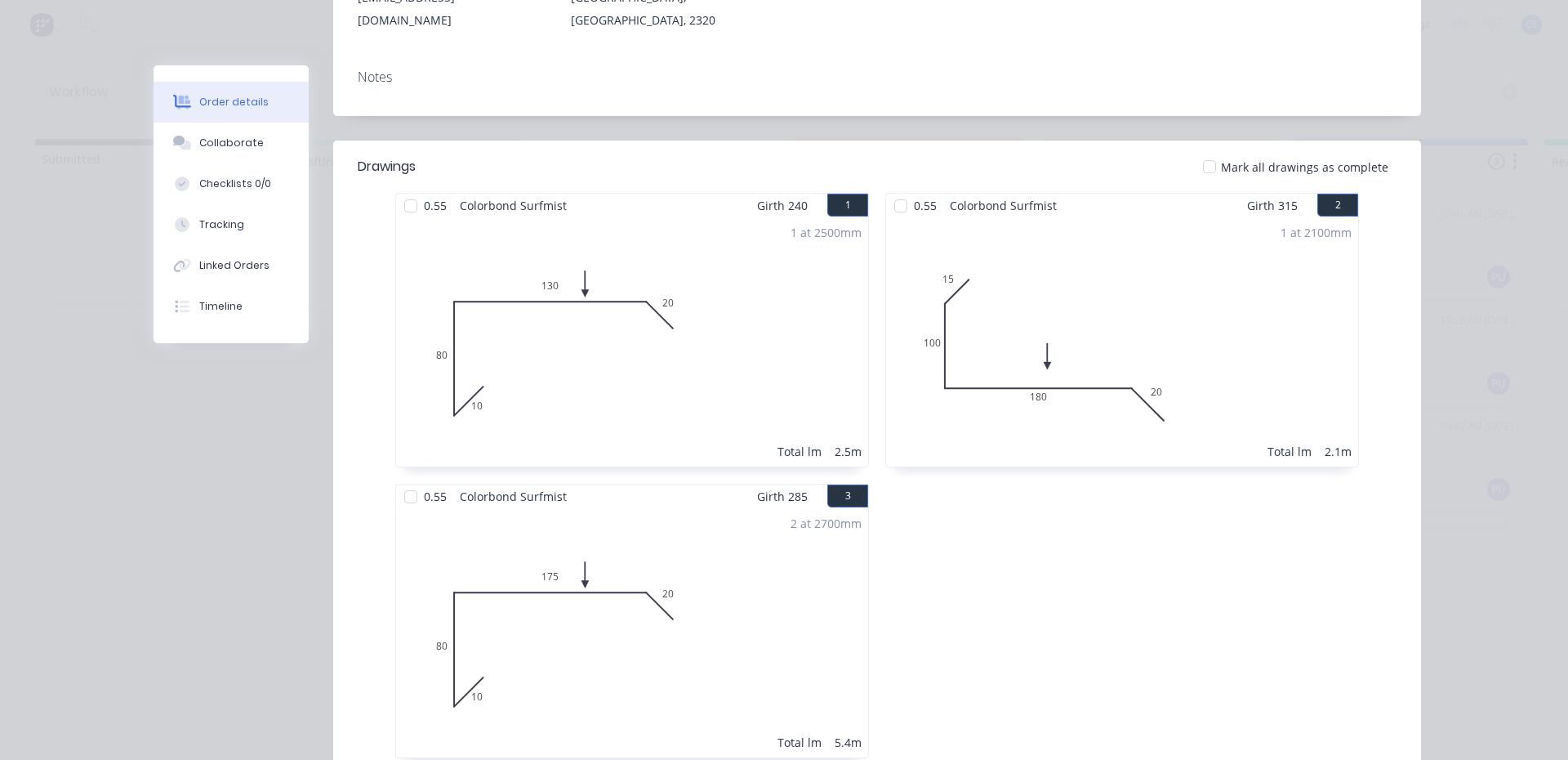
scroll to position [217, 0]
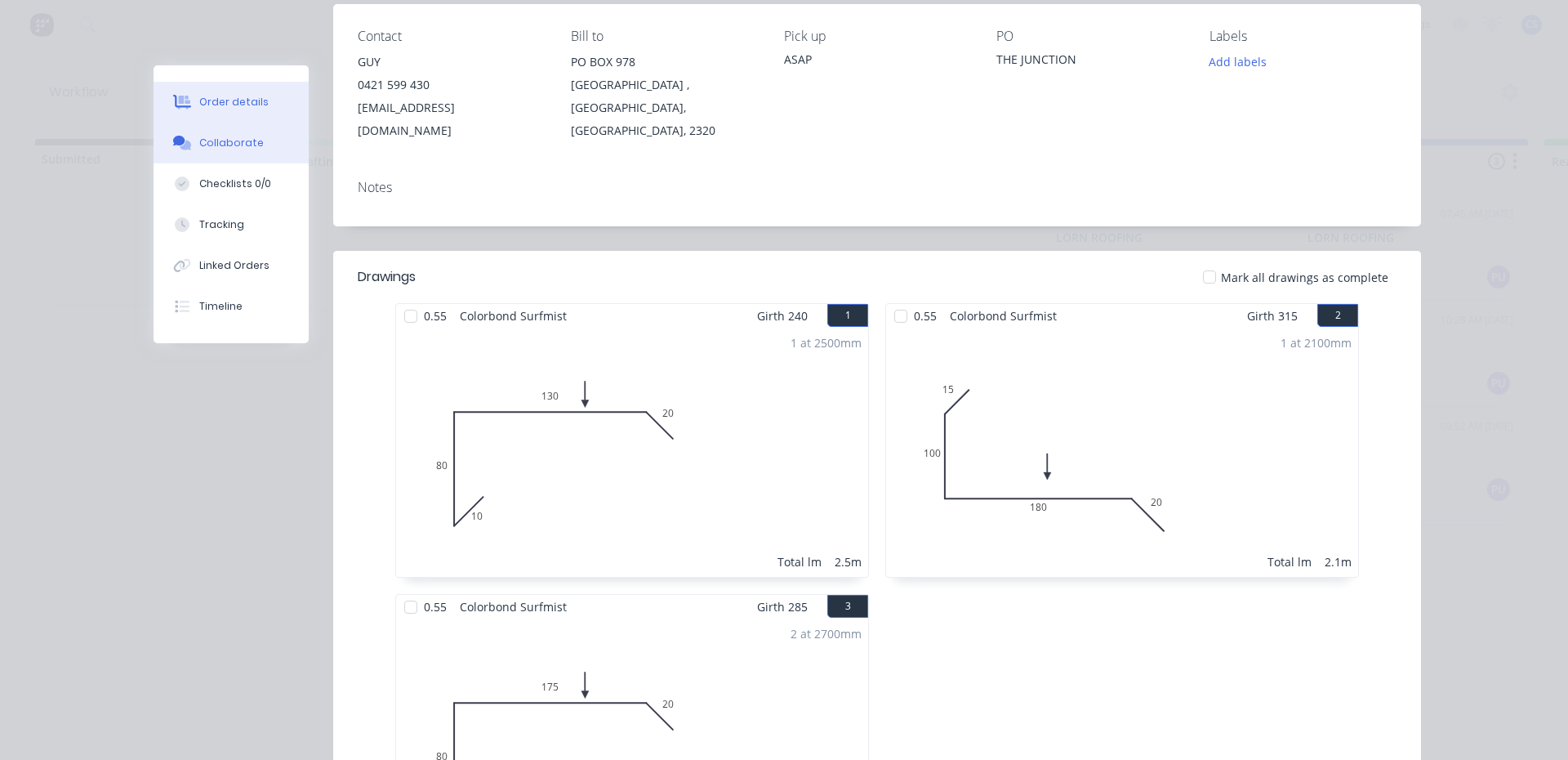
click at [204, 137] on div "Collaborate" at bounding box center [231, 143] width 64 height 15
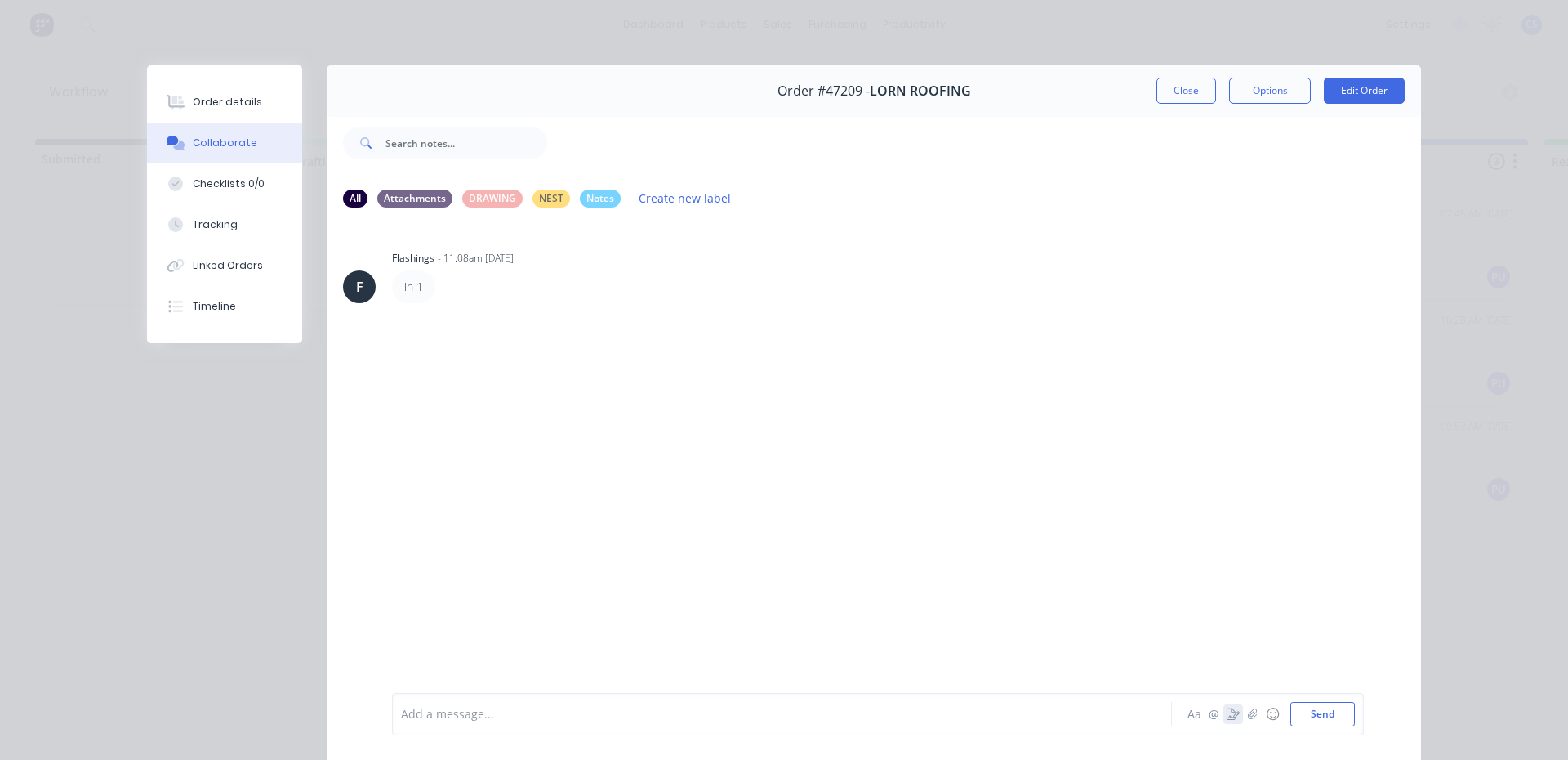
click at [1227, 715] on icon "button" at bounding box center [1233, 714] width 13 height 11
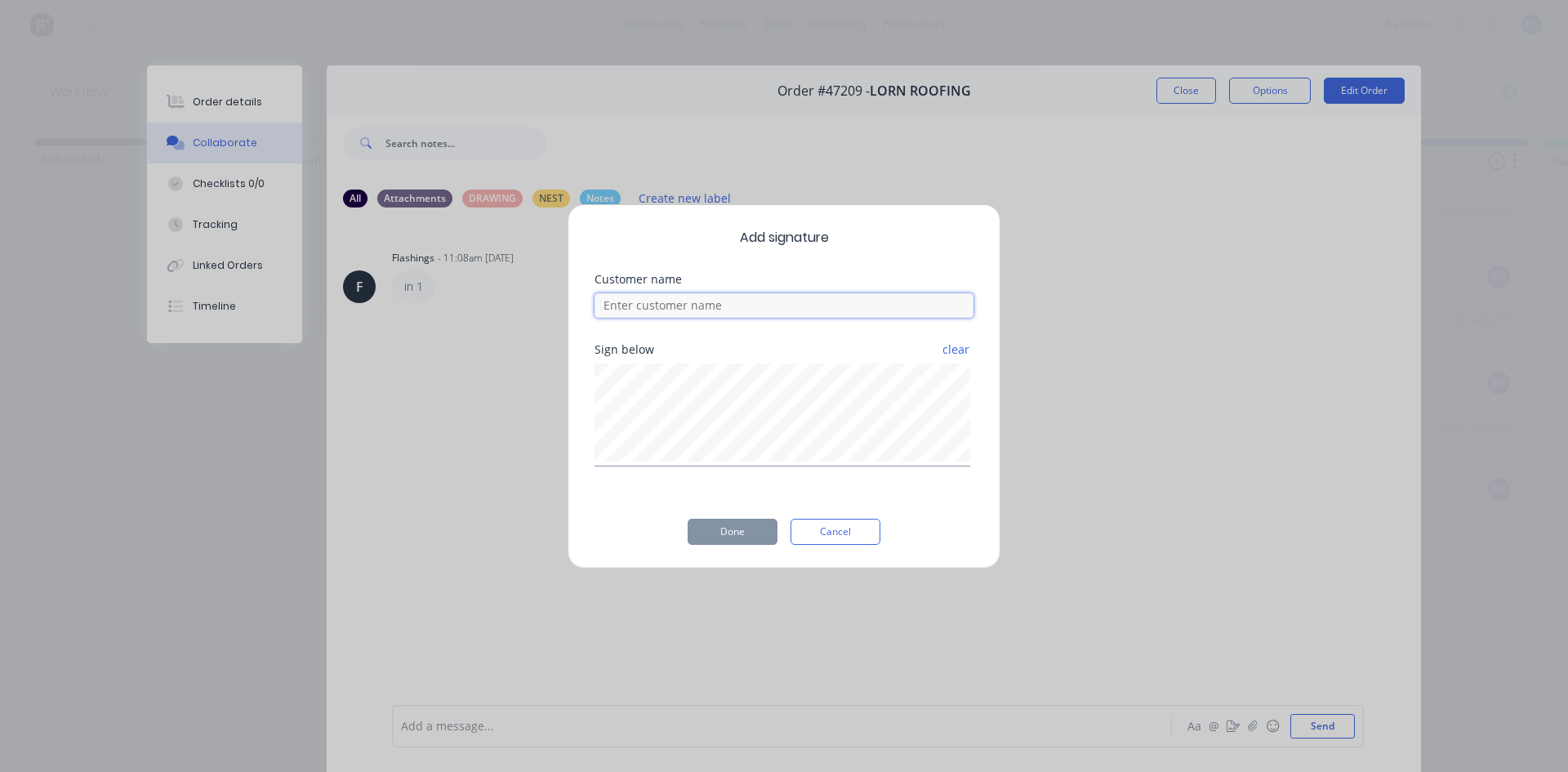
click at [650, 317] on input at bounding box center [784, 305] width 379 height 25
type input "GUY"
click at [749, 542] on button "Done" at bounding box center [732, 532] width 90 height 26
